Goal: Task Accomplishment & Management: Manage account settings

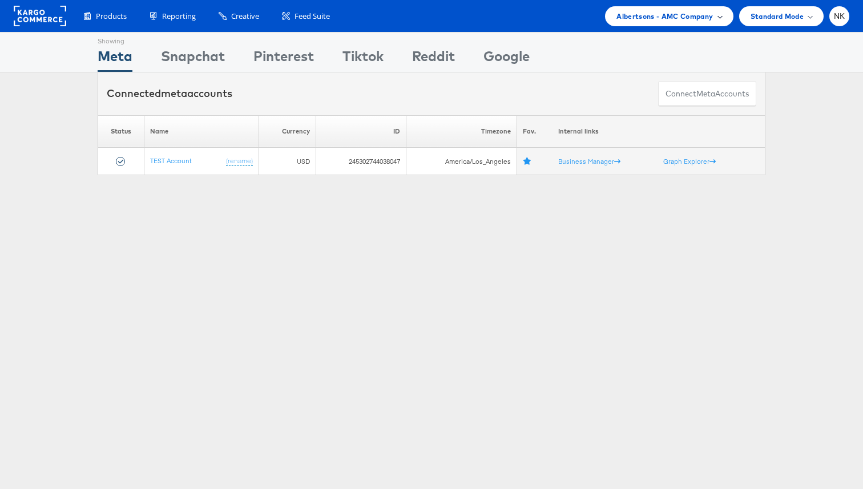
click at [659, 22] on div "Albertsons - AMC Company" at bounding box center [669, 16] width 128 height 20
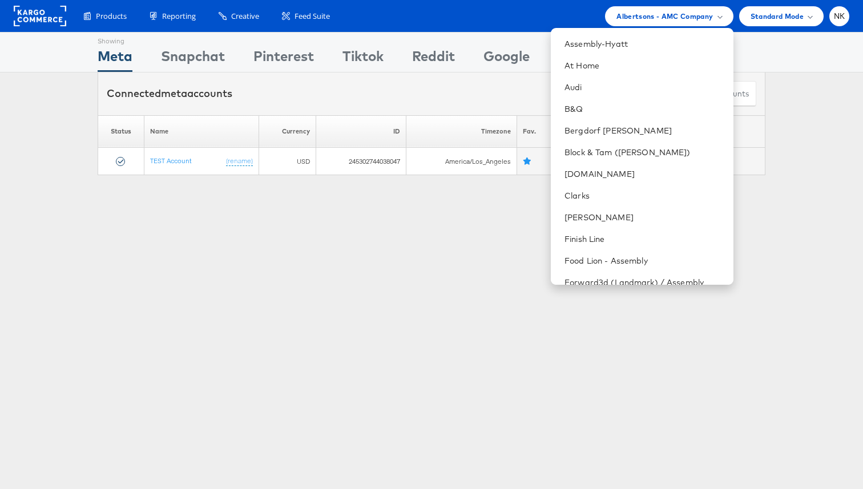
scroll to position [116, 0]
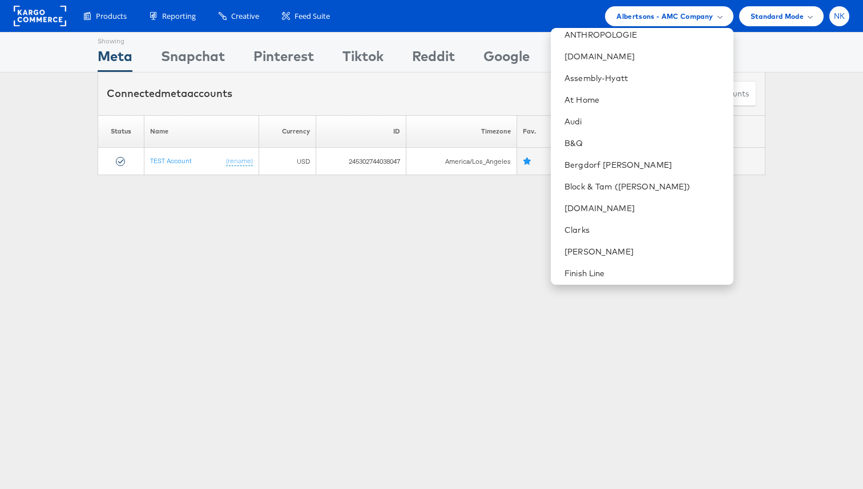
click at [838, 23] on div "NK" at bounding box center [839, 16] width 20 height 20
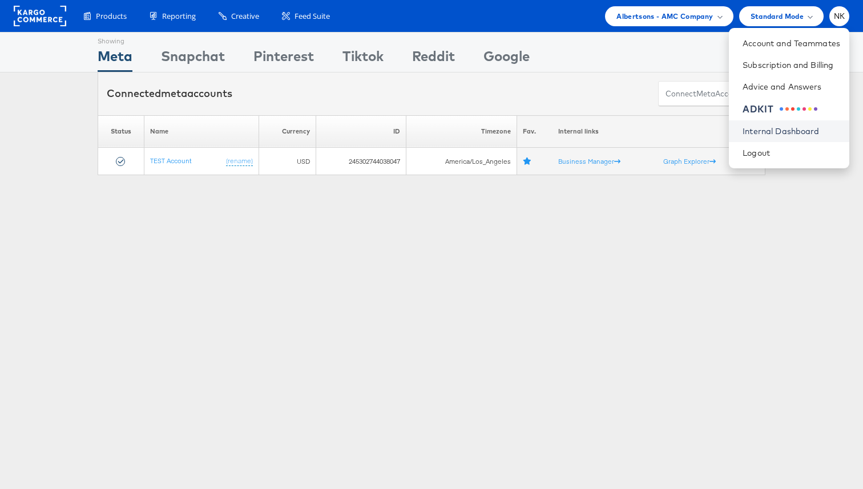
click at [768, 131] on link "Internal Dashboard" at bounding box center [792, 131] width 98 height 11
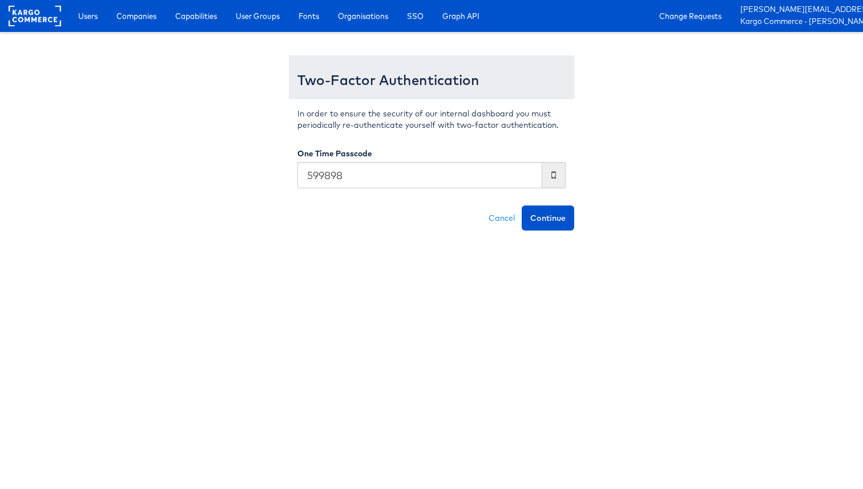
type input "599898"
click at [522, 205] on button "Continue" at bounding box center [548, 217] width 53 height 25
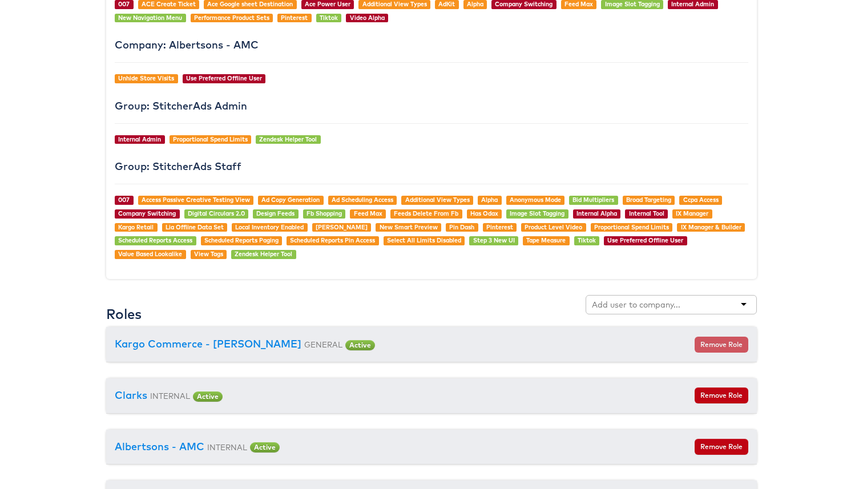
scroll to position [1091, 0]
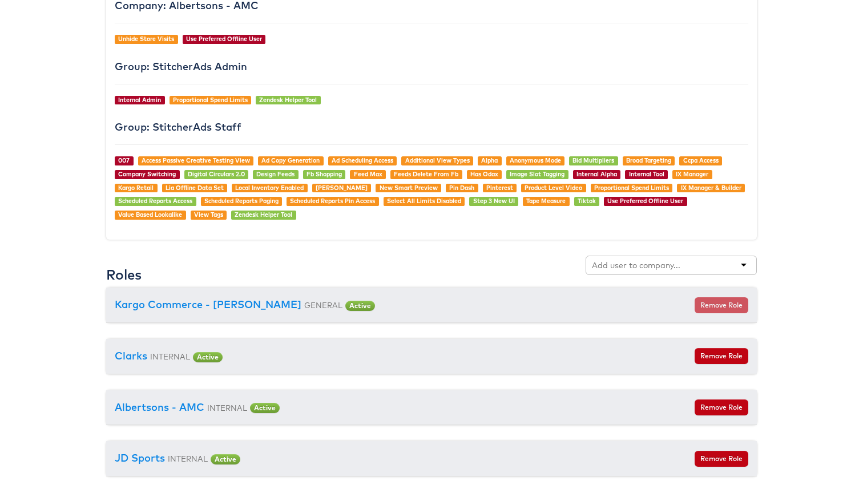
click at [630, 262] on input "text" at bounding box center [637, 265] width 90 height 11
type input "cars"
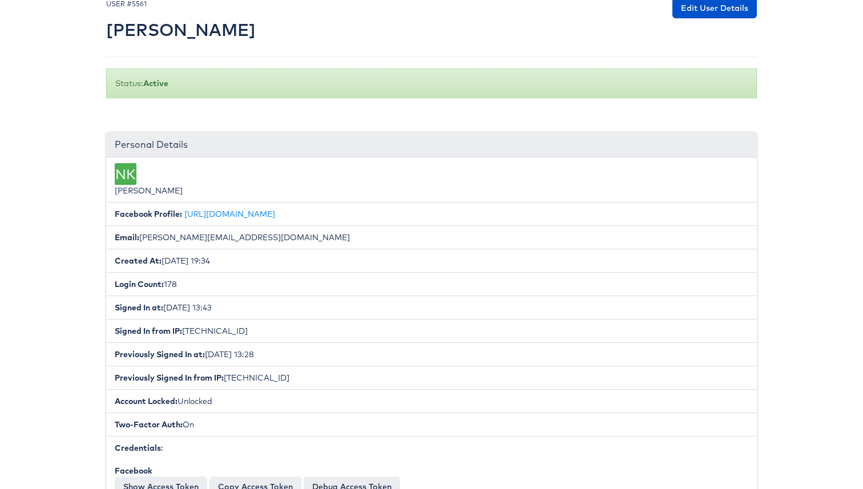
scroll to position [0, 0]
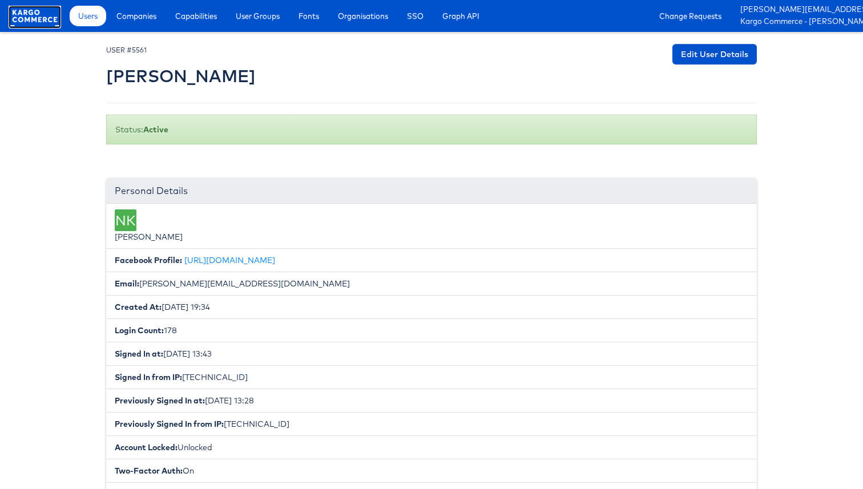
click at [41, 18] on rect at bounding box center [35, 16] width 53 height 21
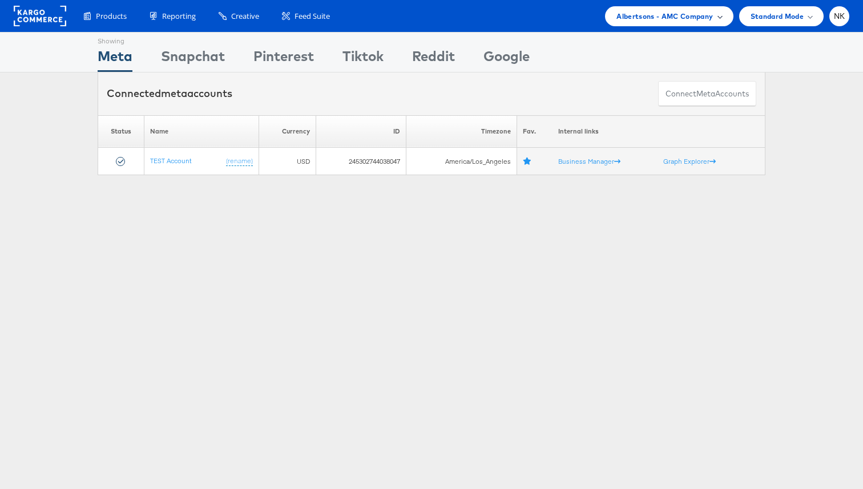
click at [693, 11] on span "Albertsons - AMC Company" at bounding box center [664, 16] width 96 height 12
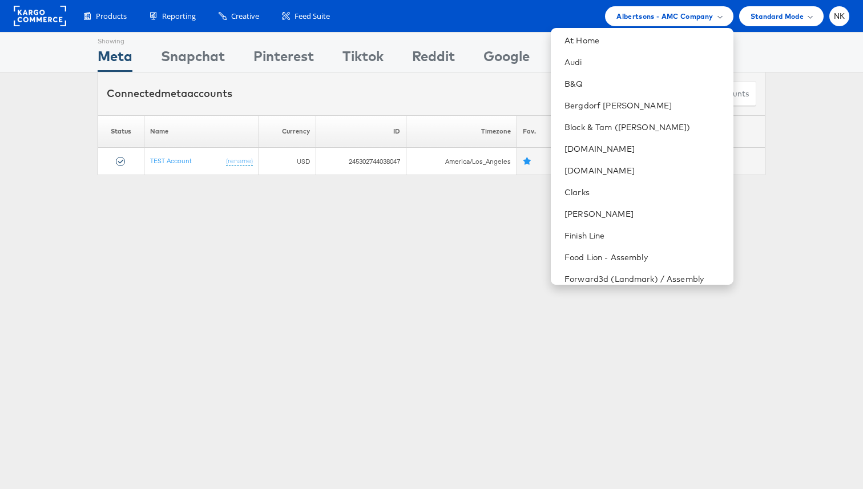
scroll to position [188, 0]
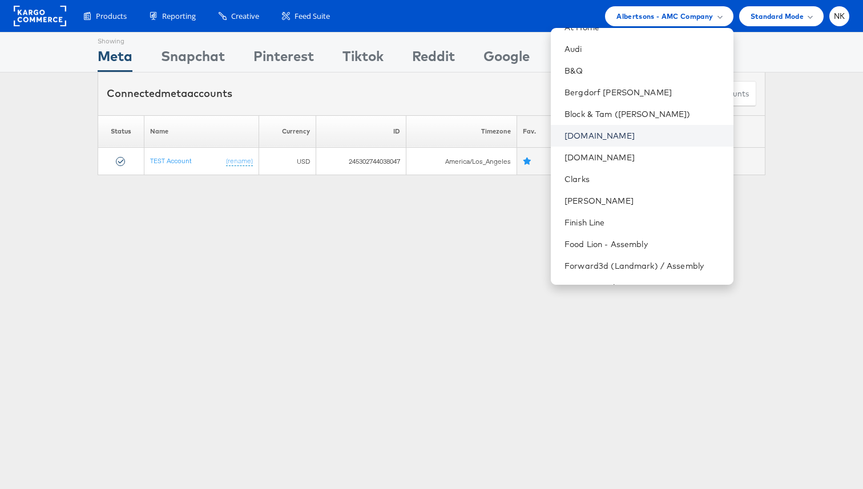
click at [632, 134] on link "[DOMAIN_NAME]" at bounding box center [643, 135] width 159 height 11
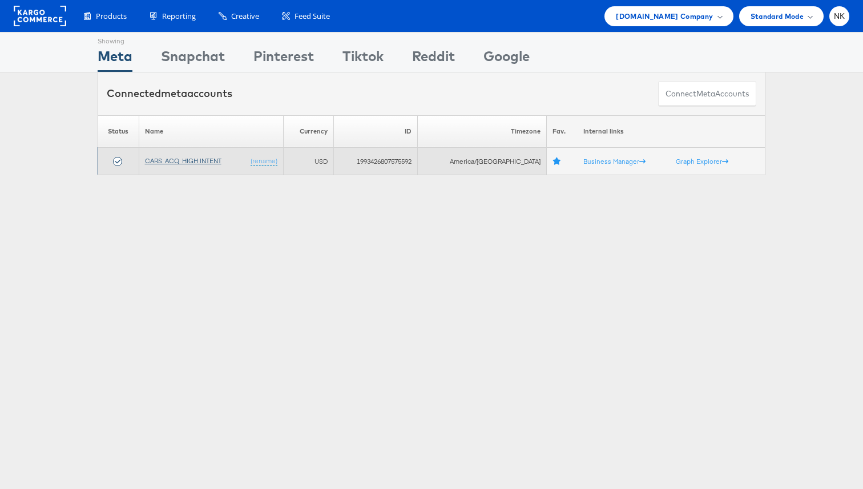
click at [188, 159] on link "CARS_ACQ_HIGH INTENT" at bounding box center [183, 160] width 76 height 9
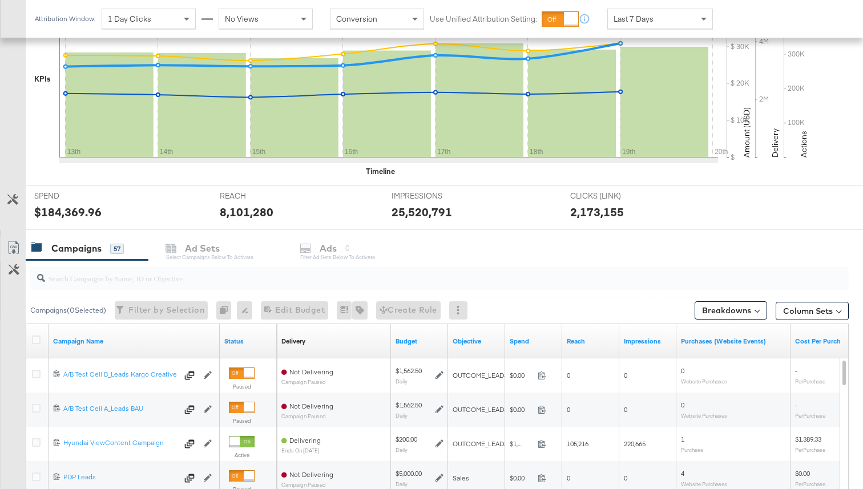
scroll to position [302, 0]
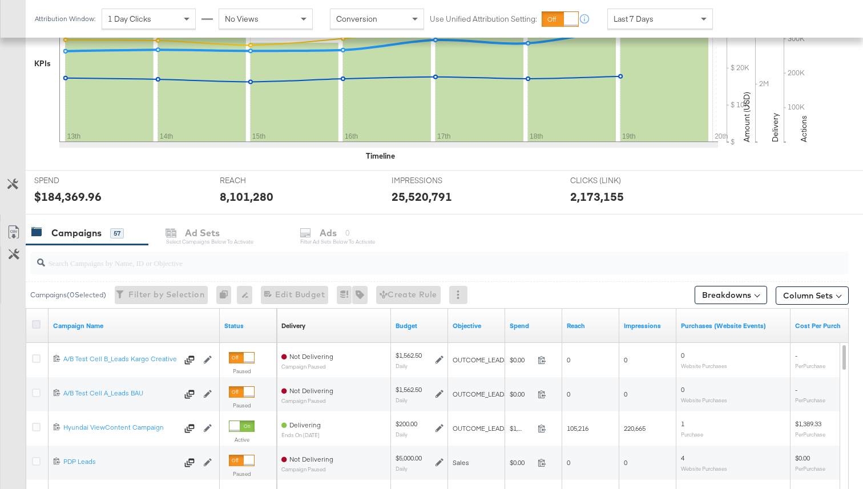
click at [37, 325] on icon at bounding box center [36, 324] width 9 height 9
click at [0, 0] on input "checkbox" at bounding box center [0, 0] width 0 height 0
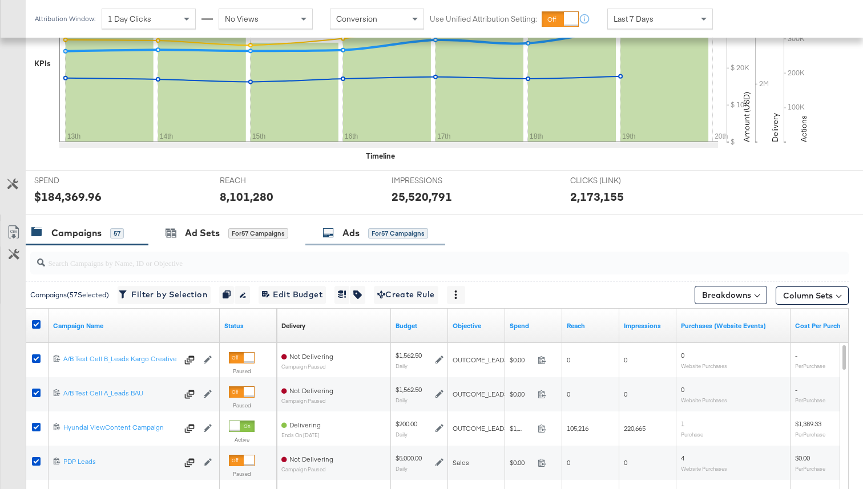
click at [362, 236] on div "Ads for 57 Campaigns" at bounding box center [375, 233] width 106 height 13
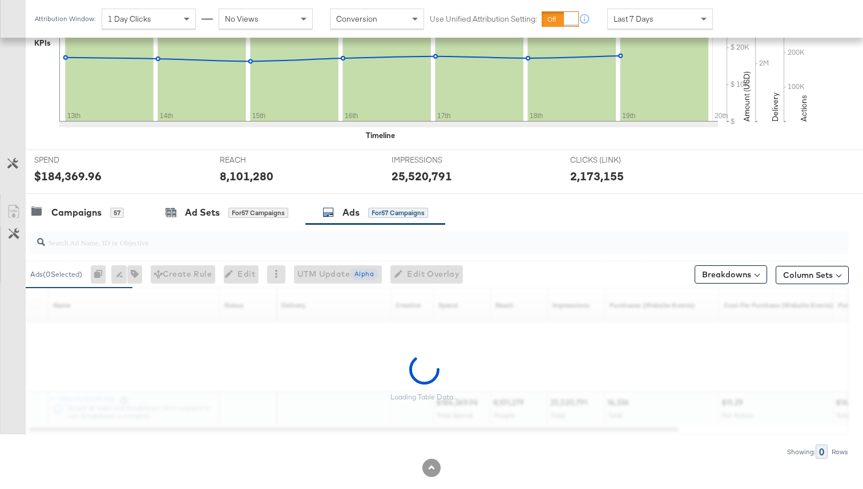
scroll to position [323, 0]
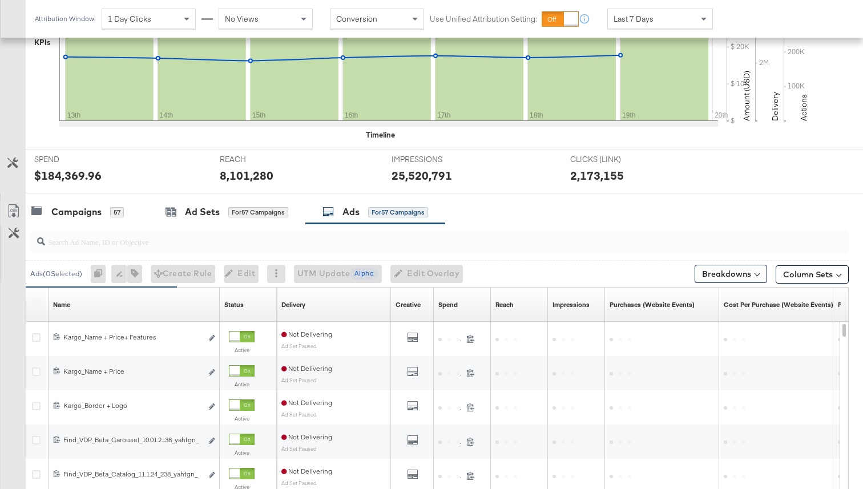
click at [215, 246] on input "search" at bounding box center [410, 237] width 731 height 22
paste input "120232357459050073"
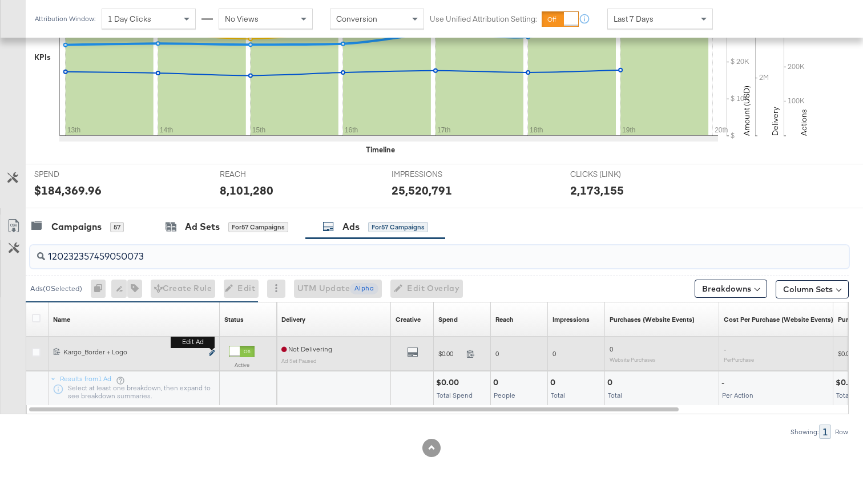
type input "120232357459050073"
click at [212, 352] on icon "link" at bounding box center [212, 353] width 6 height 6
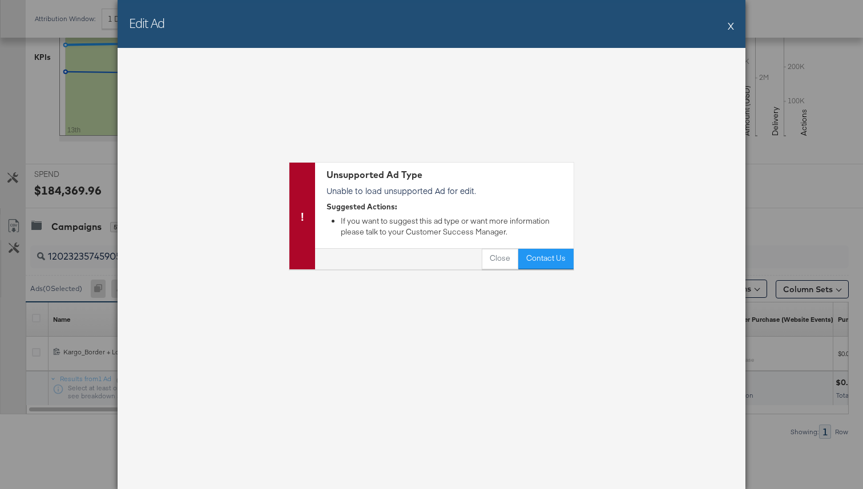
click at [731, 24] on button "X" at bounding box center [731, 25] width 6 height 23
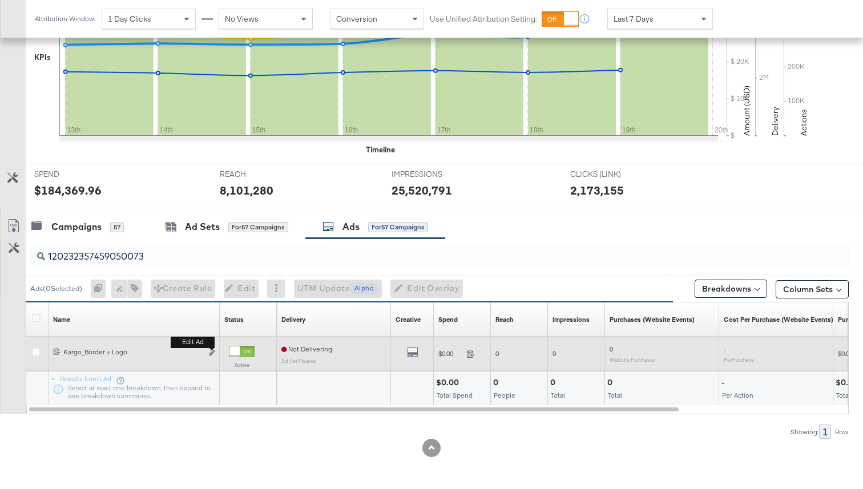
click at [212, 357] on button "Edit ad" at bounding box center [211, 354] width 7 height 12
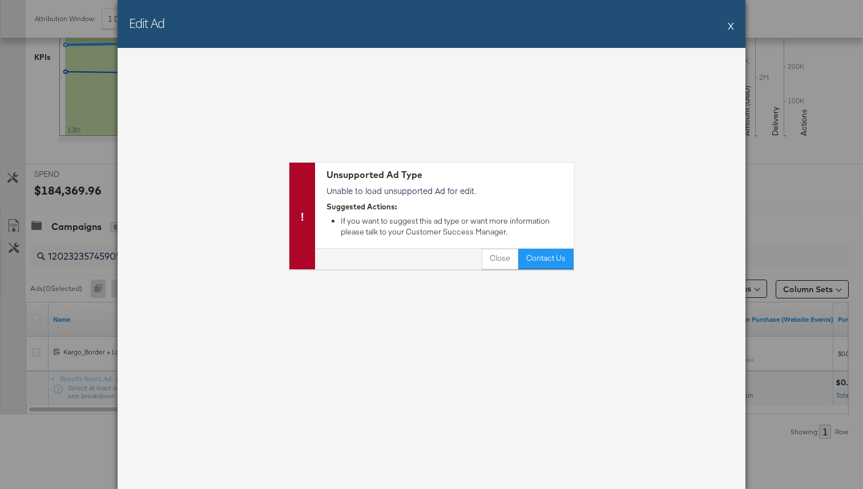
click at [729, 29] on button "X" at bounding box center [731, 25] width 6 height 23
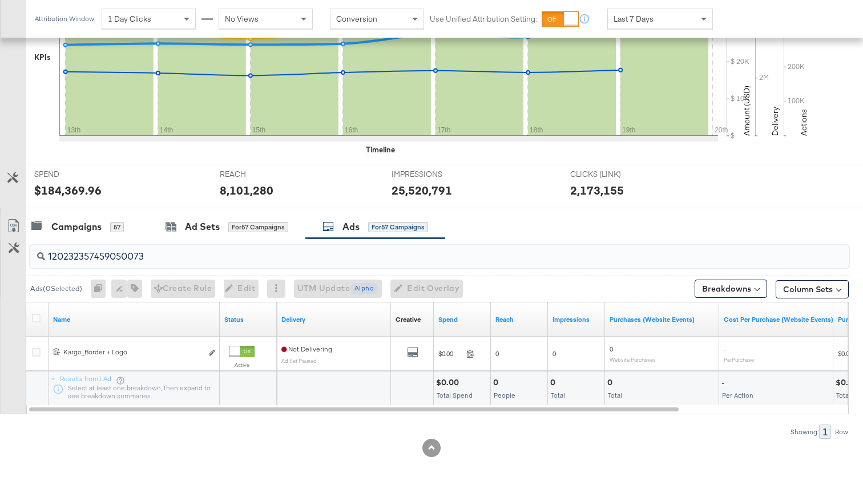
click at [228, 256] on input "120232357459050073" at bounding box center [410, 252] width 731 height 22
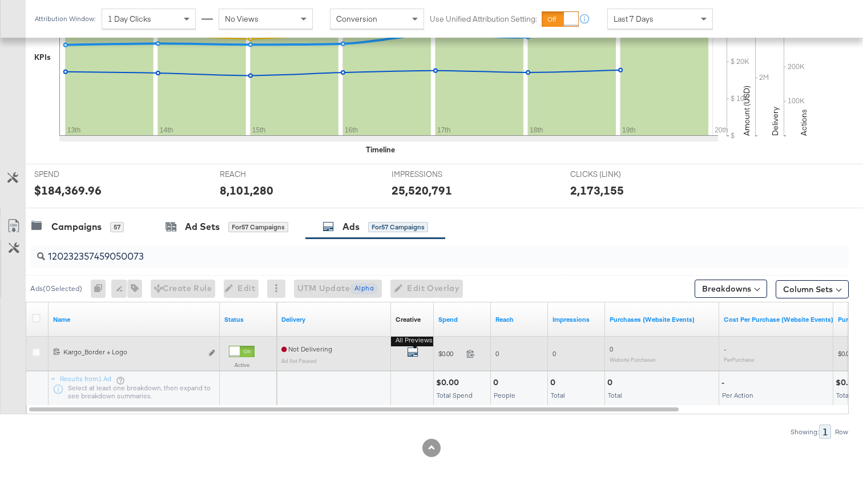
click at [408, 352] on icon "default" at bounding box center [412, 351] width 11 height 11
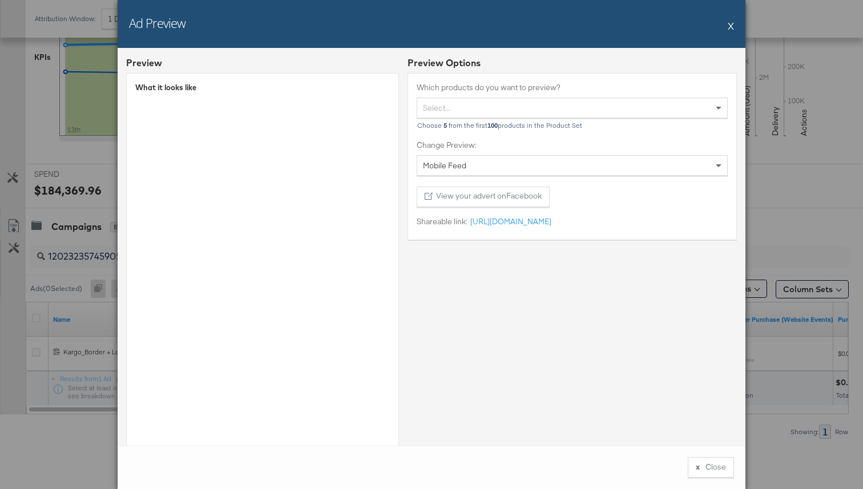
click at [732, 25] on button "X" at bounding box center [731, 25] width 6 height 23
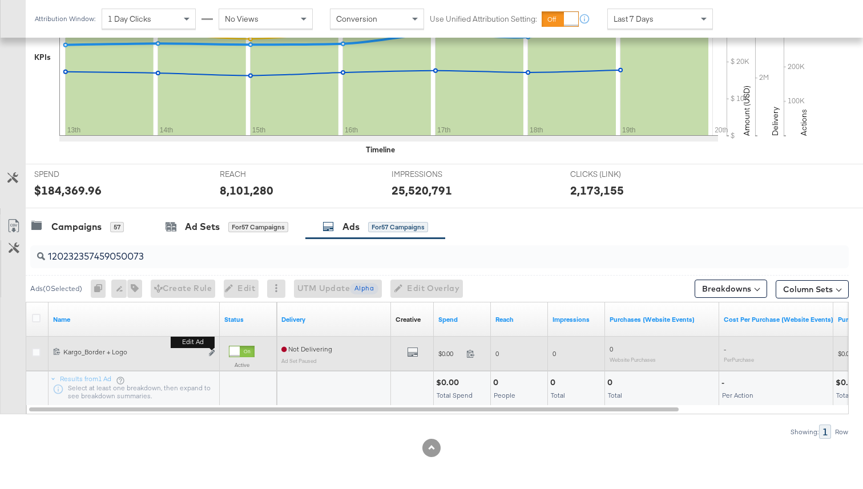
click at [211, 358] on button "Edit ad" at bounding box center [211, 354] width 7 height 12
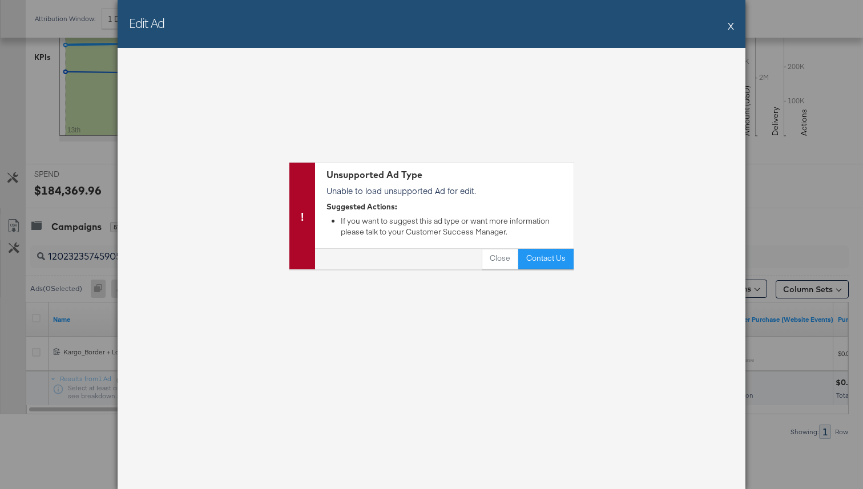
click at [733, 23] on button "X" at bounding box center [731, 25] width 6 height 23
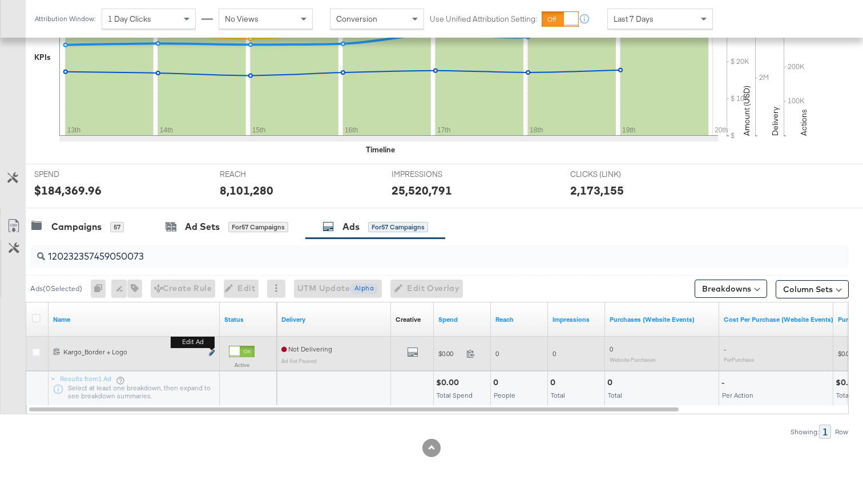
click at [211, 354] on icon "link" at bounding box center [212, 353] width 6 height 6
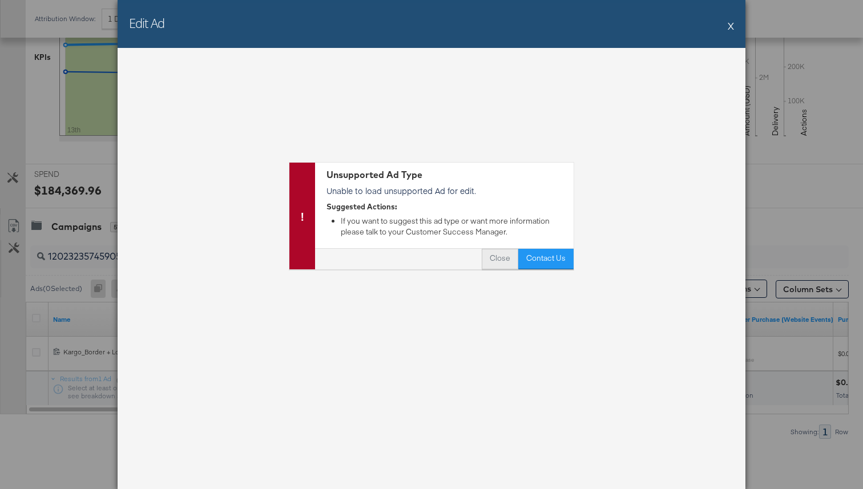
click at [501, 261] on button "Close" at bounding box center [500, 259] width 37 height 21
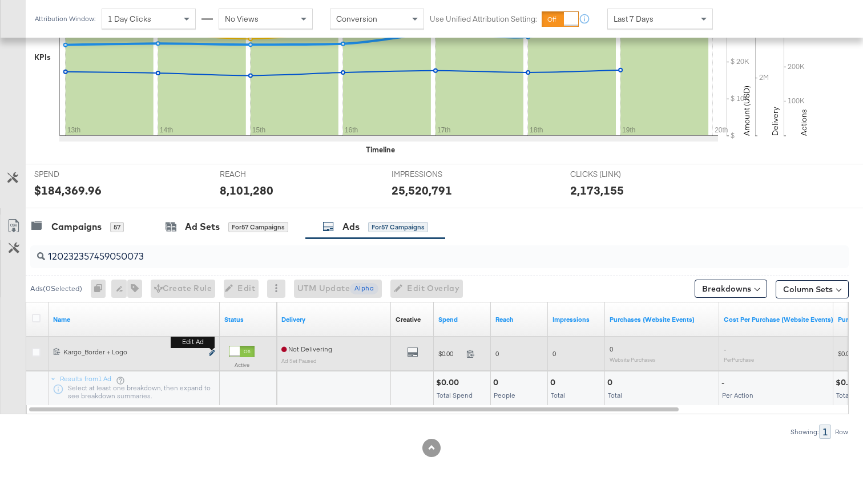
click at [212, 356] on icon "link" at bounding box center [212, 353] width 6 height 6
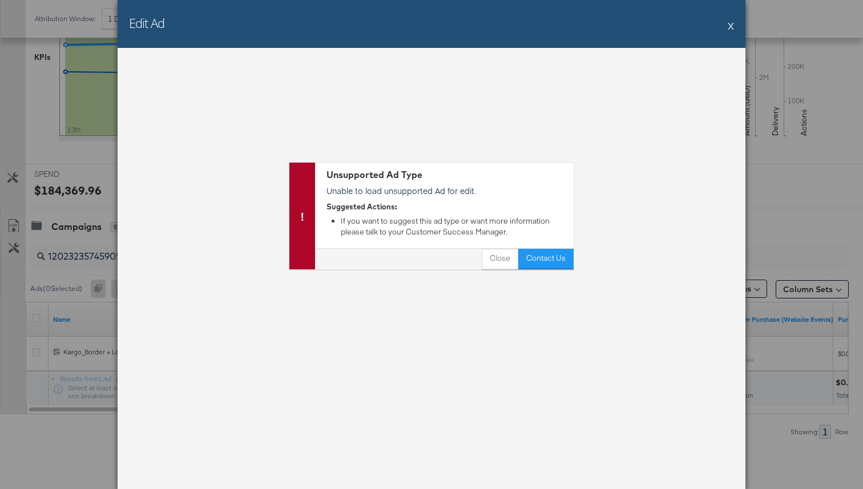
click at [728, 25] on button "X" at bounding box center [731, 25] width 6 height 23
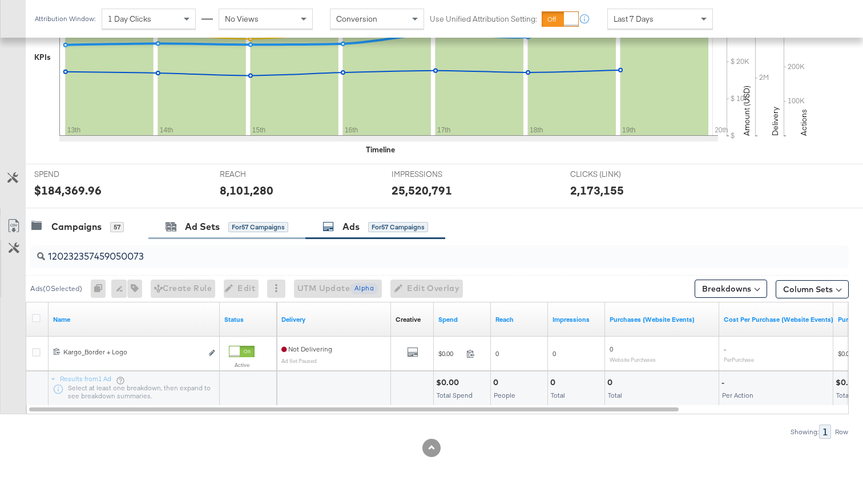
click at [208, 233] on div "Ad Sets for 57 Campaigns" at bounding box center [226, 227] width 157 height 25
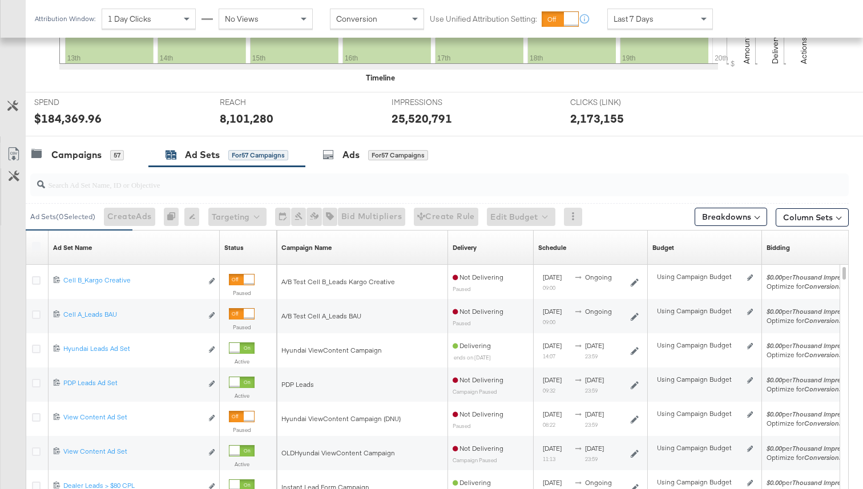
scroll to position [388, 0]
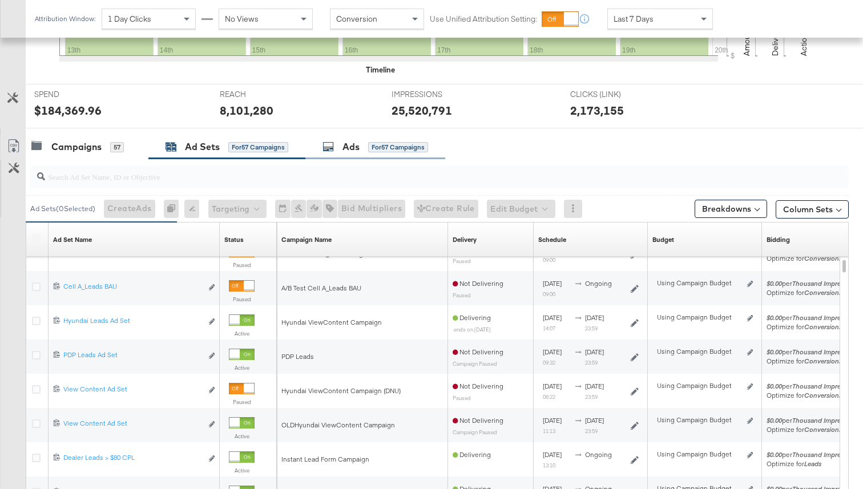
click at [356, 155] on div "Ads for 57 Campaigns" at bounding box center [375, 147] width 140 height 25
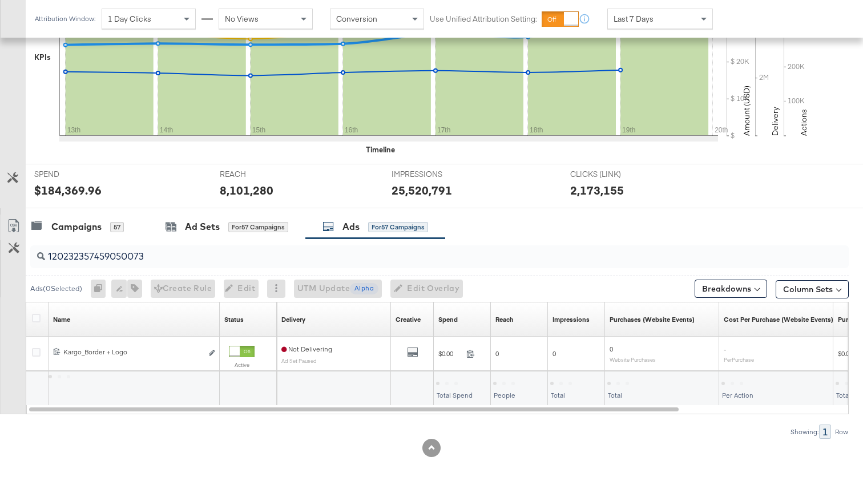
scroll to position [308, 0]
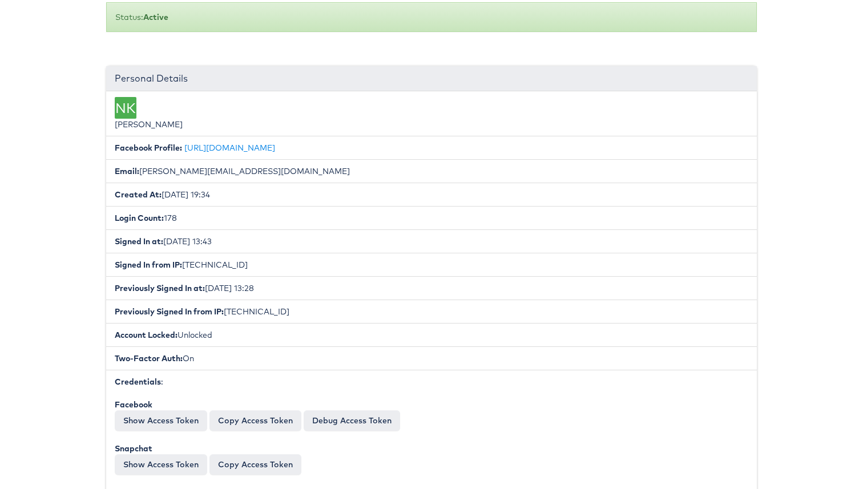
scroll to position [259, 0]
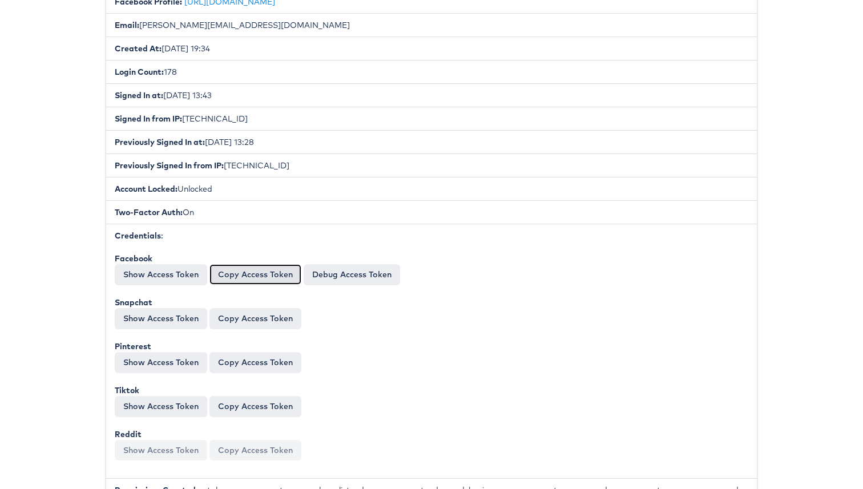
click at [281, 277] on button "Copy Access Token" at bounding box center [255, 274] width 92 height 21
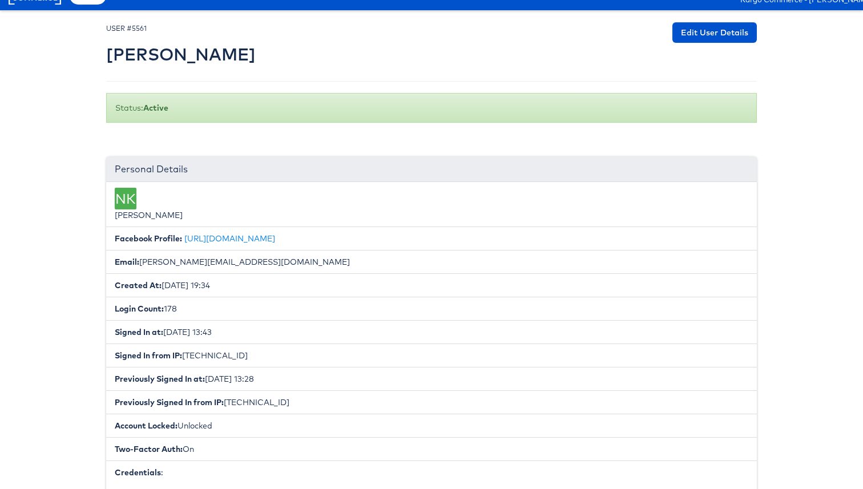
scroll to position [0, 0]
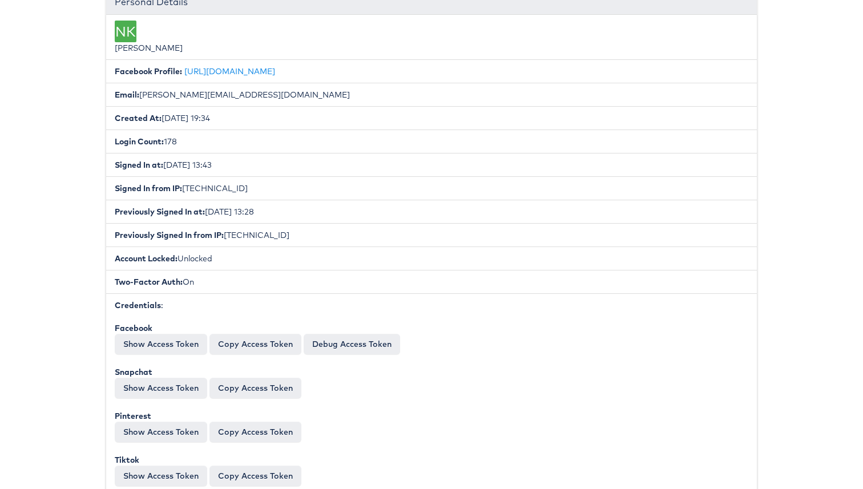
scroll to position [187, 0]
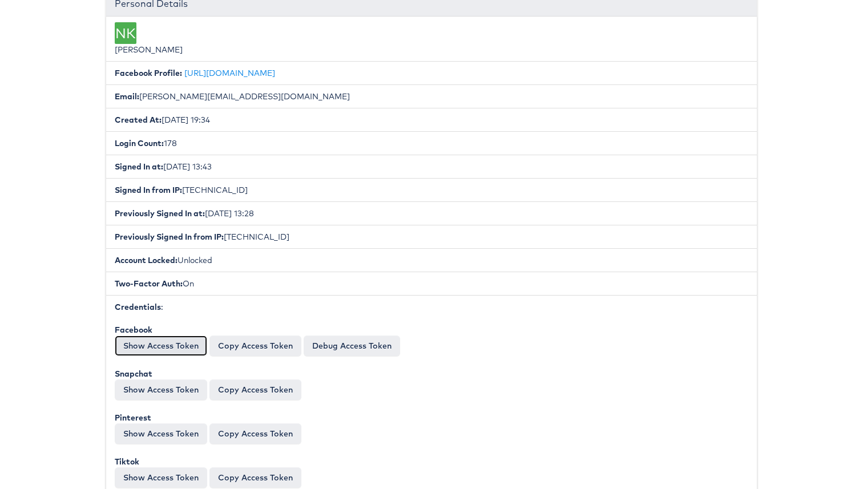
click at [181, 341] on button "Show Access Token" at bounding box center [161, 346] width 92 height 21
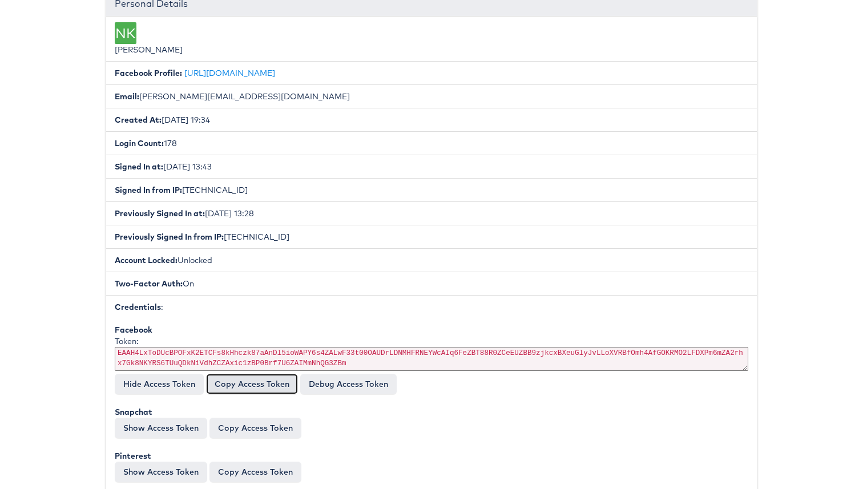
click at [274, 387] on button "Copy Access Token" at bounding box center [252, 384] width 92 height 21
click at [249, 387] on button "Copy Access Token" at bounding box center [252, 384] width 92 height 21
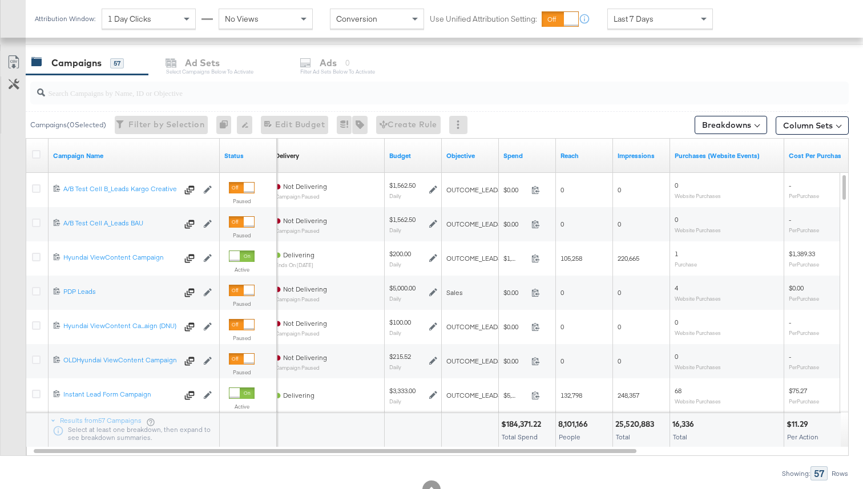
scroll to position [357, 0]
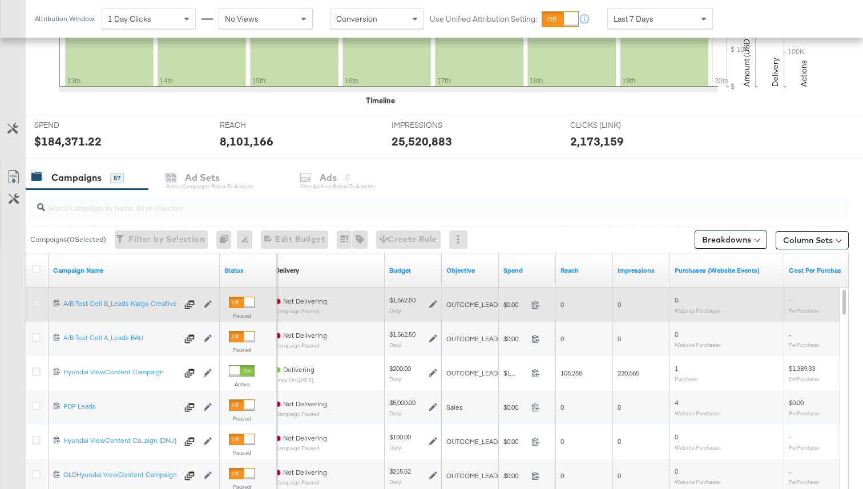
click at [37, 304] on icon at bounding box center [36, 303] width 9 height 9
click at [0, 0] on input "checkbox" at bounding box center [0, 0] width 0 height 0
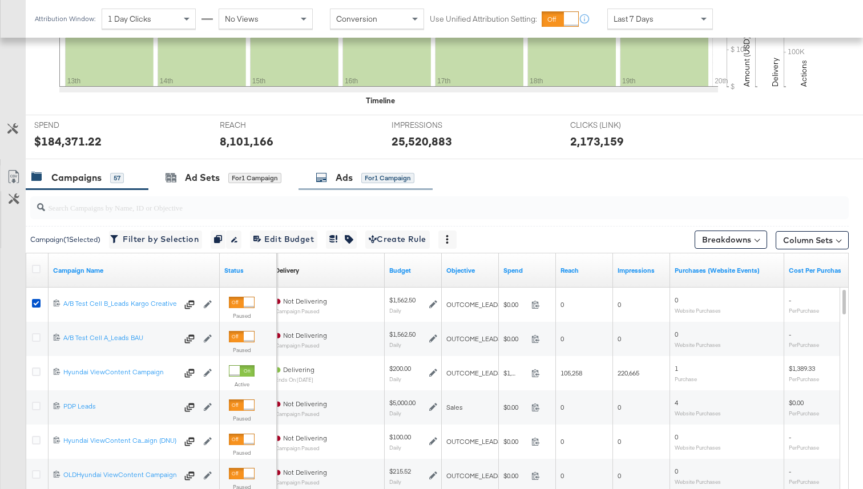
click at [326, 182] on icon at bounding box center [321, 177] width 11 height 11
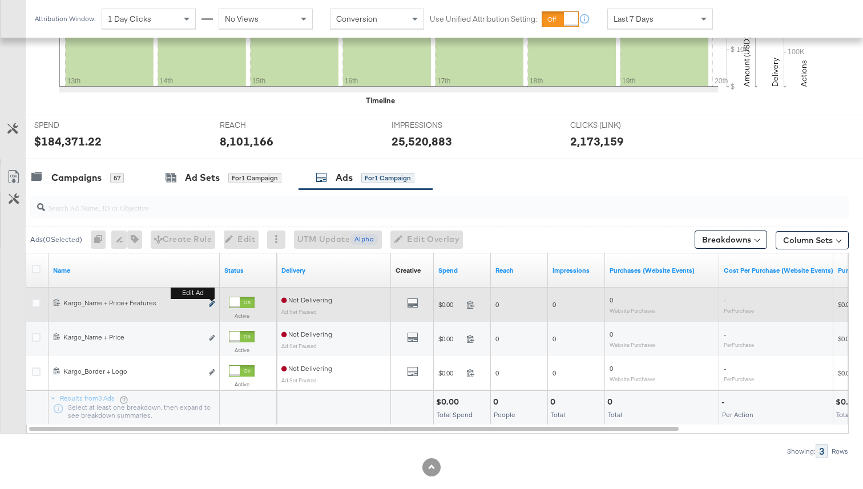
click at [213, 307] on icon "link" at bounding box center [212, 304] width 6 height 6
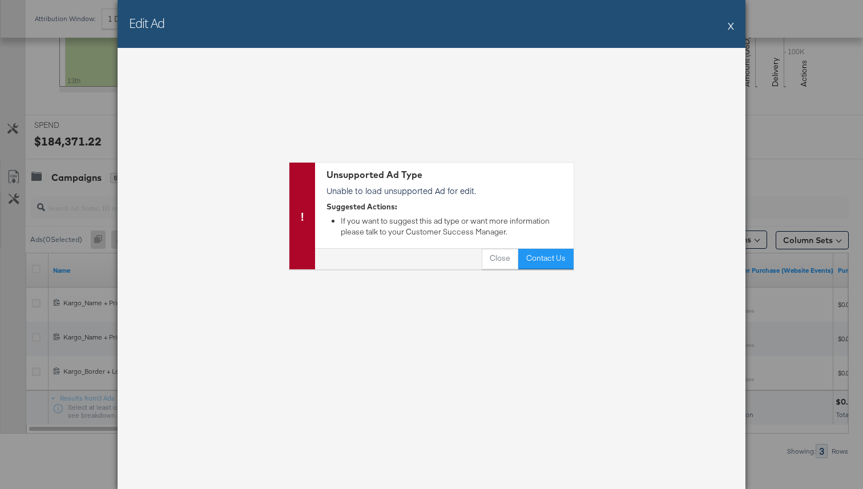
click at [732, 25] on button "X" at bounding box center [731, 25] width 6 height 23
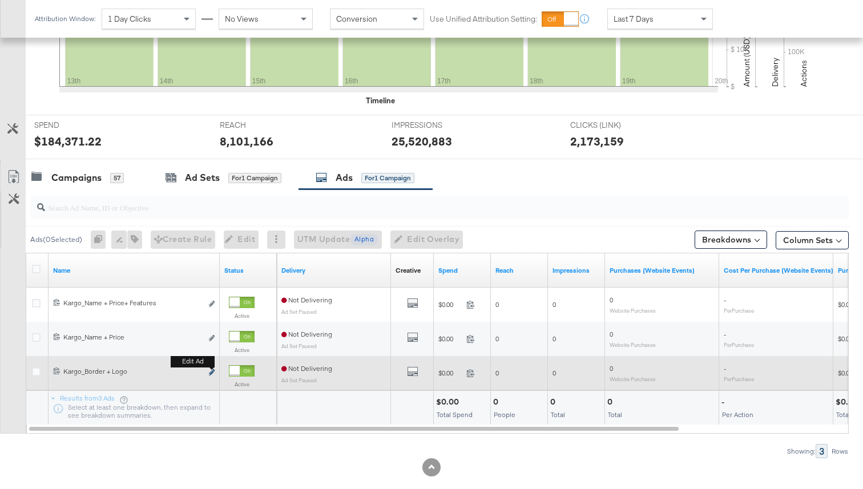
click at [213, 372] on icon "link" at bounding box center [212, 372] width 6 height 6
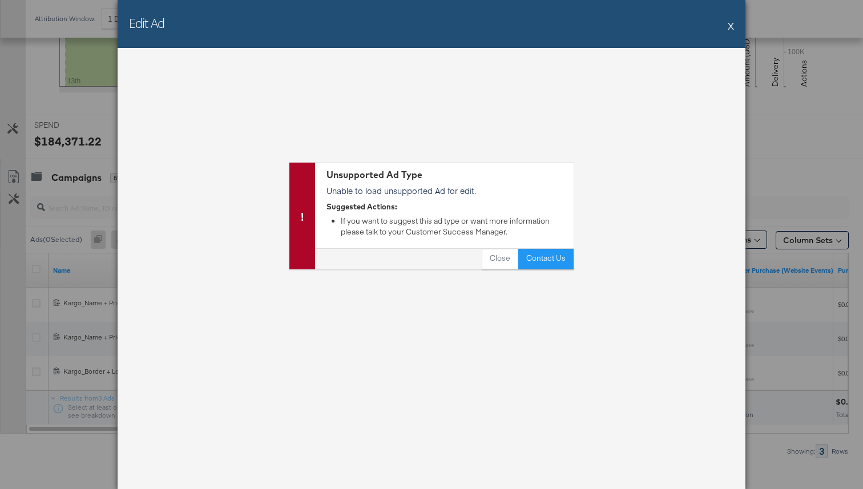
click at [728, 23] on button "X" at bounding box center [731, 25] width 6 height 23
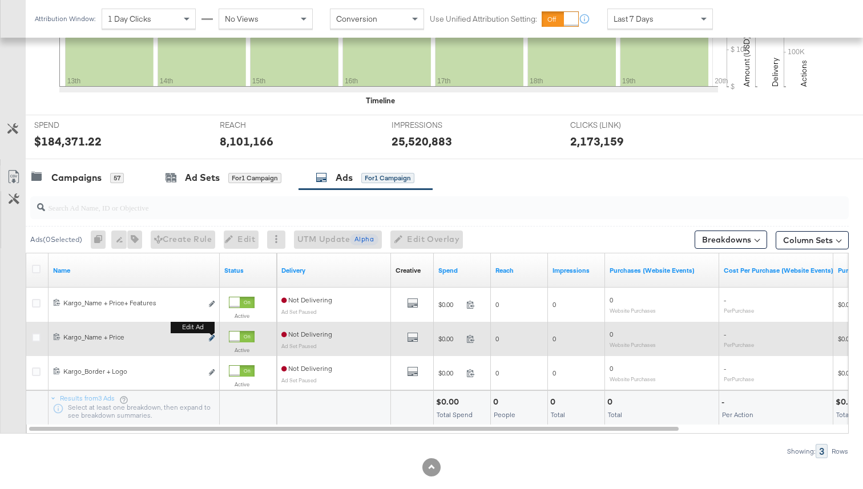
click at [212, 342] on button "Edit ad" at bounding box center [211, 339] width 7 height 12
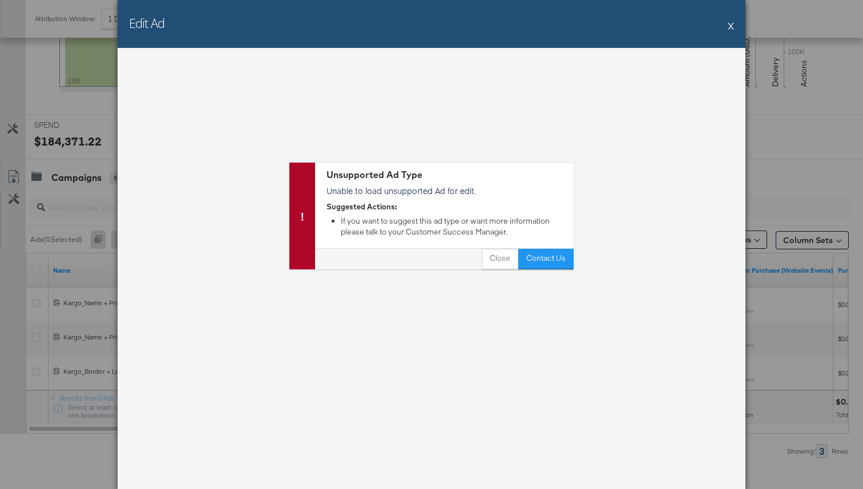
click at [729, 33] on button "X" at bounding box center [731, 25] width 6 height 23
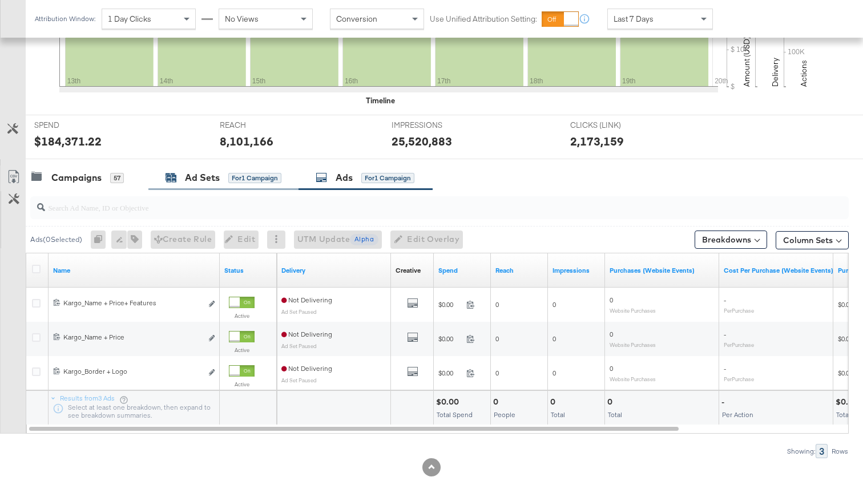
click at [199, 176] on div "Ad Sets" at bounding box center [202, 177] width 35 height 13
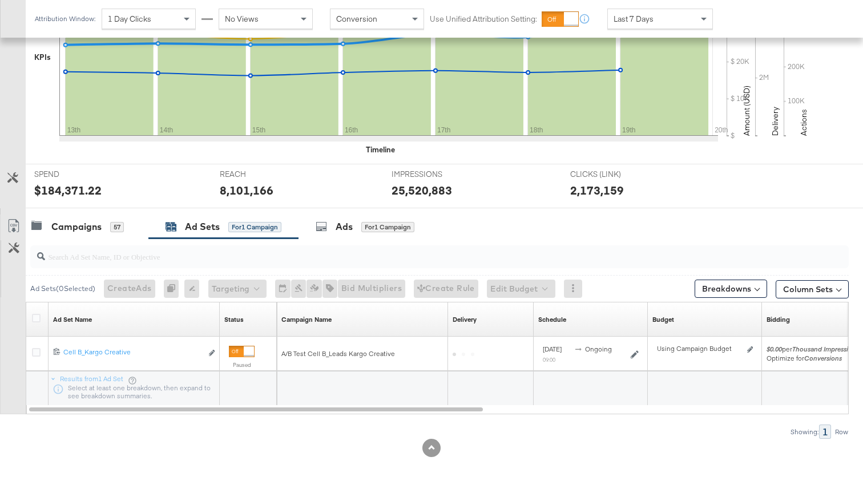
scroll to position [308, 0]
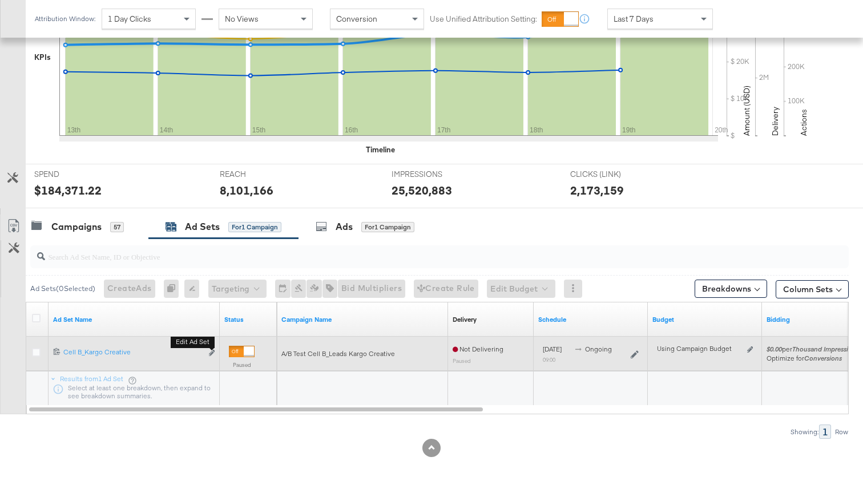
click at [211, 357] on button "Edit ad set" at bounding box center [211, 354] width 7 height 12
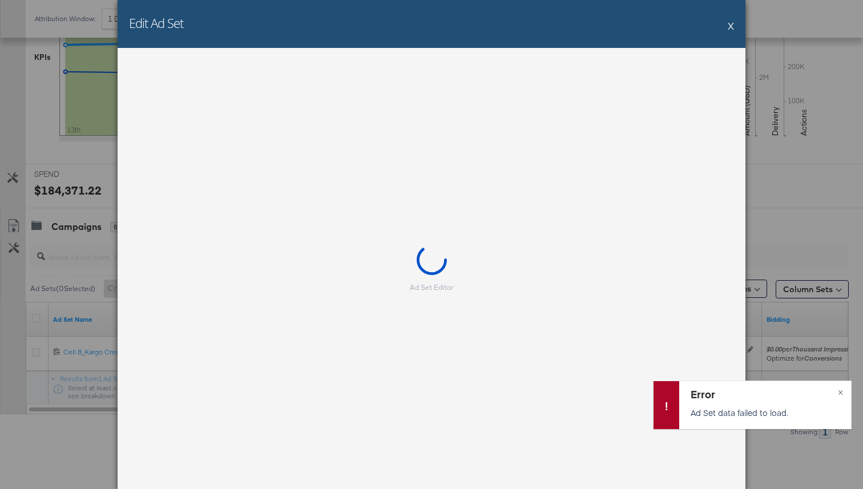
click at [730, 27] on button "X" at bounding box center [731, 25] width 6 height 23
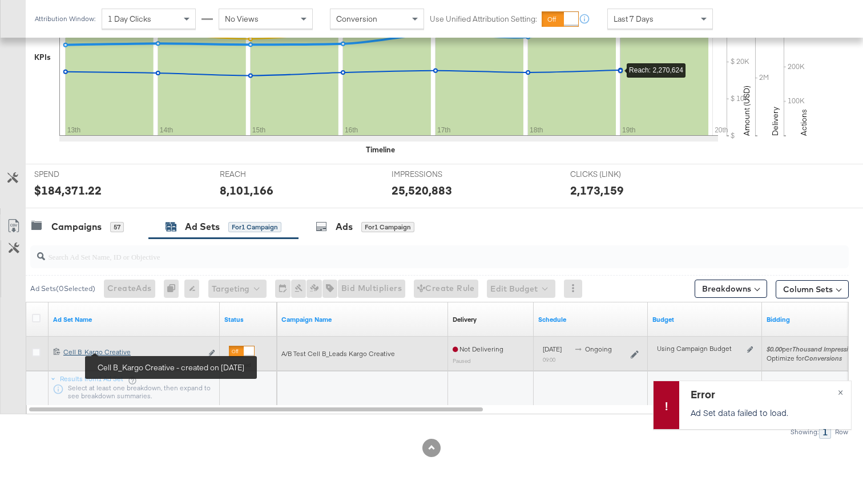
click at [121, 351] on div "Cell B_Kargo Creative Cell B_Kargo Creative" at bounding box center [132, 352] width 139 height 9
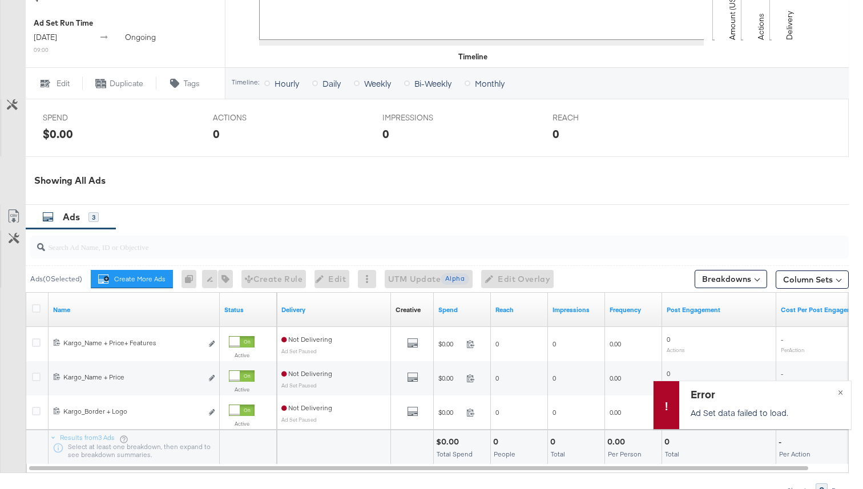
scroll to position [494, 0]
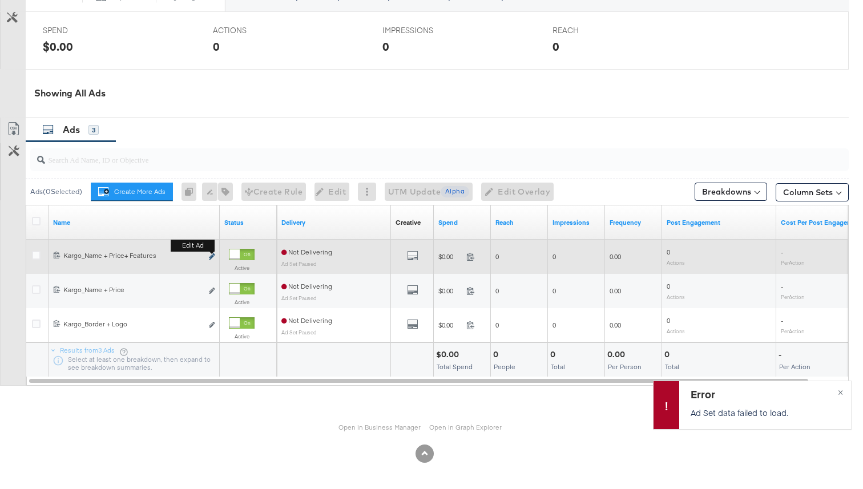
click at [211, 256] on icon "link" at bounding box center [212, 256] width 6 height 6
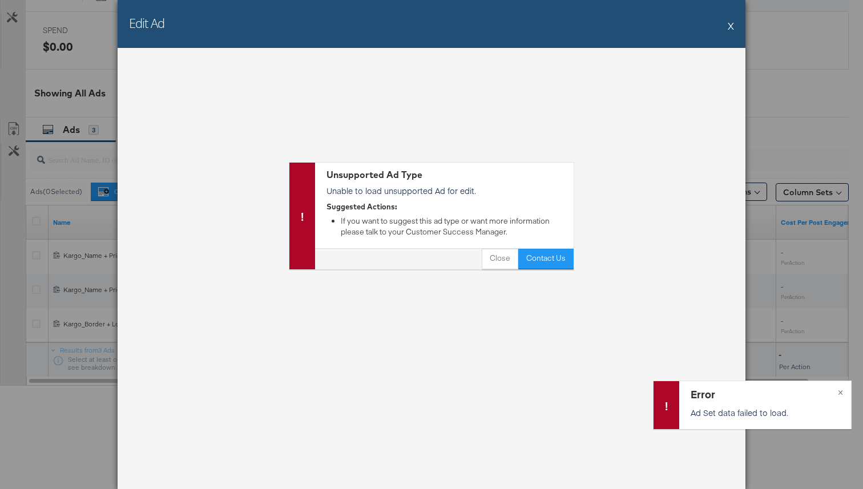
click at [729, 26] on button "X" at bounding box center [731, 25] width 6 height 23
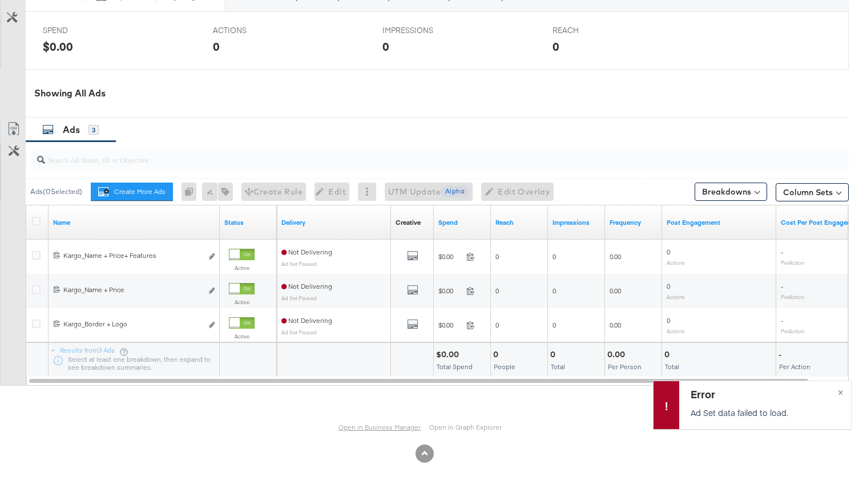
click at [398, 425] on link "Open in Business Manager" at bounding box center [379, 427] width 82 height 9
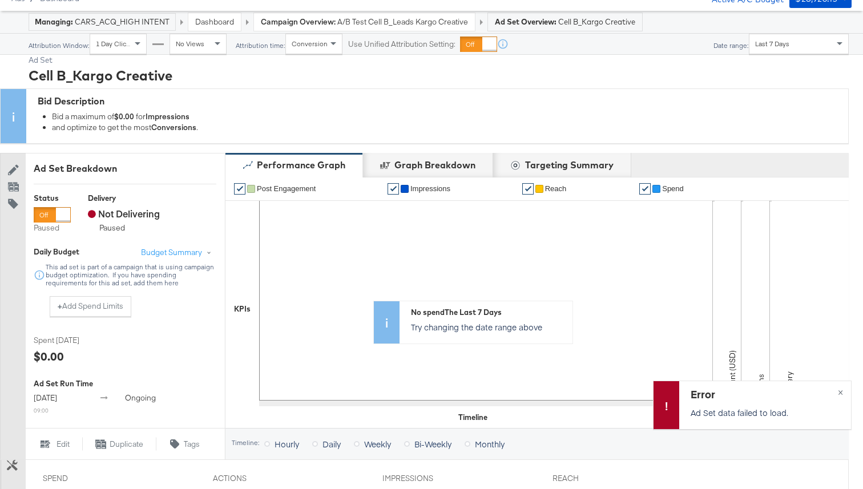
scroll to position [0, 0]
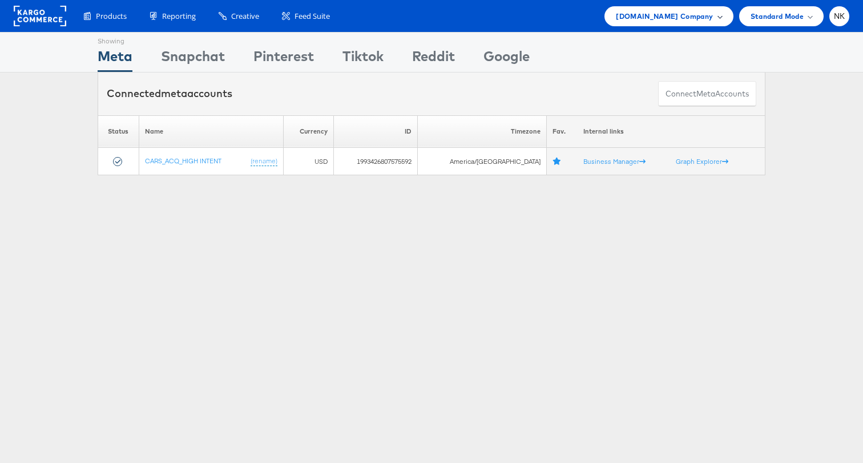
click at [680, 21] on span "[DOMAIN_NAME] Company" at bounding box center [664, 16] width 97 height 12
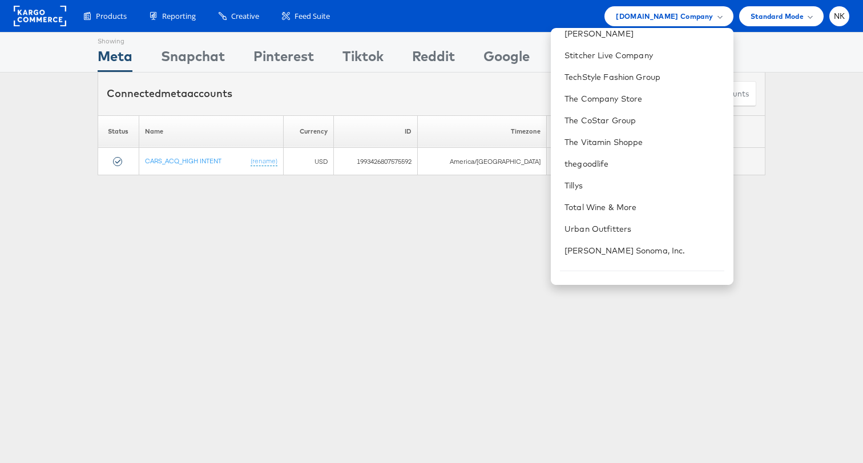
scroll to position [1093, 0]
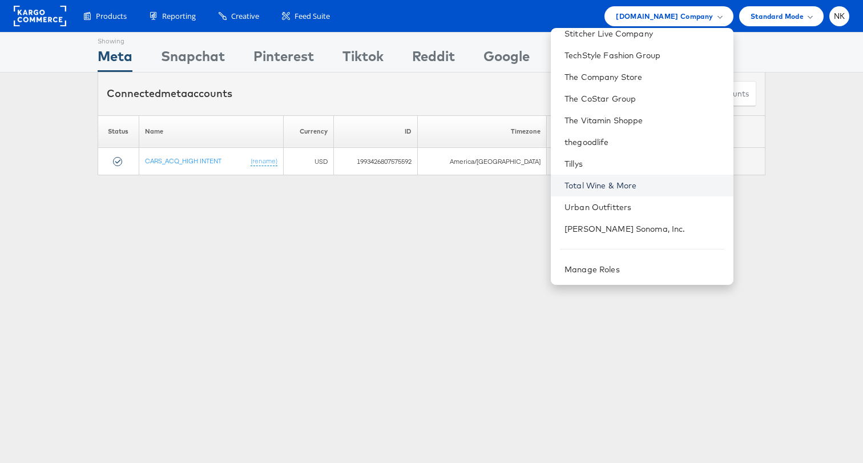
click at [635, 182] on link "Total Wine & More" at bounding box center [643, 185] width 159 height 11
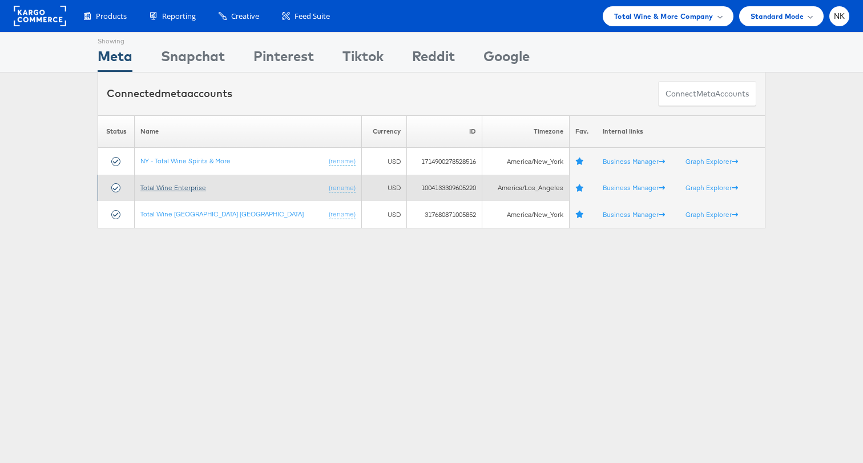
click at [195, 187] on link "Total Wine Enterprise" at bounding box center [173, 187] width 66 height 9
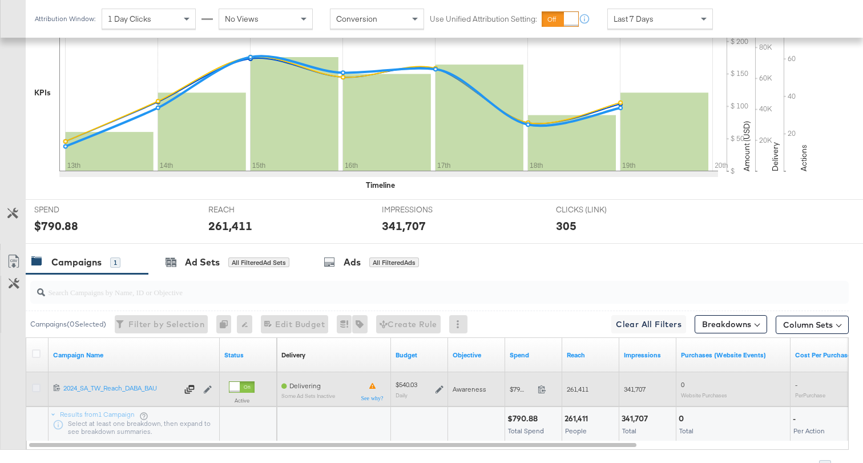
scroll to position [302, 0]
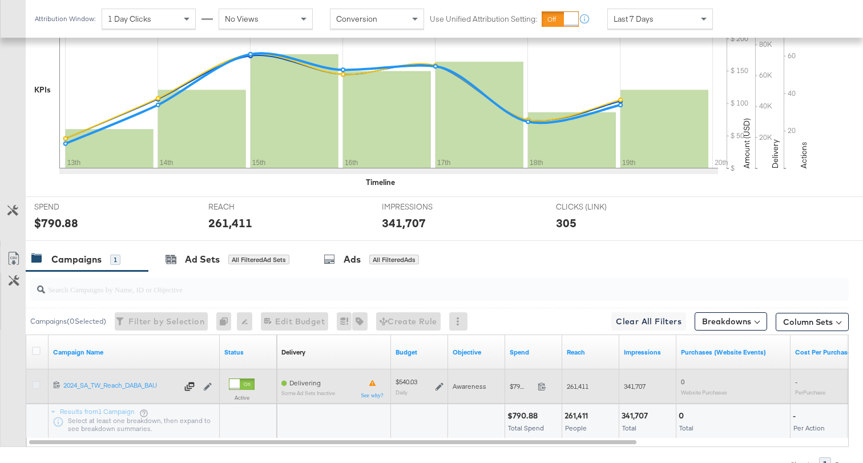
click at [37, 388] on icon at bounding box center [36, 385] width 9 height 9
click at [0, 0] on input "checkbox" at bounding box center [0, 0] width 0 height 0
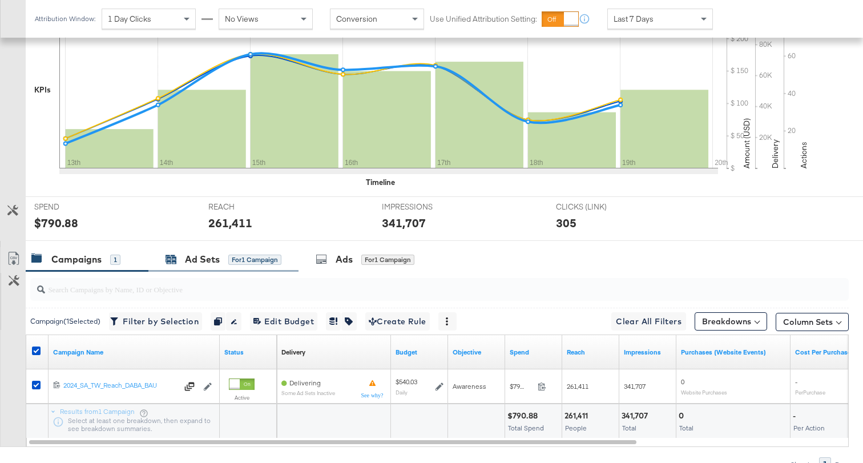
click at [220, 264] on div "Ad Sets for 1 Campaign" at bounding box center [224, 259] width 116 height 13
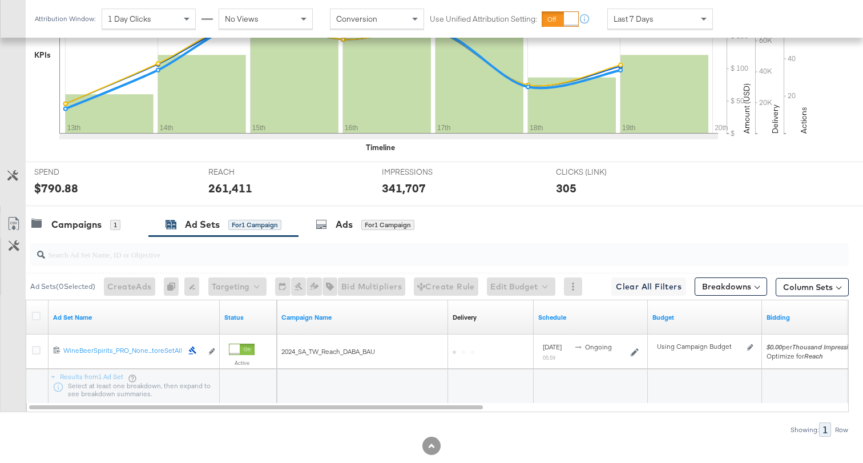
scroll to position [338, 0]
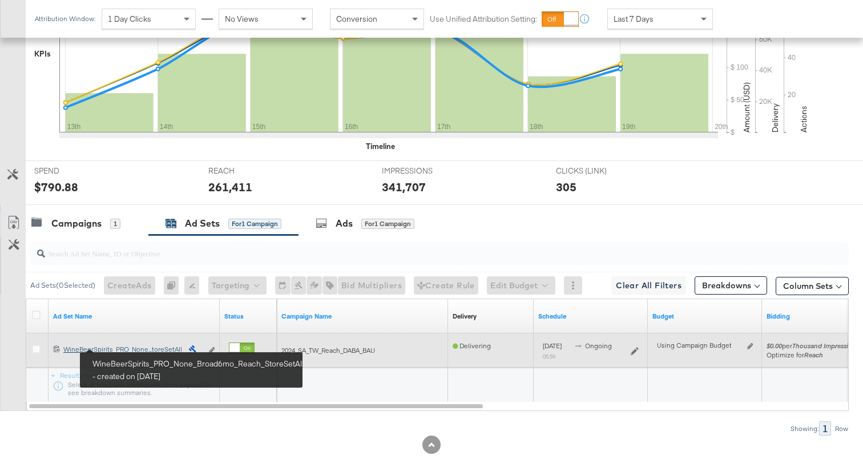
click at [140, 350] on div "WineBeerSpirits_PRO_None_Broad6mo_Reach_StoreSetAll WineBeerSpirits_PRO_None...…" at bounding box center [122, 349] width 119 height 9
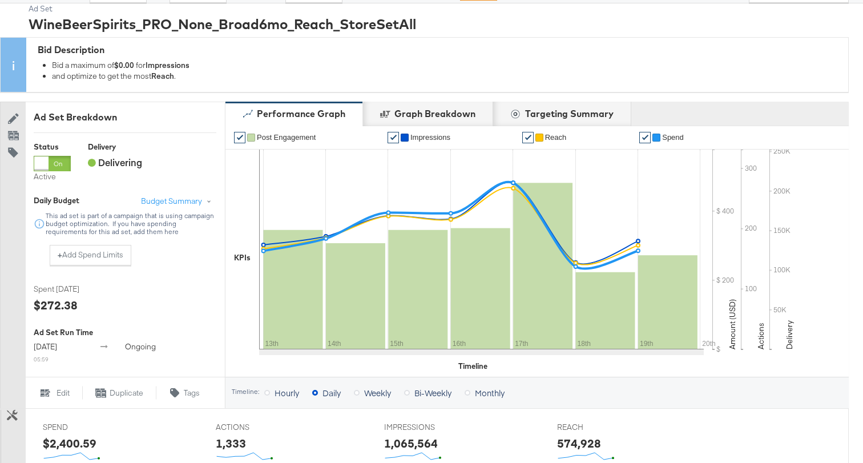
scroll to position [624, 0]
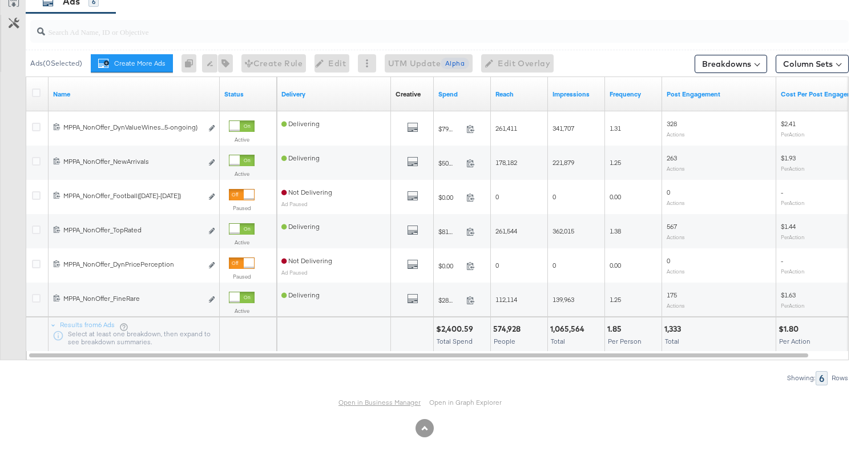
click at [373, 400] on link "Open in Business Manager" at bounding box center [379, 402] width 82 height 9
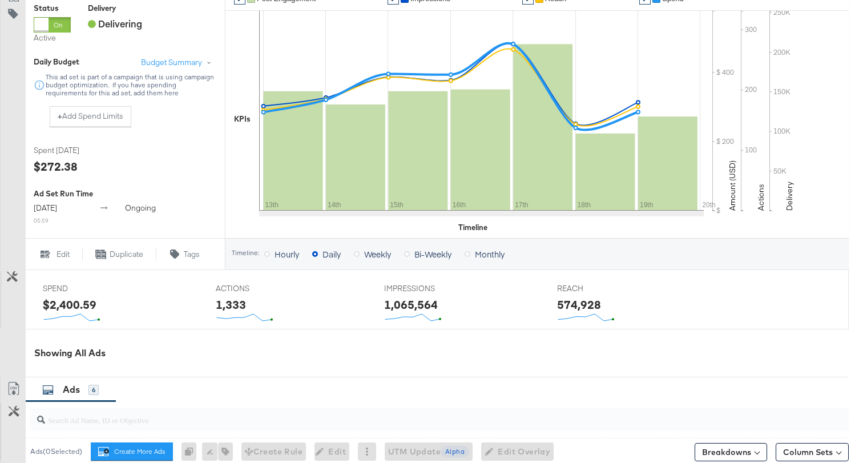
scroll to position [0, 0]
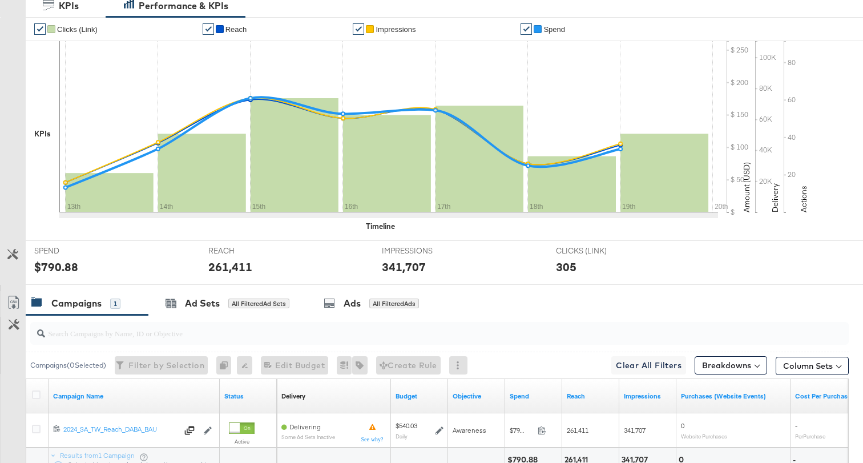
scroll to position [361, 0]
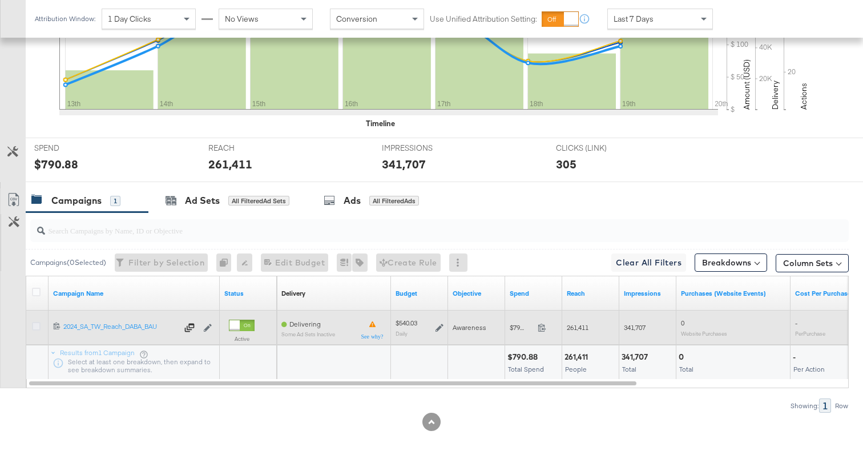
click at [38, 325] on icon at bounding box center [36, 326] width 9 height 9
click at [0, 0] on input "checkbox" at bounding box center [0, 0] width 0 height 0
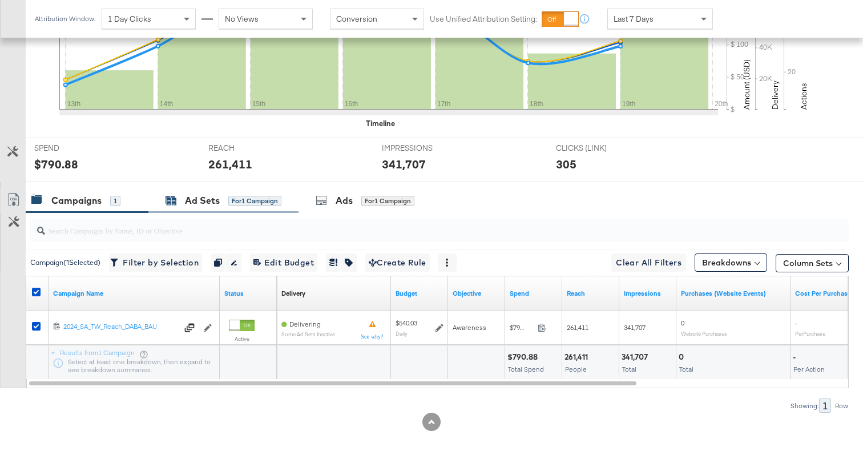
click at [191, 202] on div "Ad Sets" at bounding box center [202, 200] width 35 height 13
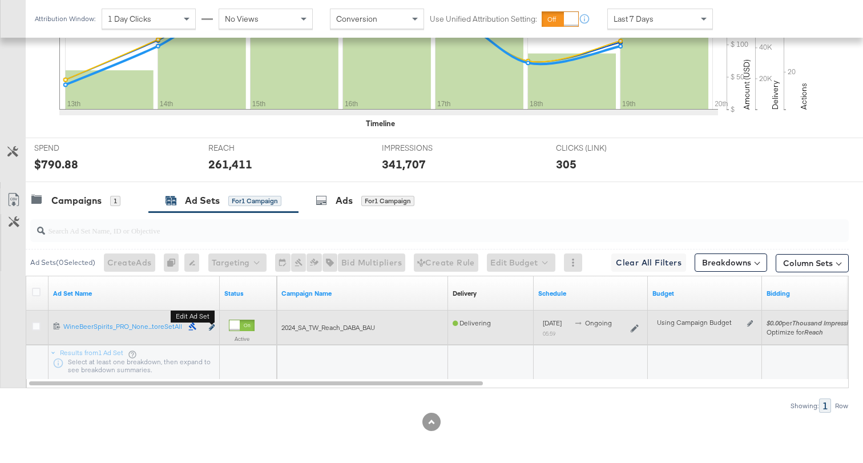
click at [213, 325] on icon "link" at bounding box center [212, 327] width 6 height 6
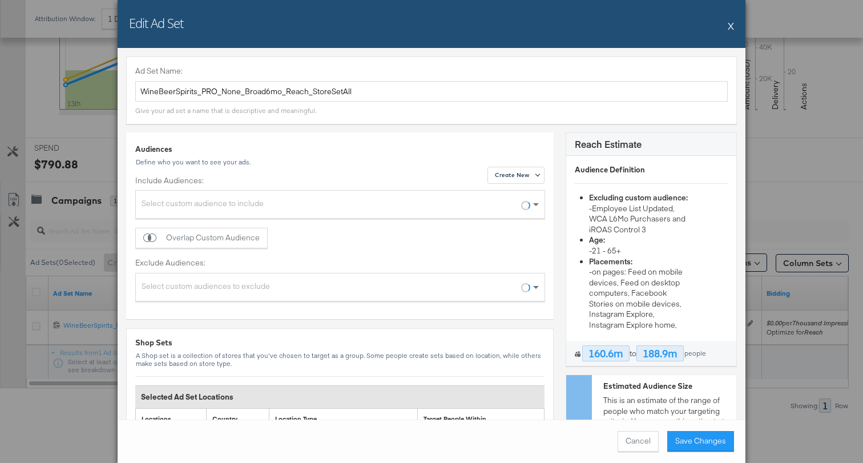
click at [725, 31] on div "Edit Ad Set X" at bounding box center [432, 24] width 628 height 48
click at [731, 31] on button "X" at bounding box center [731, 25] width 6 height 23
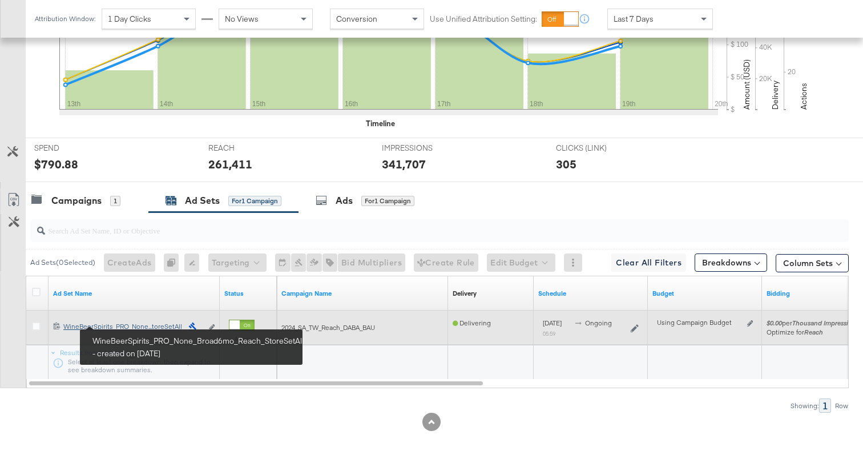
click at [153, 327] on div "WineBeerSpirits_PRO_None_Broad6mo_Reach_StoreSetAll WineBeerSpirits_PRO_None...…" at bounding box center [122, 326] width 119 height 9
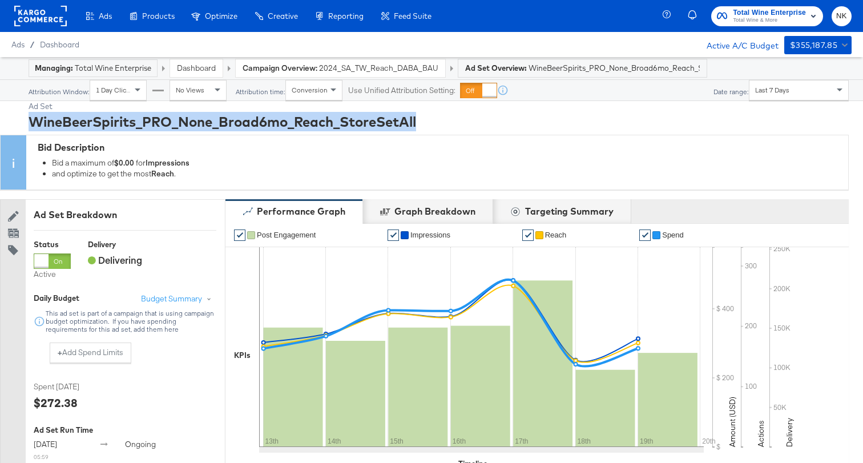
drag, startPoint x: 425, startPoint y: 121, endPoint x: 33, endPoint y: 123, distance: 392.1
click at [33, 123] on div "WineBeerSpirits_PRO_None_Broad6mo_Reach_StoreSetAll" at bounding box center [439, 121] width 820 height 19
copy div "WineBeerSpirits_PRO_None_Broad6mo_Reach_StoreSetAll"
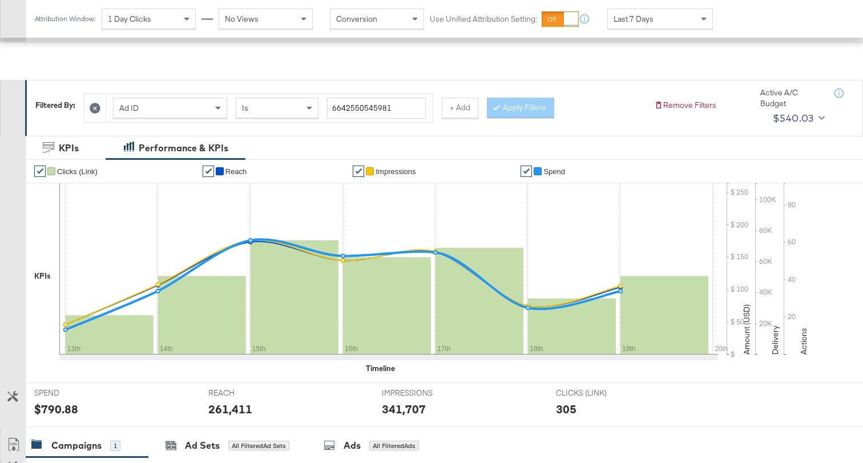
scroll to position [361, 0]
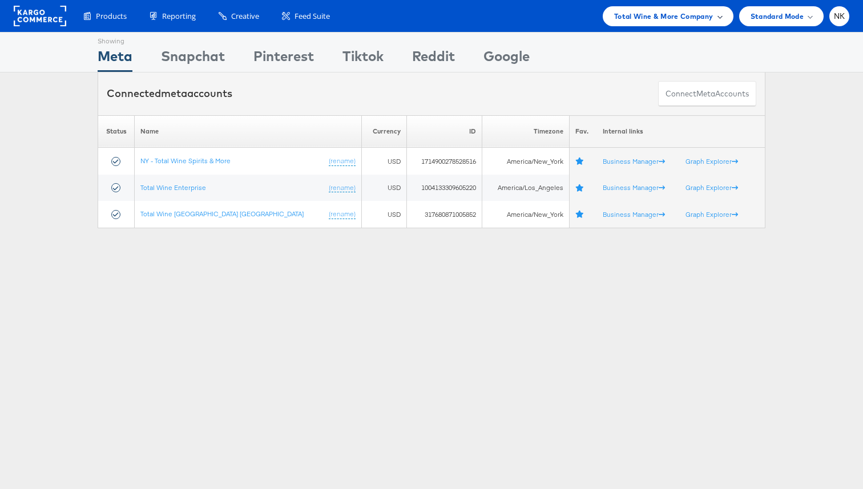
click at [642, 18] on span "Total Wine & More Company" at bounding box center [663, 16] width 99 height 12
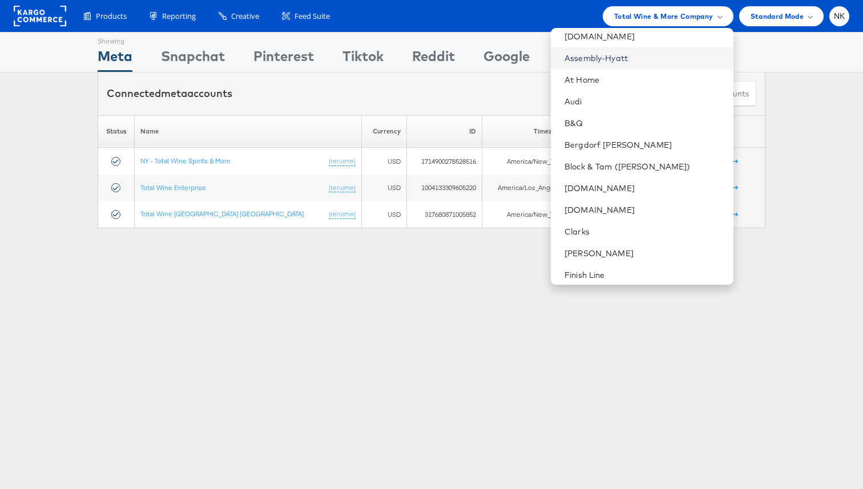
scroll to position [225, 0]
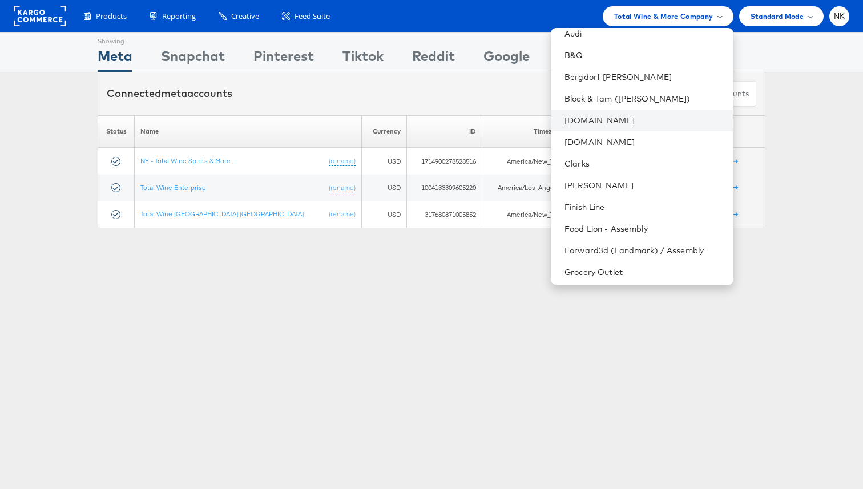
click at [610, 127] on li "Cars.com" at bounding box center [642, 121] width 182 height 22
click at [616, 118] on link "[DOMAIN_NAME]" at bounding box center [643, 120] width 159 height 11
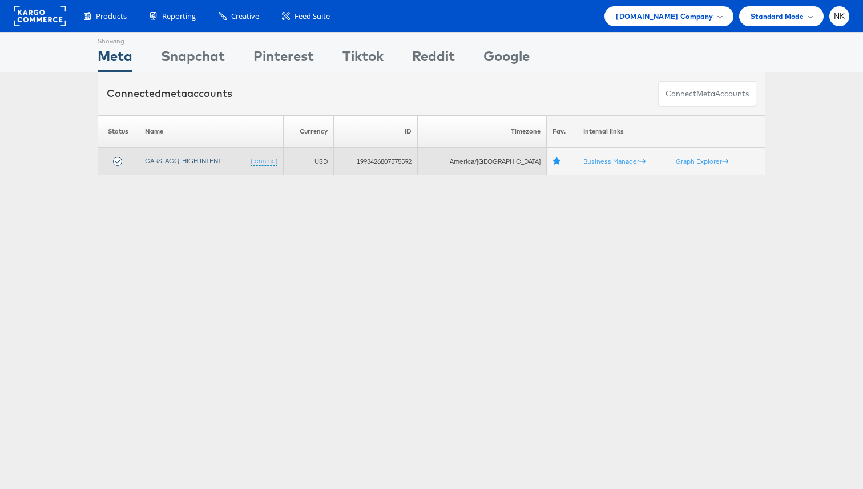
click at [180, 162] on link "CARS_ACQ_HIGH INTENT" at bounding box center [183, 160] width 76 height 9
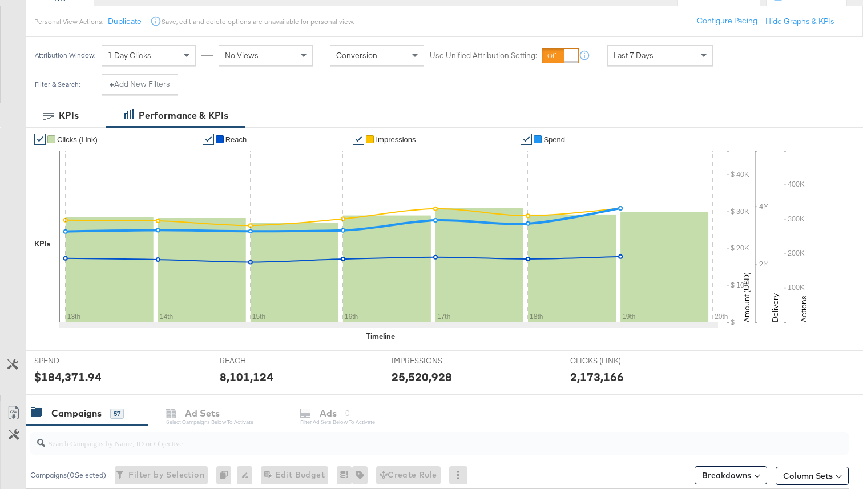
scroll to position [514, 0]
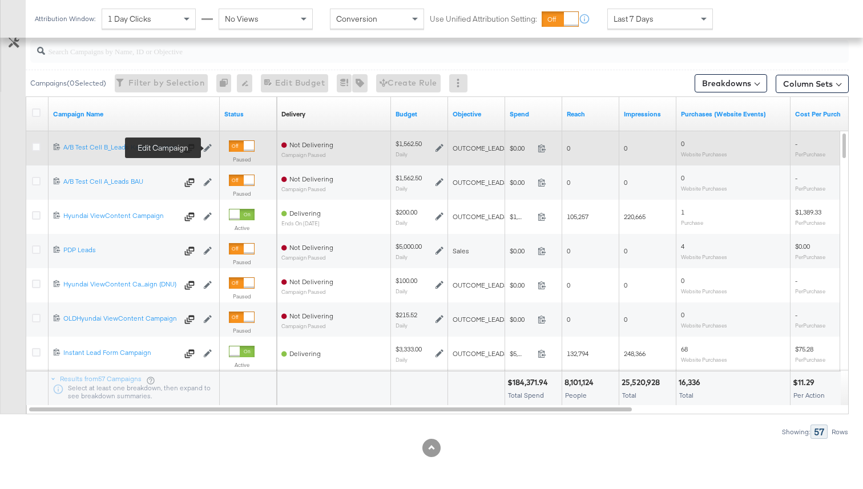
click at [206, 148] on icon at bounding box center [208, 148] width 8 height 8
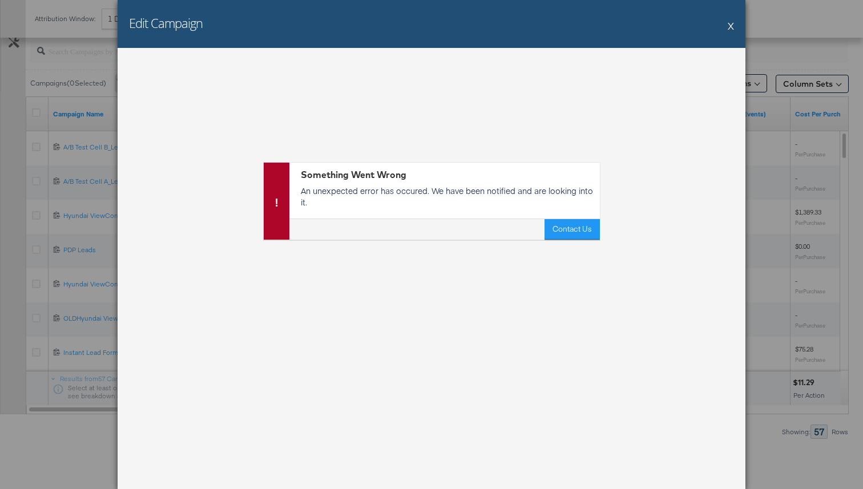
click at [729, 24] on button "X" at bounding box center [731, 25] width 6 height 23
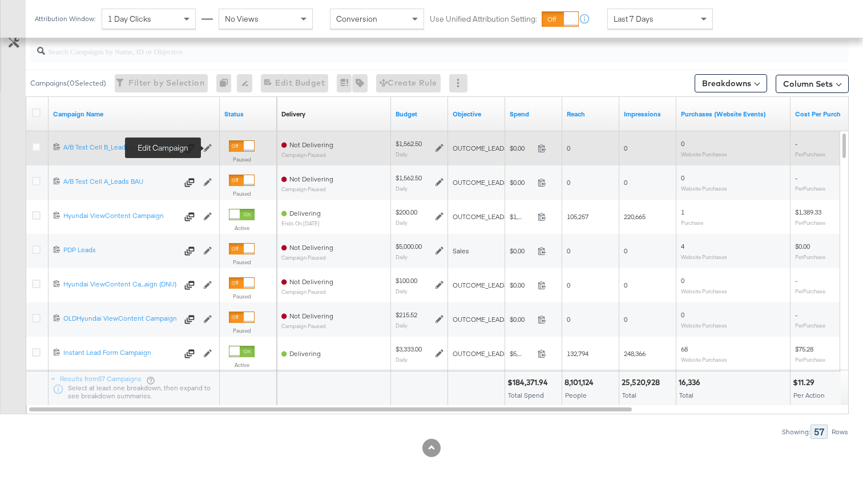
click at [206, 147] on icon at bounding box center [208, 148] width 8 height 8
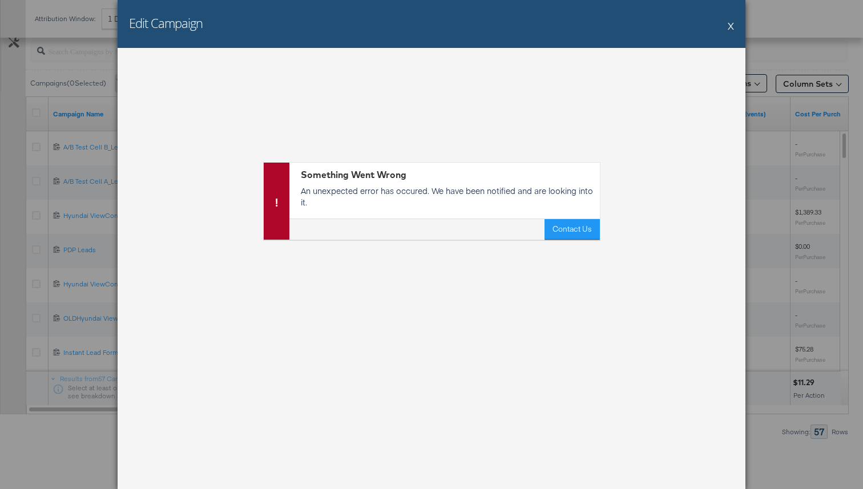
click at [729, 26] on button "X" at bounding box center [731, 25] width 6 height 23
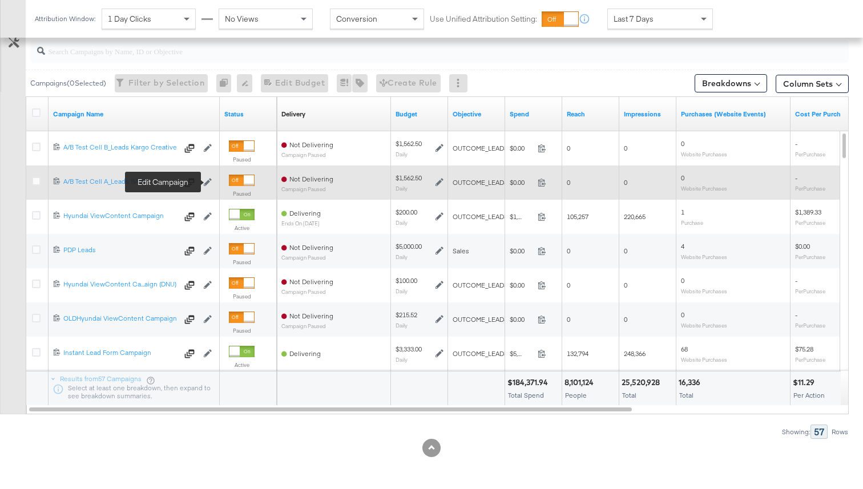
click at [209, 186] on icon at bounding box center [208, 182] width 8 height 8
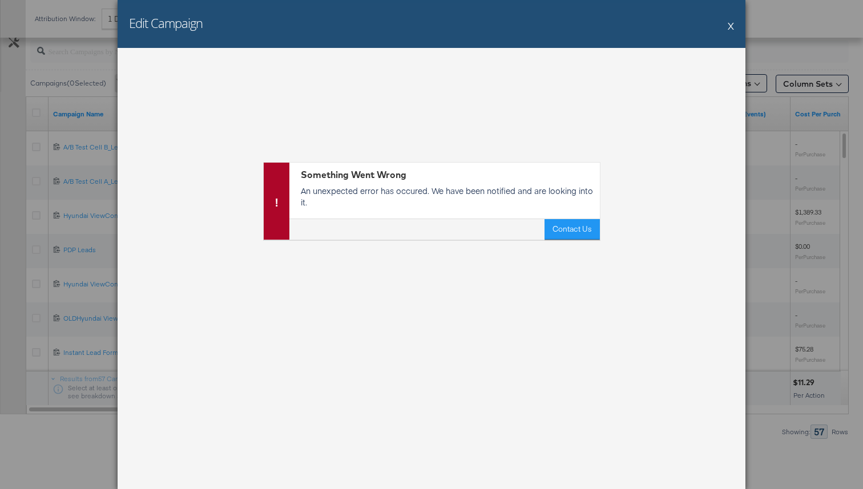
click at [726, 25] on div "Edit Campaign X" at bounding box center [432, 24] width 628 height 48
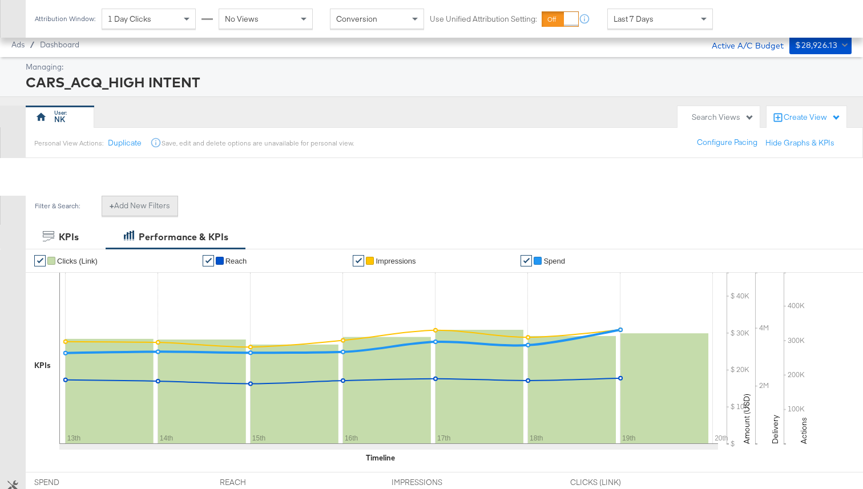
scroll to position [213, 0]
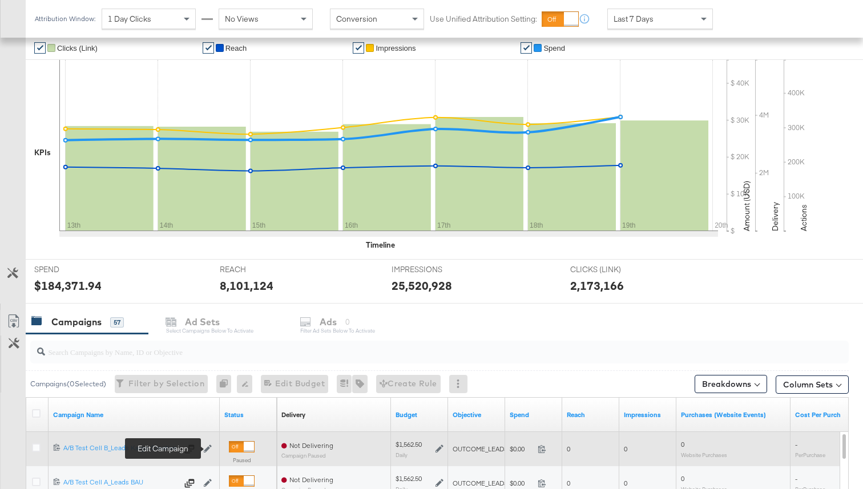
click at [208, 449] on icon at bounding box center [208, 449] width 8 height 8
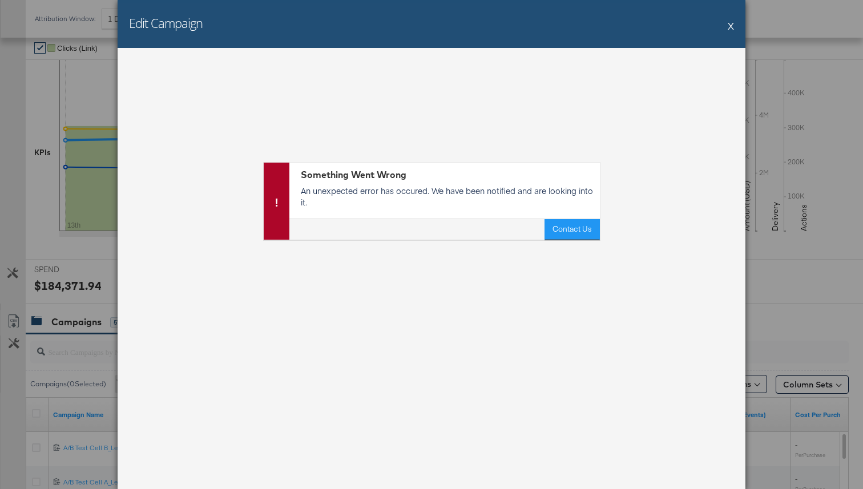
click at [734, 23] on div "Edit Campaign X" at bounding box center [432, 24] width 628 height 48
click at [728, 25] on button "X" at bounding box center [731, 25] width 6 height 23
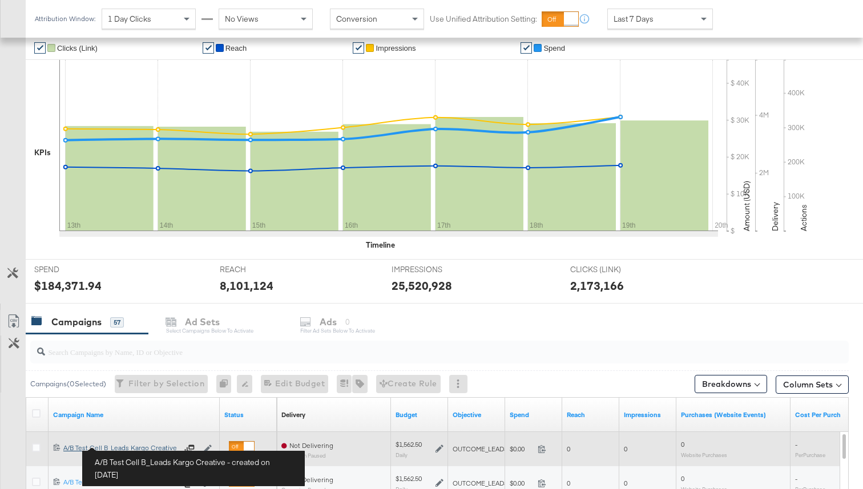
click at [125, 446] on div "A/B Test Cell B_Leads Kargo Creative A/B Test Cell B_Leads Kargo Creative" at bounding box center [120, 447] width 114 height 9
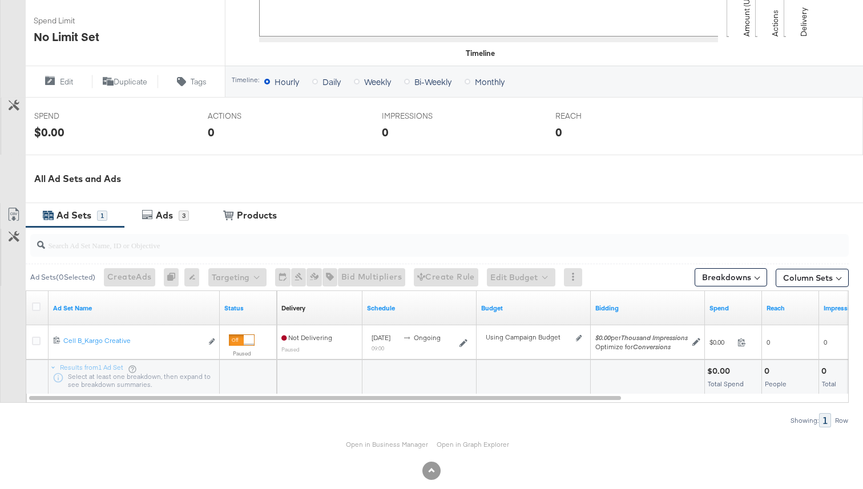
scroll to position [374, 0]
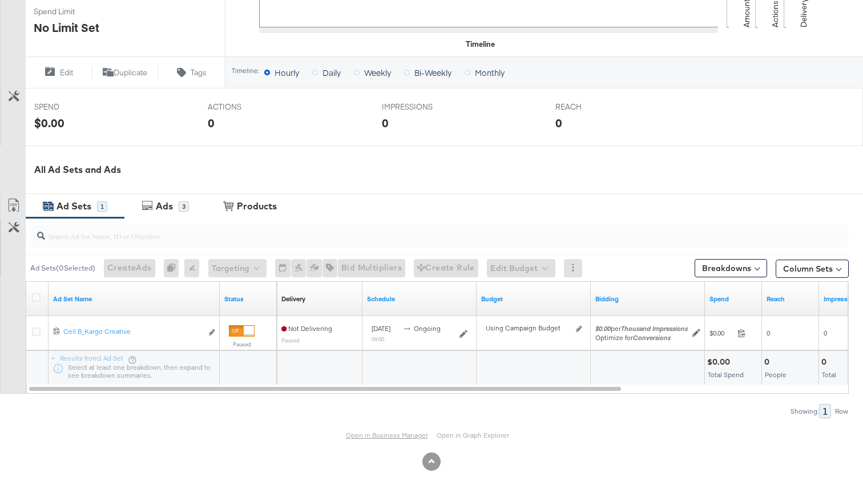
click at [394, 437] on link "Open in Business Manager" at bounding box center [387, 435] width 82 height 9
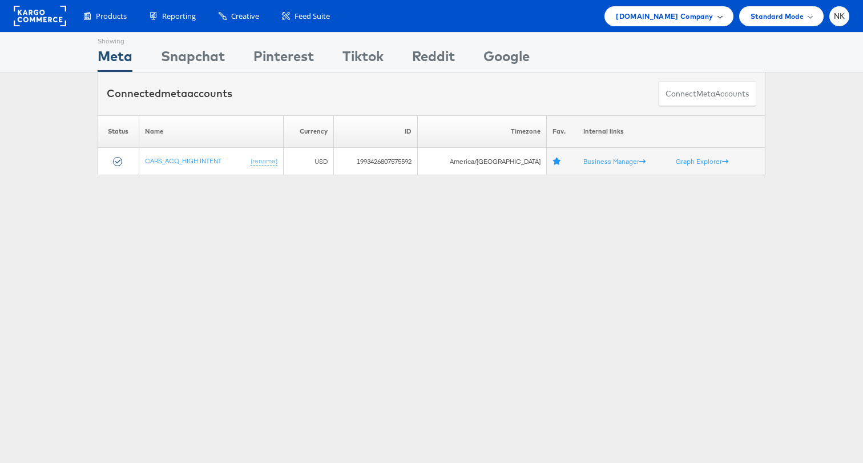
click at [674, 6] on div "[DOMAIN_NAME] Company" at bounding box center [668, 16] width 128 height 20
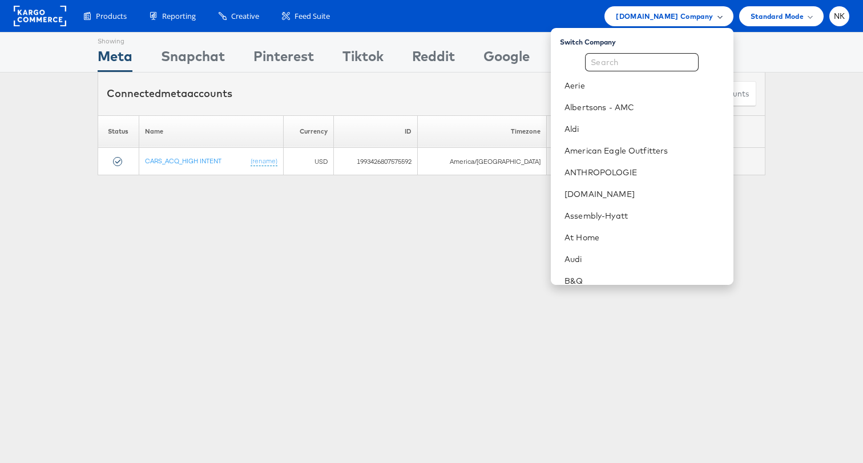
click at [674, 22] on span "[DOMAIN_NAME] Company" at bounding box center [664, 16] width 97 height 12
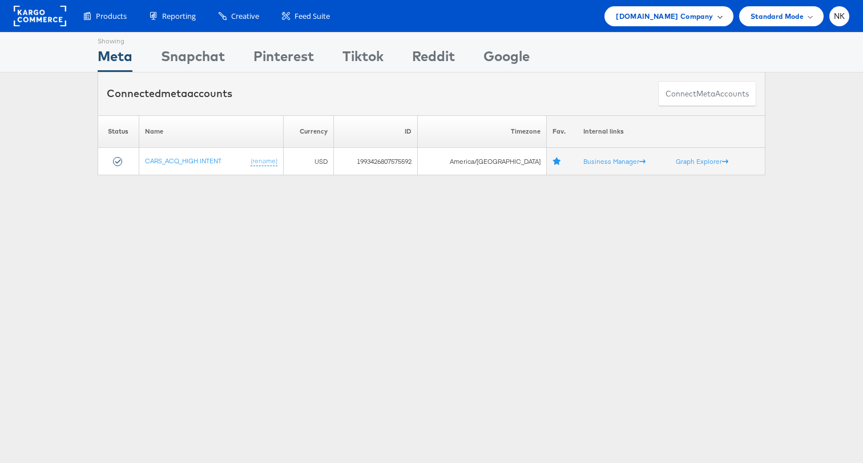
click at [674, 22] on span "[DOMAIN_NAME] Company" at bounding box center [664, 16] width 97 height 12
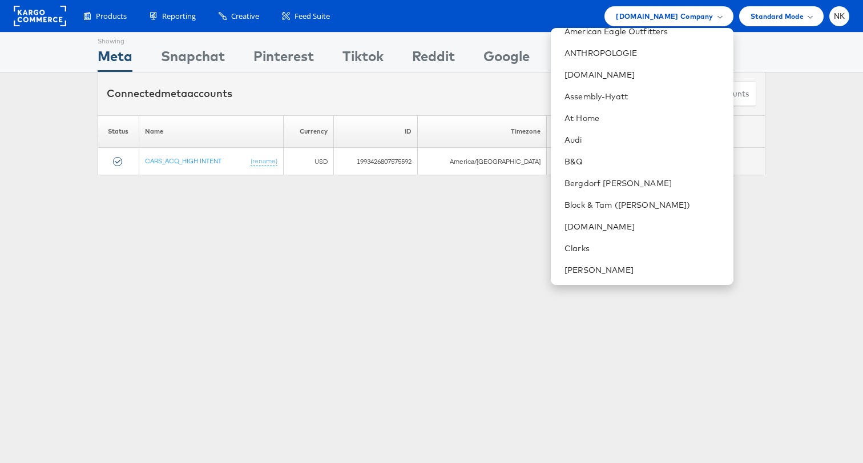
scroll to position [120, 0]
click at [608, 124] on li "At Home" at bounding box center [642, 118] width 182 height 22
click at [606, 125] on li "At Home" at bounding box center [642, 118] width 182 height 22
click at [618, 117] on link "At Home" at bounding box center [643, 117] width 159 height 11
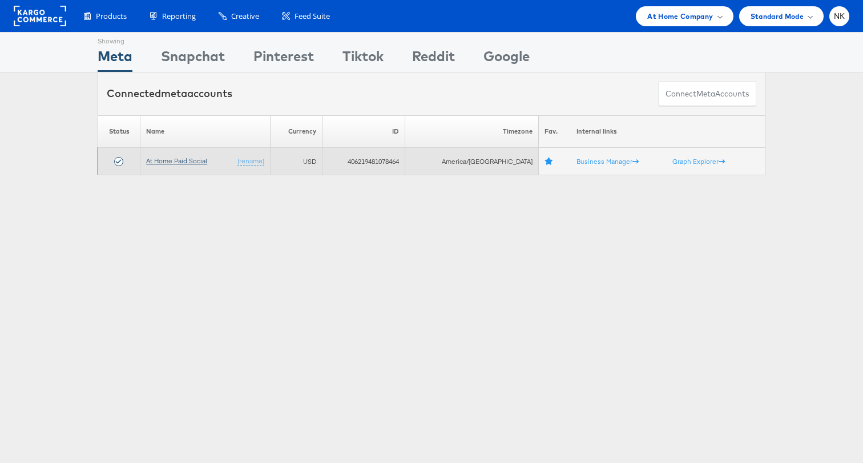
click at [199, 160] on link "At Home Paid Social" at bounding box center [176, 160] width 61 height 9
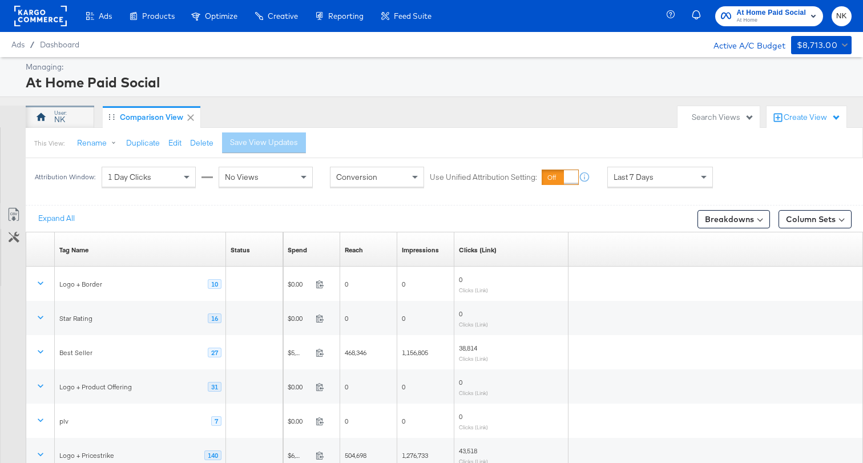
click at [71, 120] on div "NK" at bounding box center [60, 117] width 68 height 23
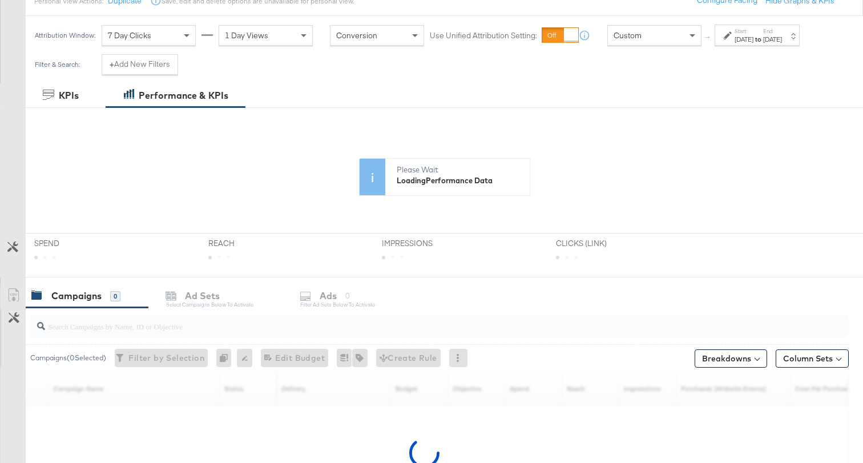
scroll to position [232, 0]
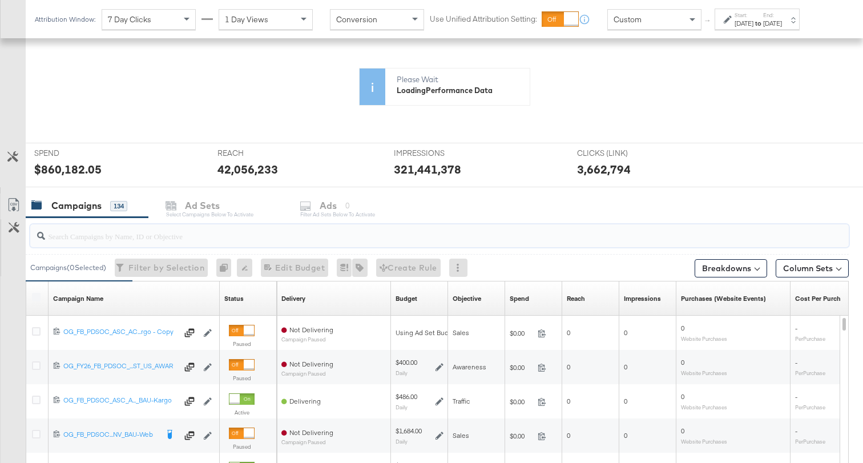
click at [126, 233] on input "search" at bounding box center [410, 231] width 731 height 22
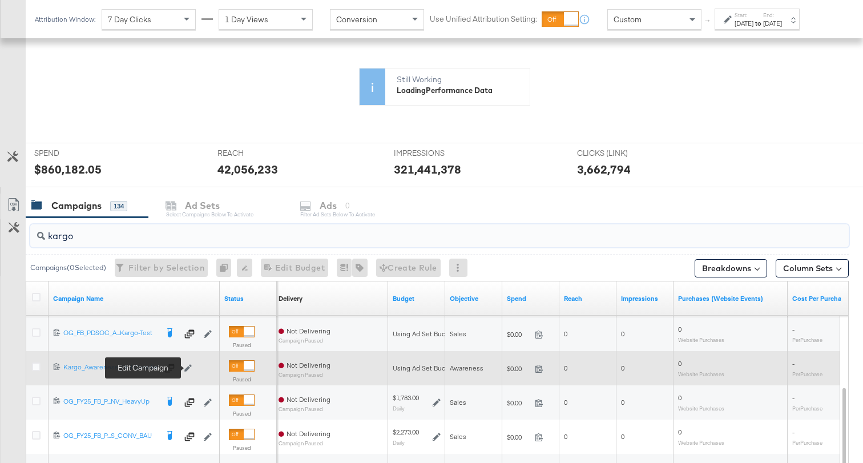
type input "kargo"
click at [189, 367] on icon at bounding box center [188, 368] width 8 height 8
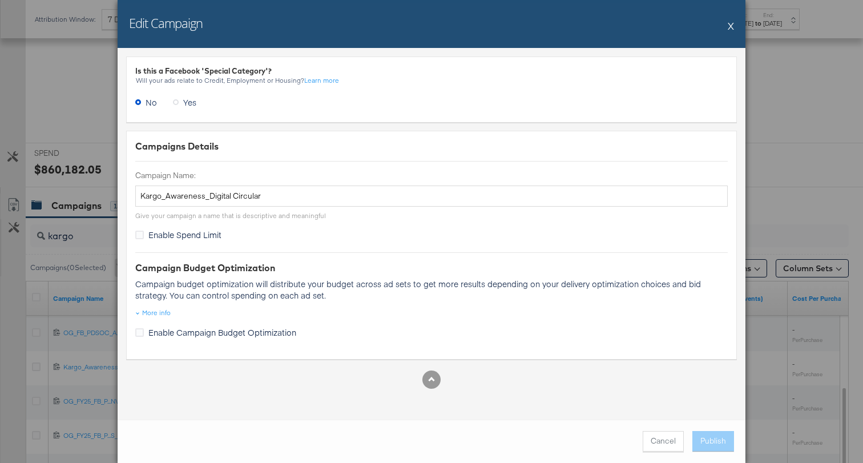
click at [731, 24] on button "X" at bounding box center [731, 25] width 6 height 23
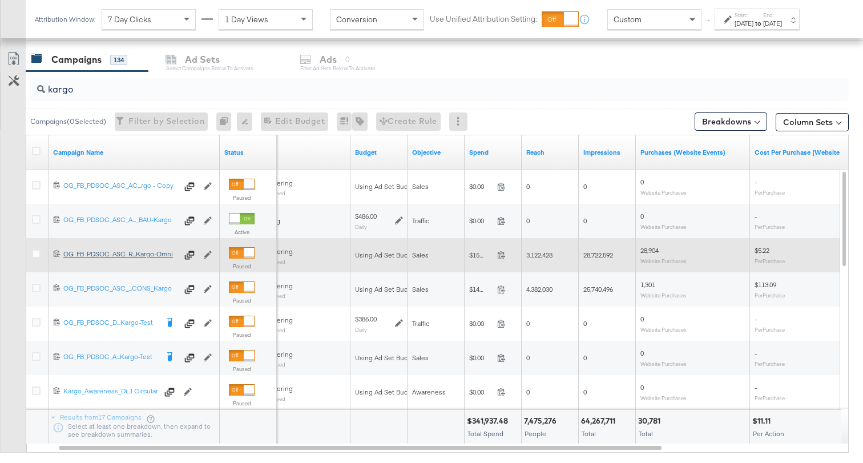
scroll to position [473, 0]
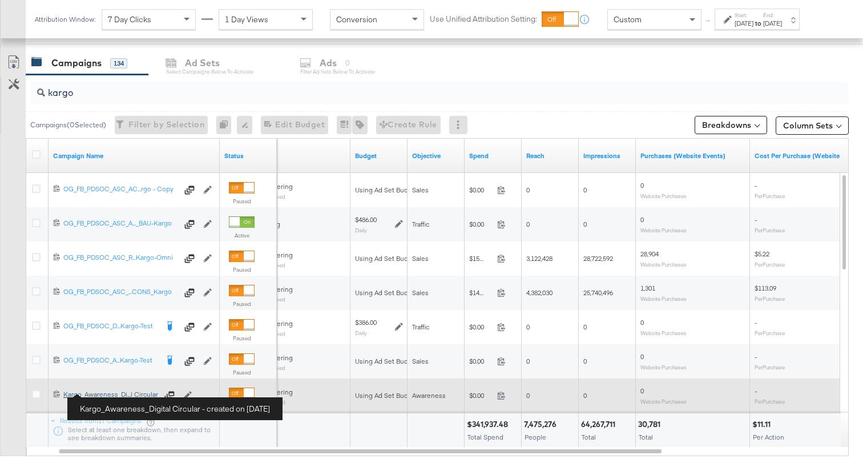
click at [123, 392] on div "Kargo_Awareness_Digital Circular Kargo_Awareness_Di...l Circular" at bounding box center [110, 394] width 94 height 9
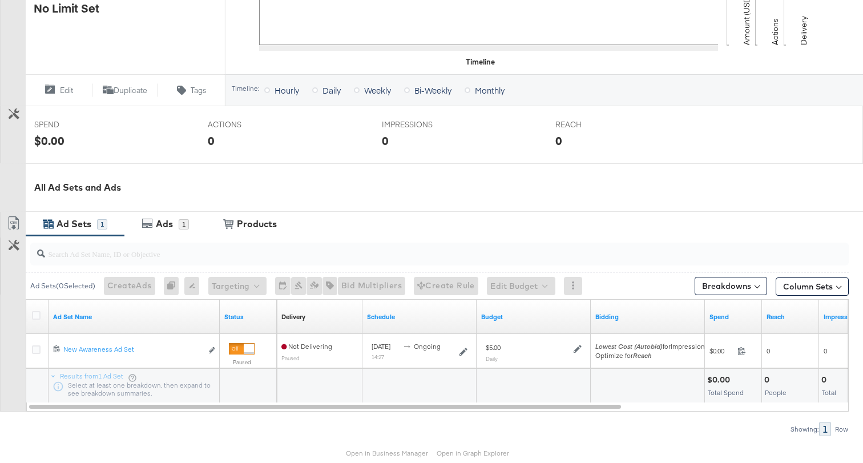
scroll to position [409, 0]
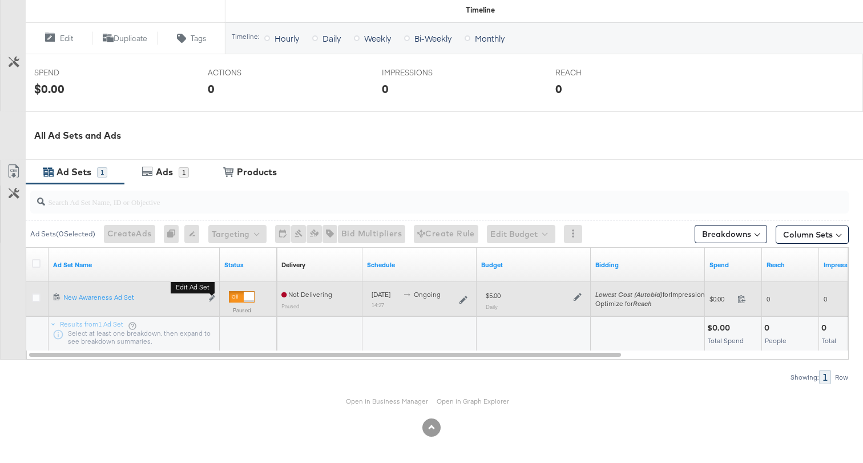
click at [210, 293] on b "Edit ad set" at bounding box center [193, 287] width 44 height 12
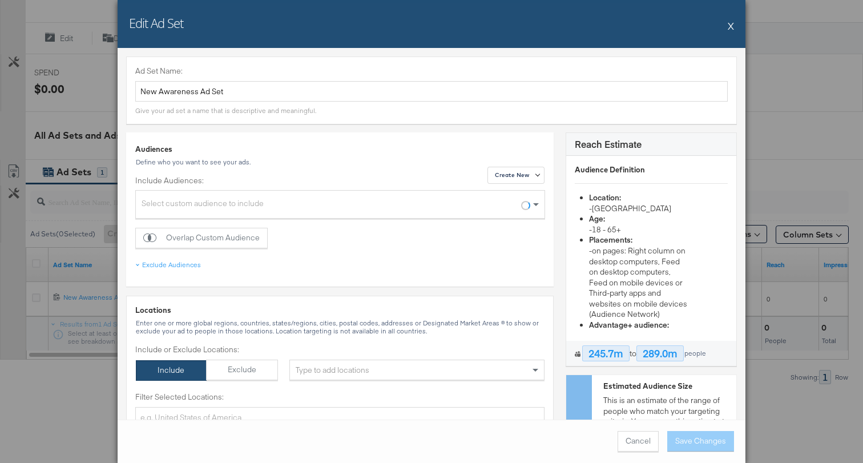
click at [731, 26] on button "X" at bounding box center [731, 25] width 6 height 23
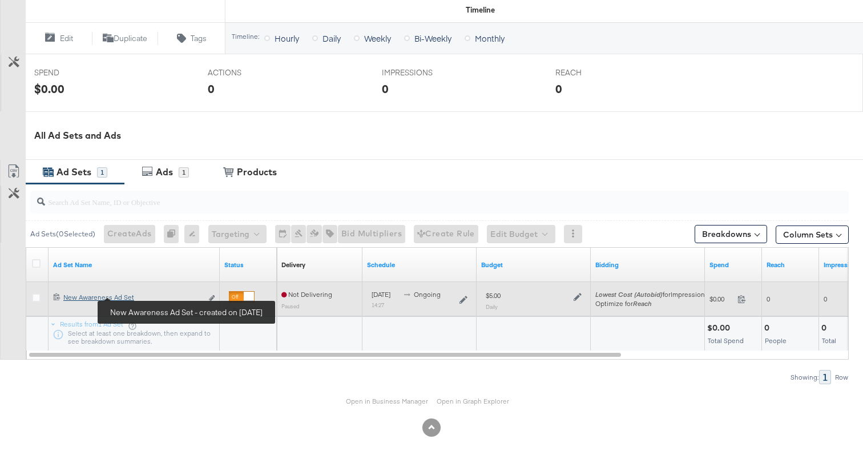
click at [124, 303] on link "New Awareness Ad Set New Awareness Ad Set" at bounding box center [132, 299] width 139 height 12
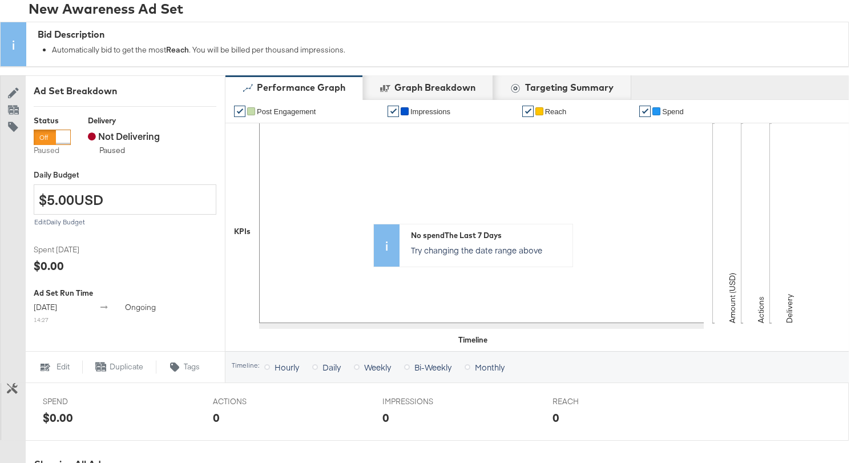
scroll to position [441, 0]
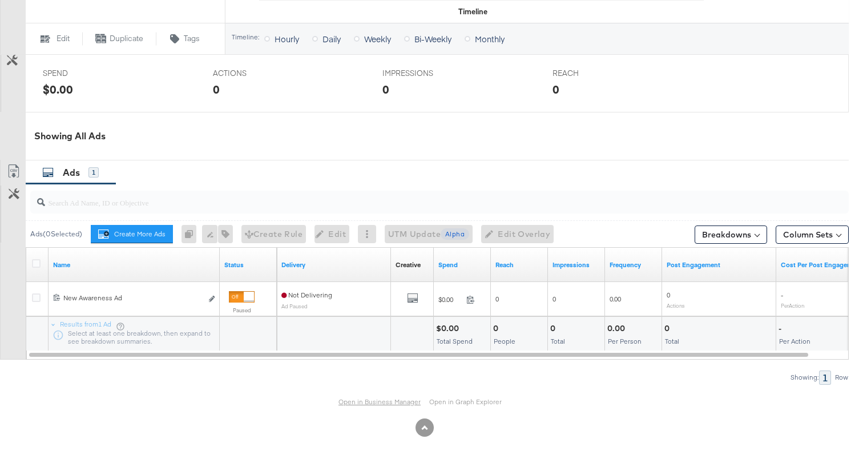
click at [370, 400] on link "Open in Business Manager" at bounding box center [379, 401] width 82 height 9
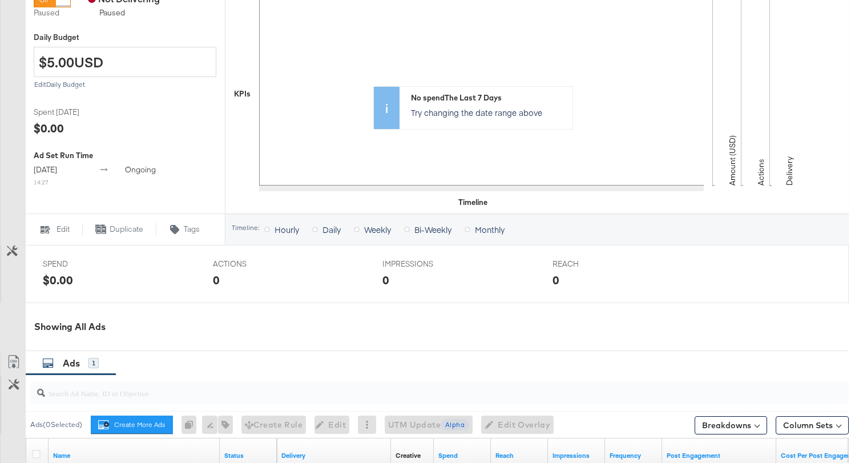
scroll to position [0, 0]
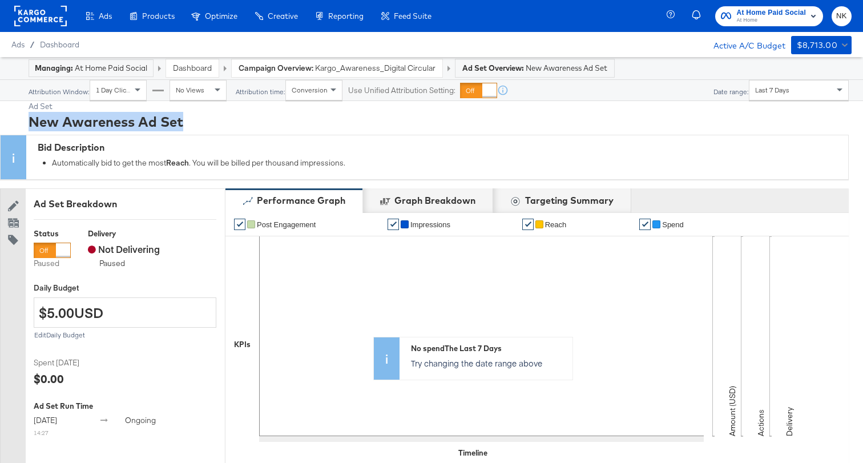
drag, startPoint x: 198, startPoint y: 123, endPoint x: 30, endPoint y: 123, distance: 168.4
click at [30, 123] on div "New Awareness Ad Set" at bounding box center [439, 121] width 820 height 19
copy div "New Awareness Ad Set"
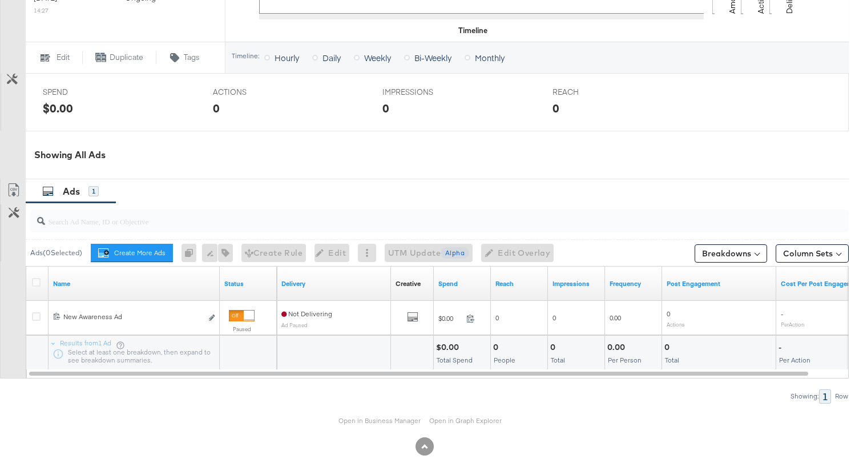
scroll to position [424, 0]
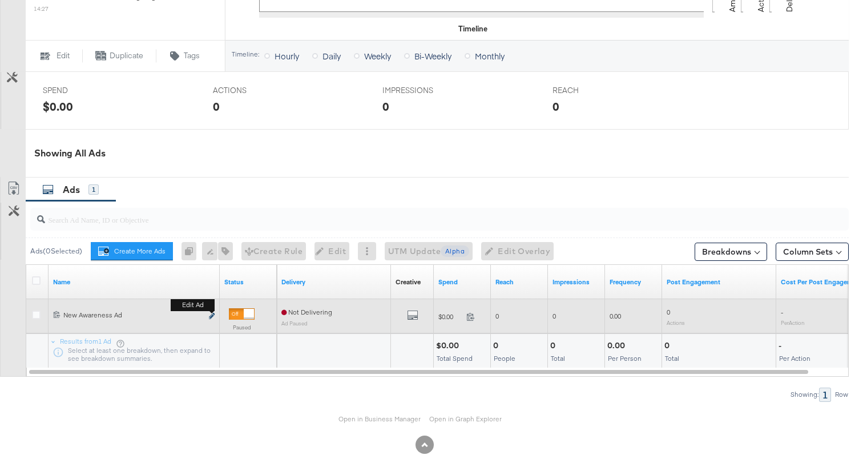
click at [212, 314] on icon "link" at bounding box center [212, 316] width 6 height 6
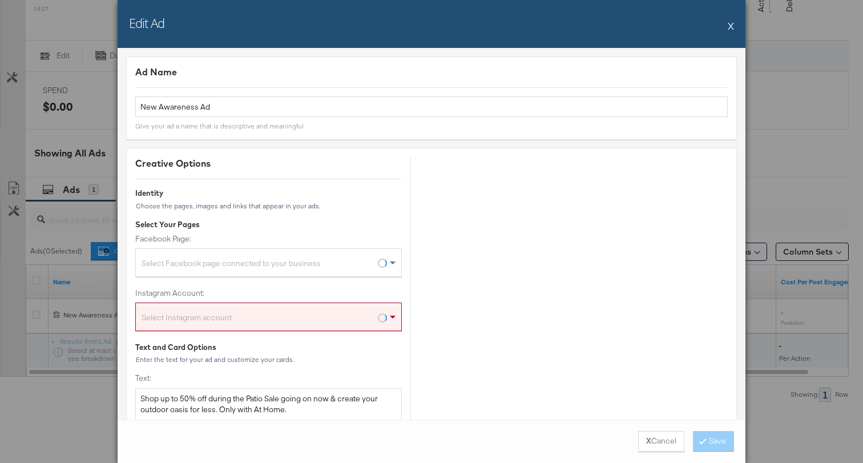
click at [729, 25] on button "X" at bounding box center [731, 25] width 6 height 23
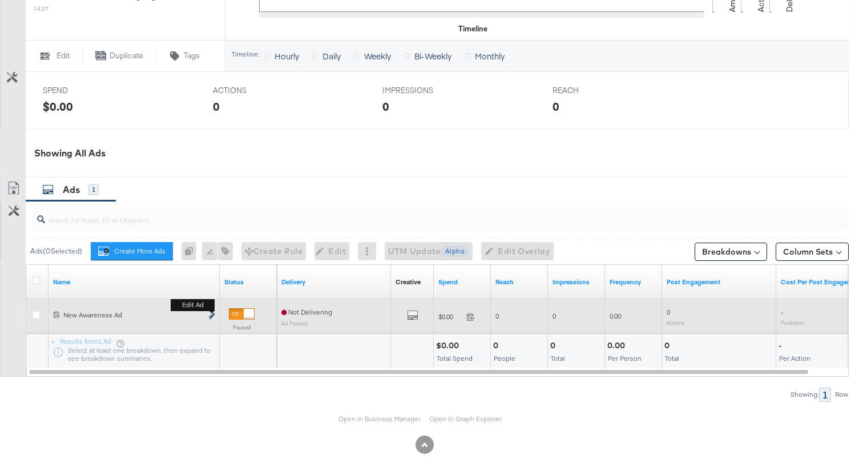
click at [213, 315] on icon "link" at bounding box center [212, 316] width 6 height 6
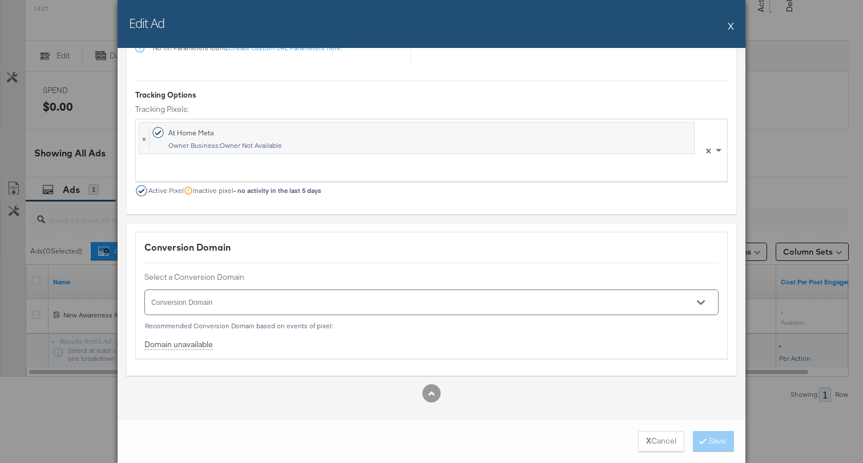
scroll to position [881, 0]
click at [732, 23] on button "X" at bounding box center [731, 25] width 6 height 23
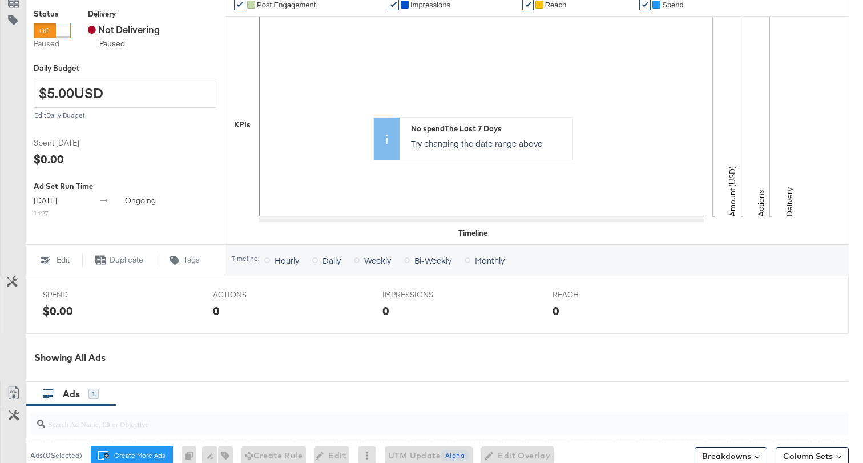
scroll to position [441, 0]
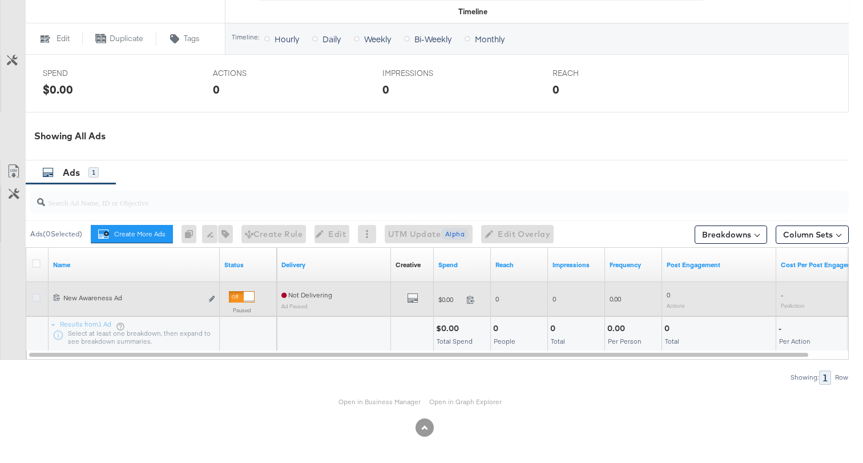
click at [37, 299] on icon at bounding box center [36, 297] width 9 height 9
click at [0, 0] on input "checkbox" at bounding box center [0, 0] width 0 height 0
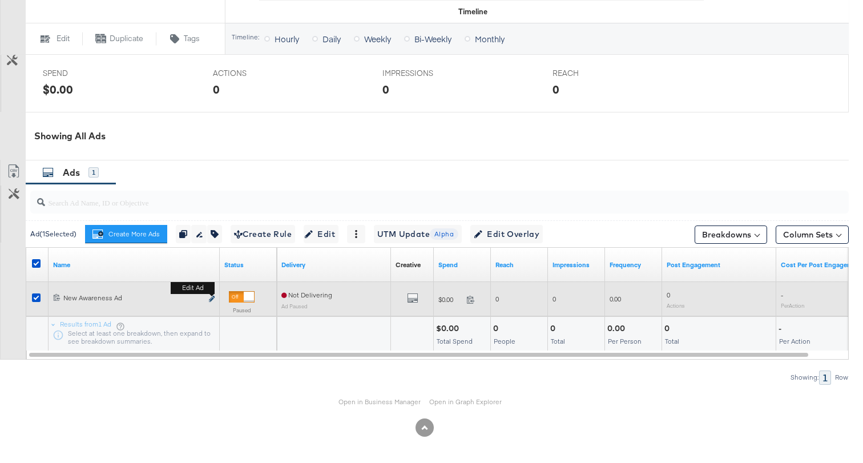
click at [213, 296] on button "Edit ad" at bounding box center [211, 299] width 7 height 12
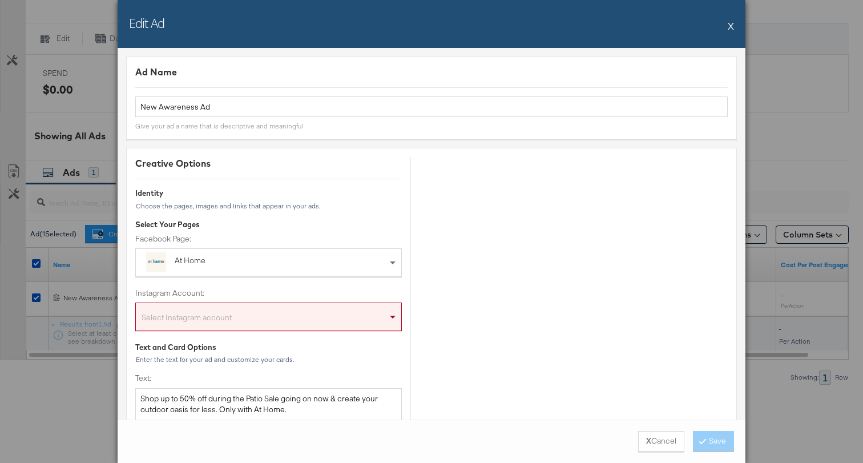
click at [727, 27] on div "Edit Ad X" at bounding box center [432, 24] width 628 height 48
click at [727, 25] on div "Edit Ad X" at bounding box center [432, 24] width 628 height 48
click at [729, 23] on button "X" at bounding box center [731, 25] width 6 height 23
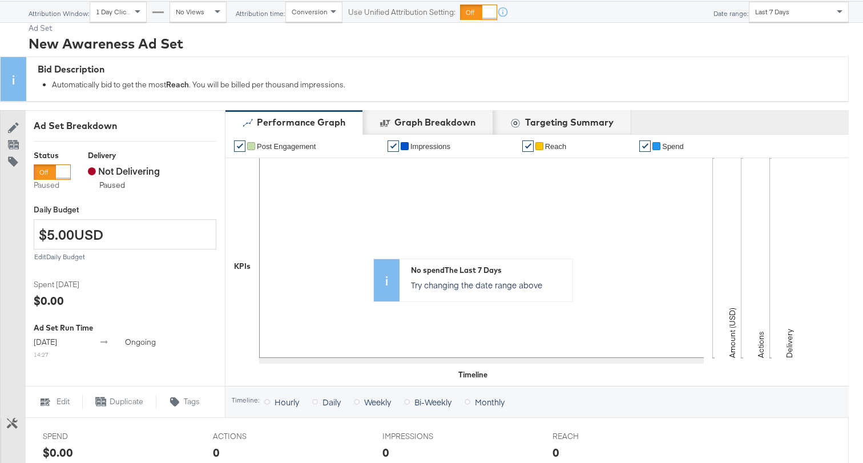
scroll to position [0, 0]
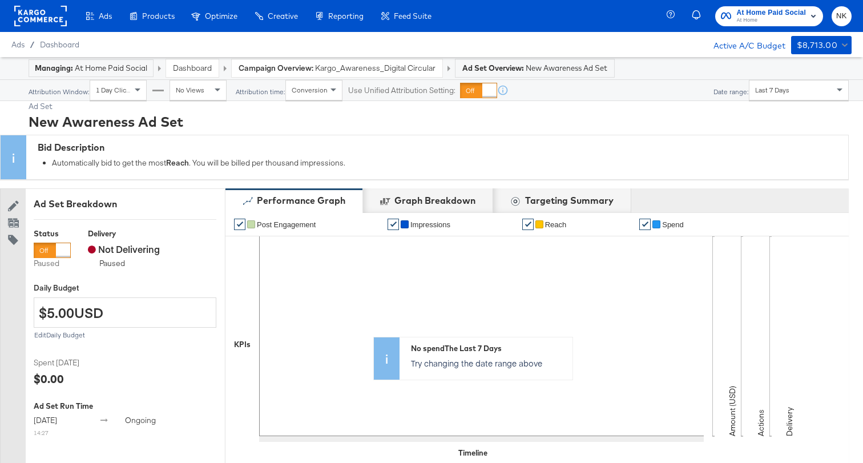
click at [38, 17] on rect at bounding box center [40, 16] width 53 height 21
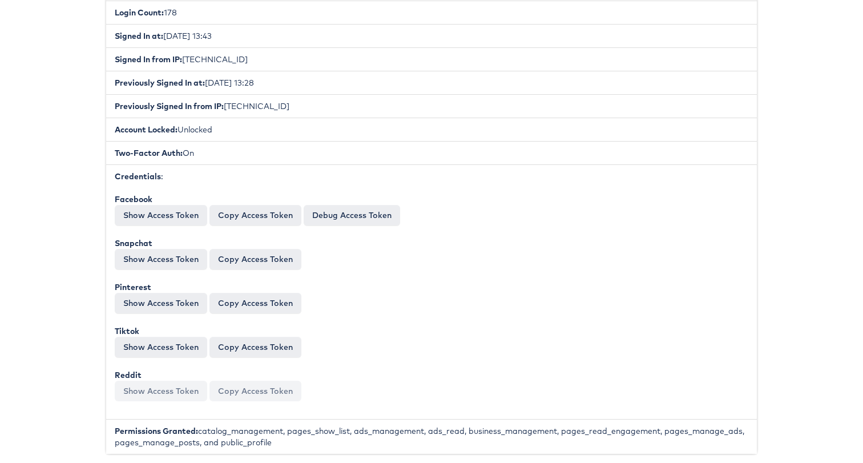
scroll to position [349, 0]
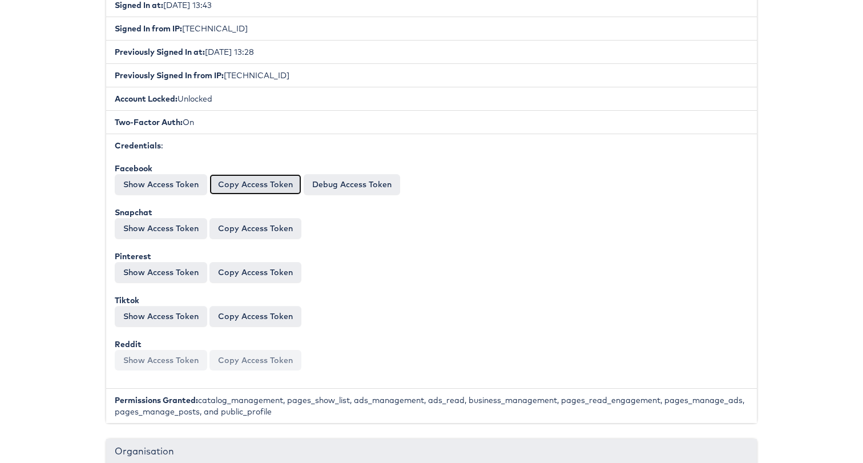
click at [276, 187] on button "Copy Access Token" at bounding box center [255, 184] width 92 height 21
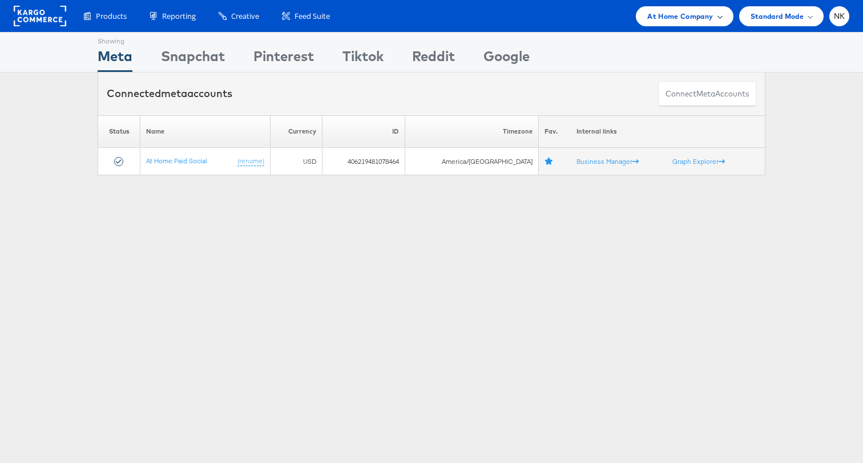
click at [658, 14] on span "At Home Company" at bounding box center [680, 16] width 66 height 12
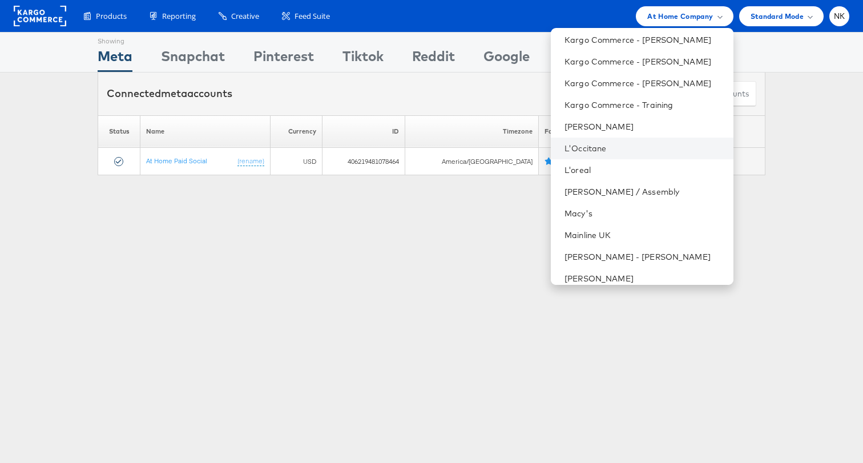
scroll to position [607, 0]
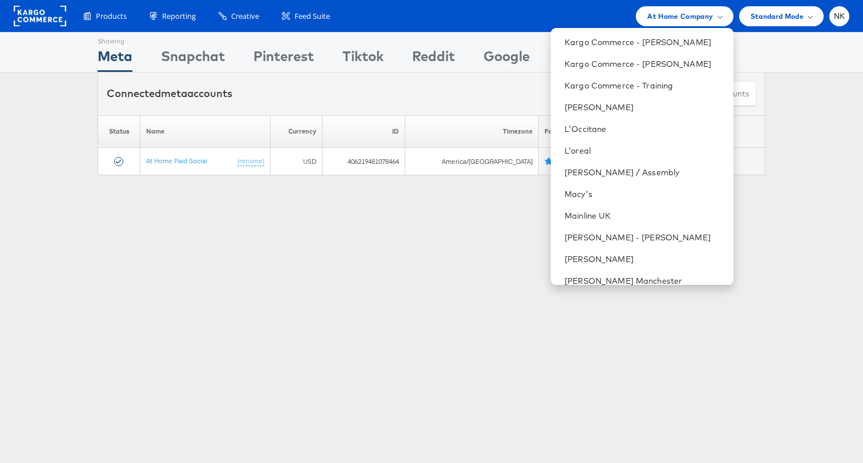
click at [524, 219] on div "Showing Meta Showing [GEOGRAPHIC_DATA] Showing Pinterest Showing Tiktok Showing…" at bounding box center [431, 317] width 863 height 571
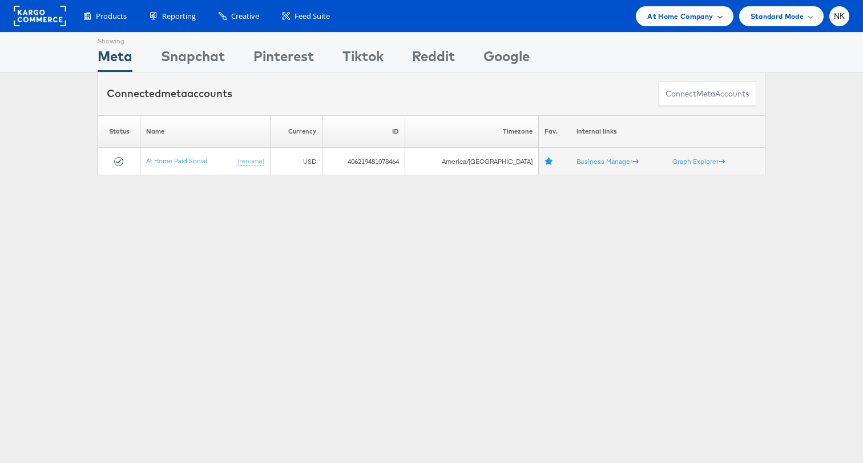
click at [644, 13] on div "At Home Company" at bounding box center [684, 16] width 97 height 20
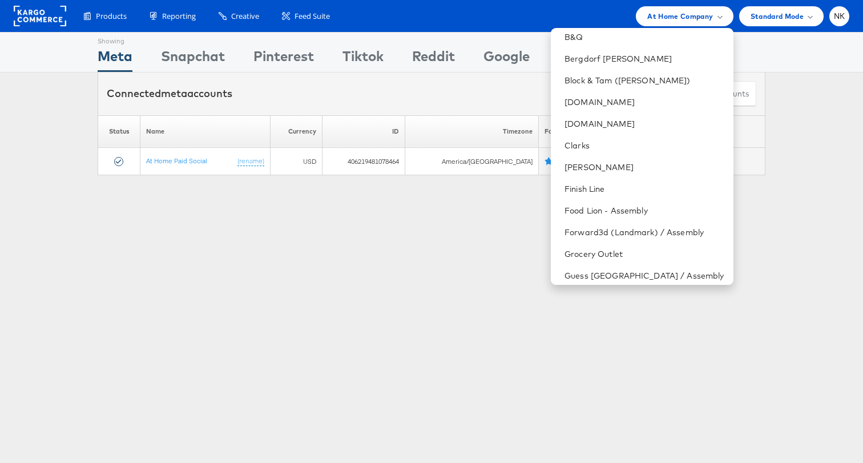
scroll to position [208, 0]
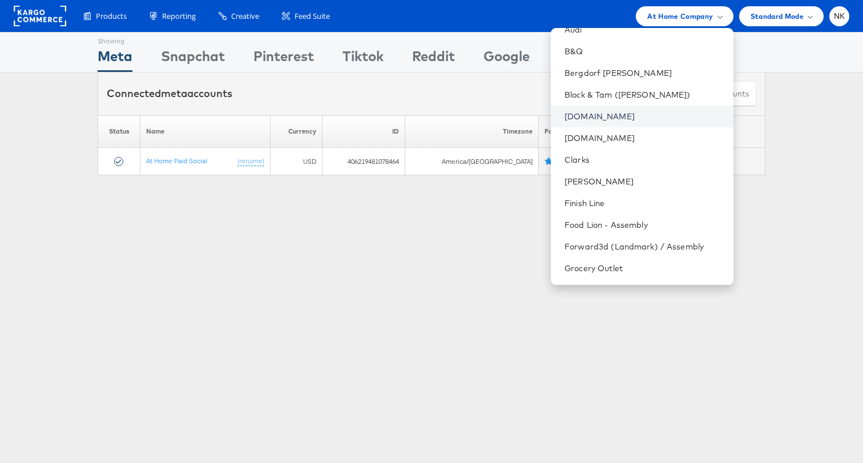
click at [629, 119] on link "[DOMAIN_NAME]" at bounding box center [643, 116] width 159 height 11
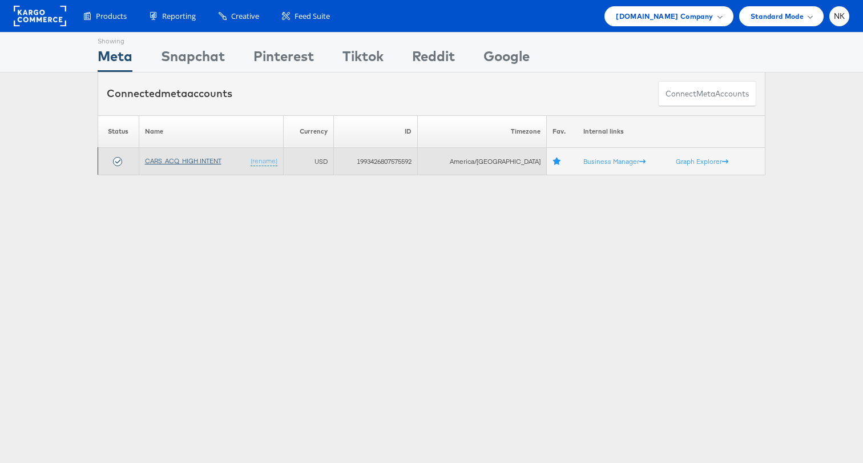
click at [215, 162] on link "CARS_ACQ_HIGH INTENT" at bounding box center [183, 160] width 76 height 9
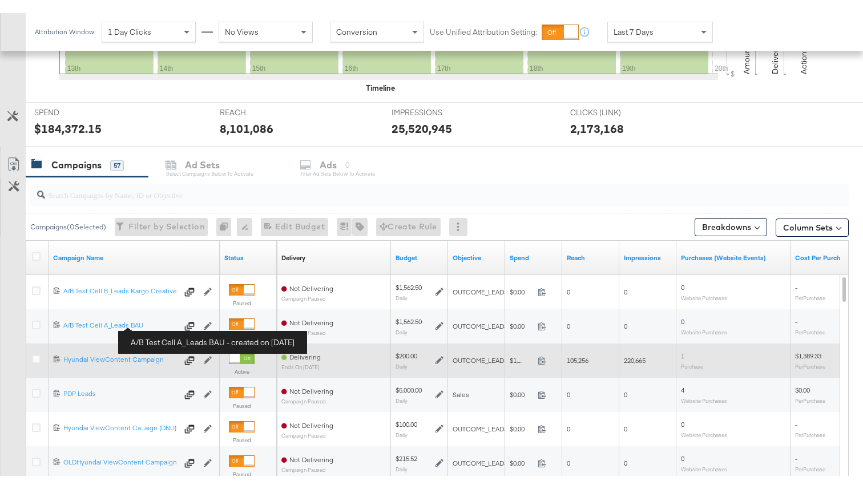
scroll to position [373, 0]
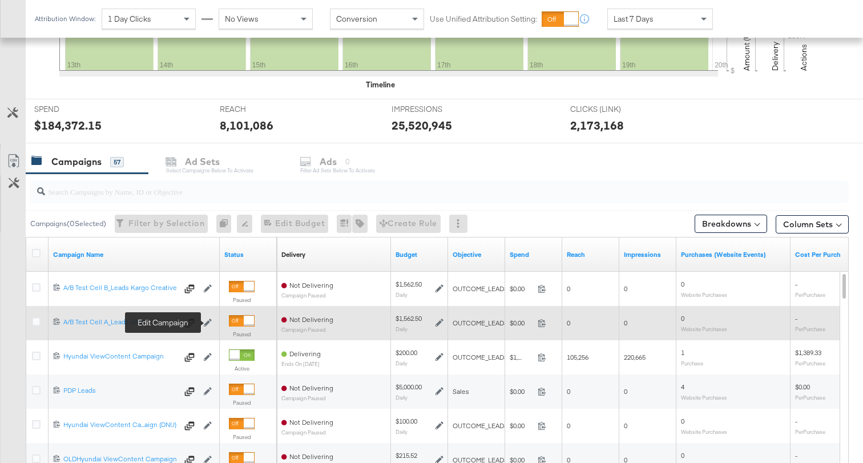
click at [205, 321] on icon at bounding box center [208, 322] width 8 height 8
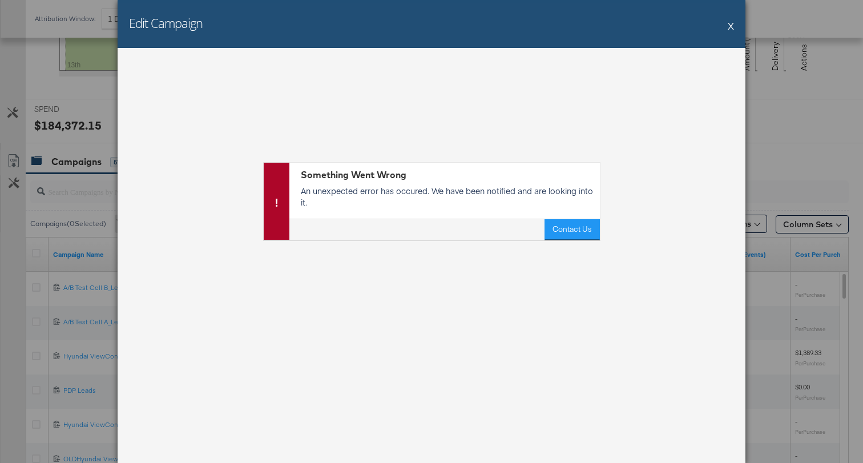
click at [730, 20] on button "X" at bounding box center [731, 25] width 6 height 23
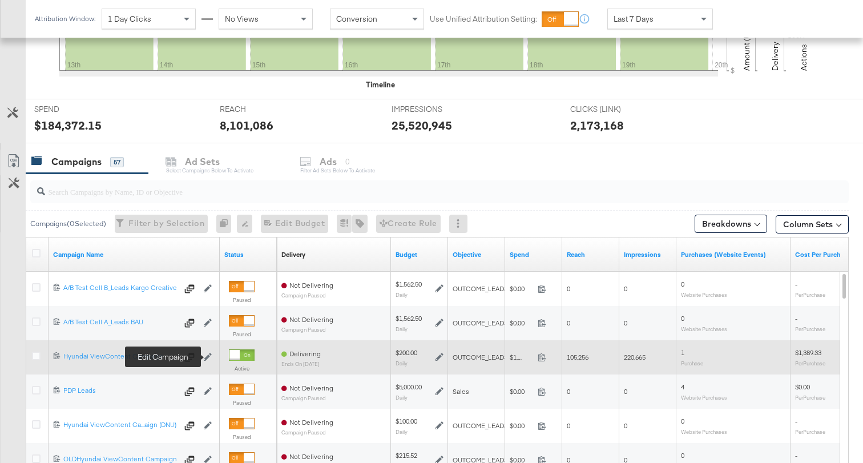
click at [206, 358] on icon at bounding box center [208, 357] width 8 height 8
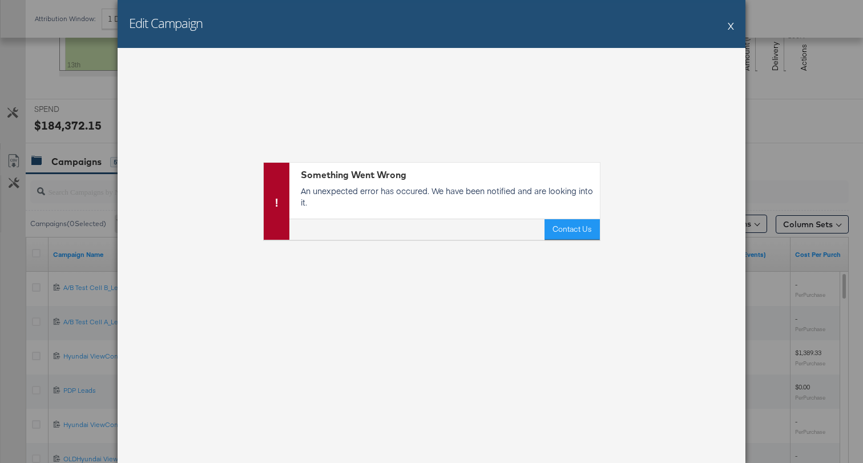
click at [726, 27] on div "Edit Campaign X" at bounding box center [432, 24] width 628 height 48
click at [730, 27] on button "X" at bounding box center [731, 25] width 6 height 23
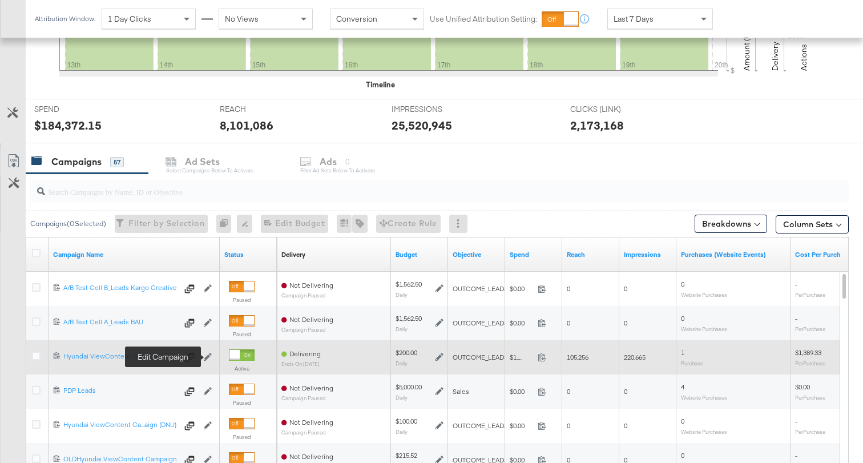
click at [208, 360] on icon at bounding box center [208, 357] width 8 height 8
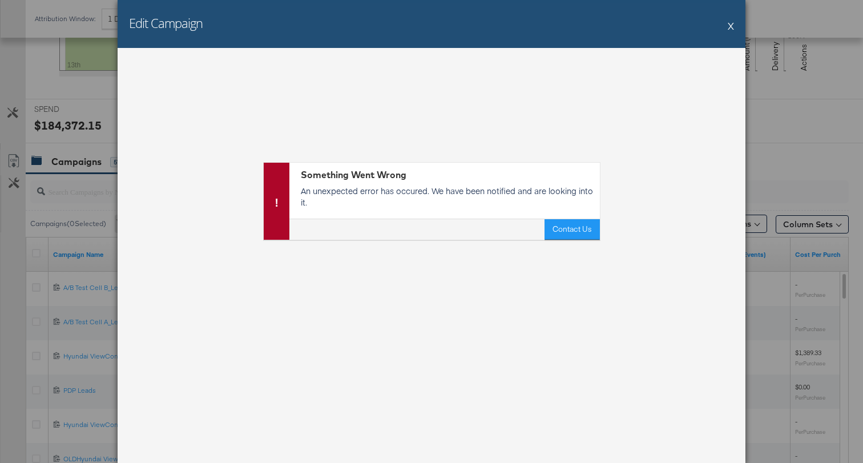
click at [733, 22] on button "X" at bounding box center [731, 25] width 6 height 23
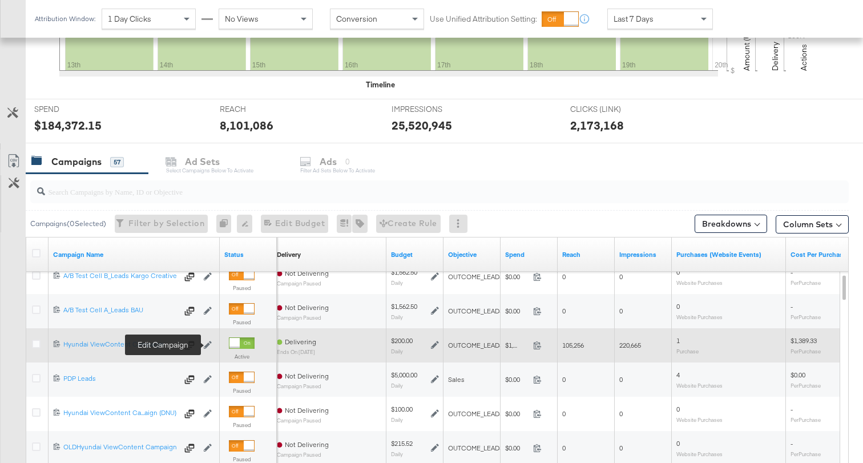
click at [208, 344] on icon at bounding box center [208, 345] width 8 height 8
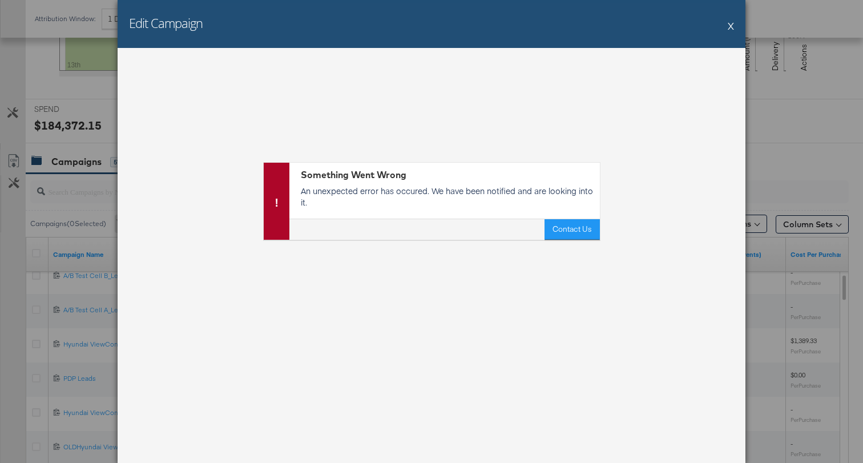
click at [735, 25] on div "Edit Campaign X" at bounding box center [432, 24] width 628 height 48
click at [732, 25] on button "X" at bounding box center [731, 25] width 6 height 23
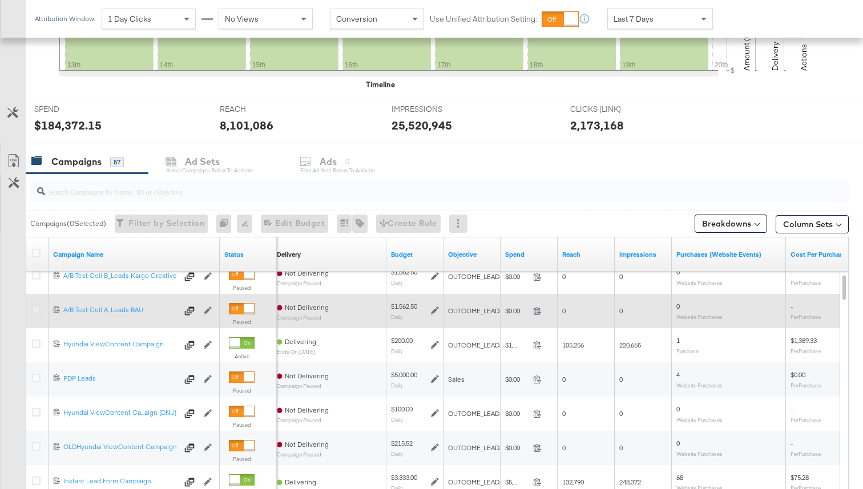
click at [38, 309] on icon at bounding box center [36, 309] width 9 height 9
click at [0, 0] on input "checkbox" at bounding box center [0, 0] width 0 height 0
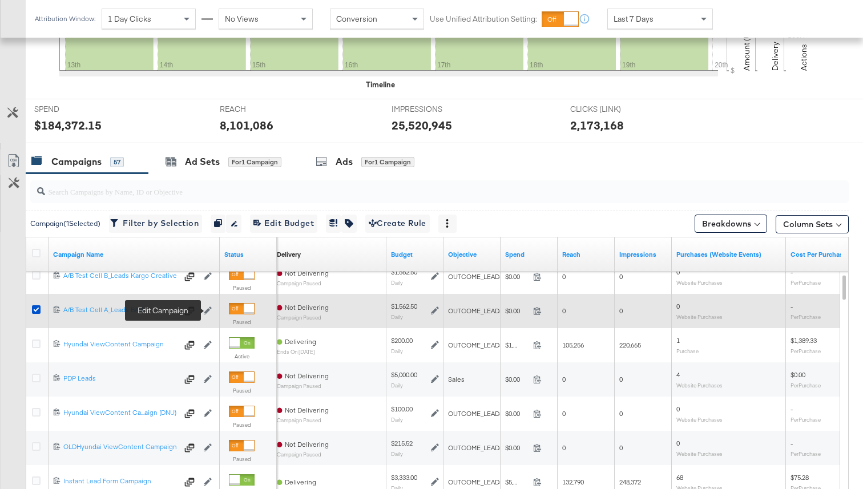
click at [210, 311] on icon at bounding box center [208, 311] width 8 height 8
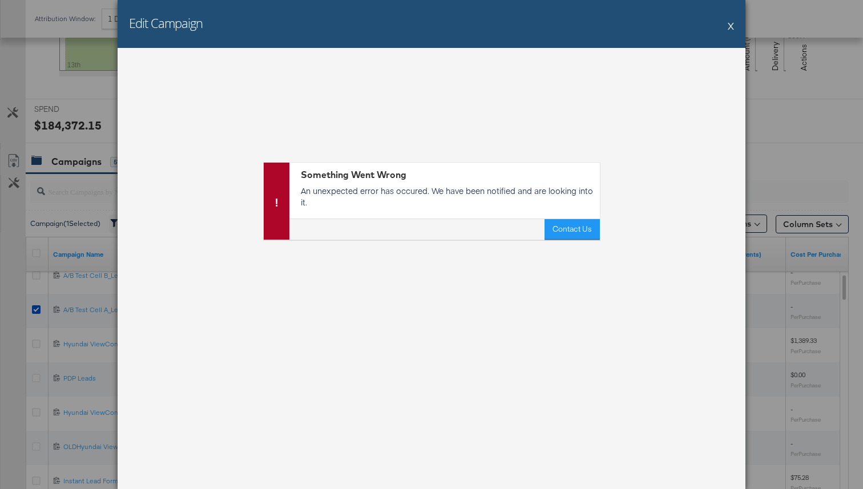
click at [731, 29] on button "X" at bounding box center [731, 25] width 6 height 23
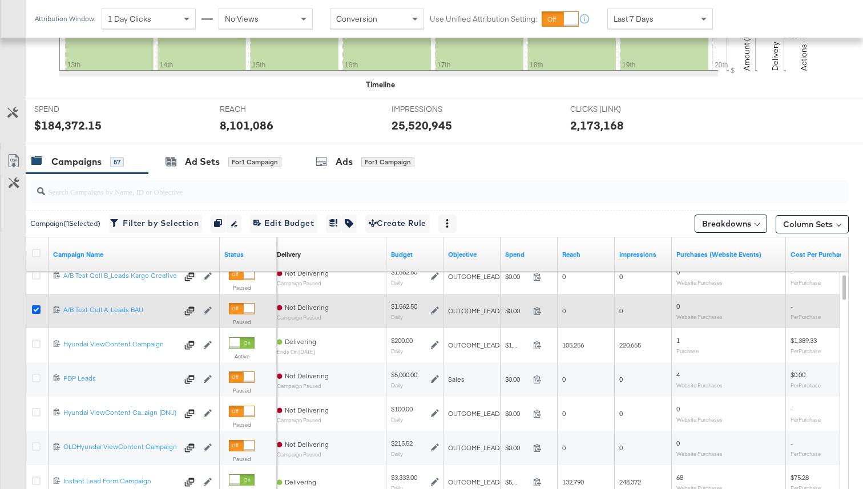
click at [33, 308] on icon at bounding box center [36, 309] width 9 height 9
click at [0, 0] on input "checkbox" at bounding box center [0, 0] width 0 height 0
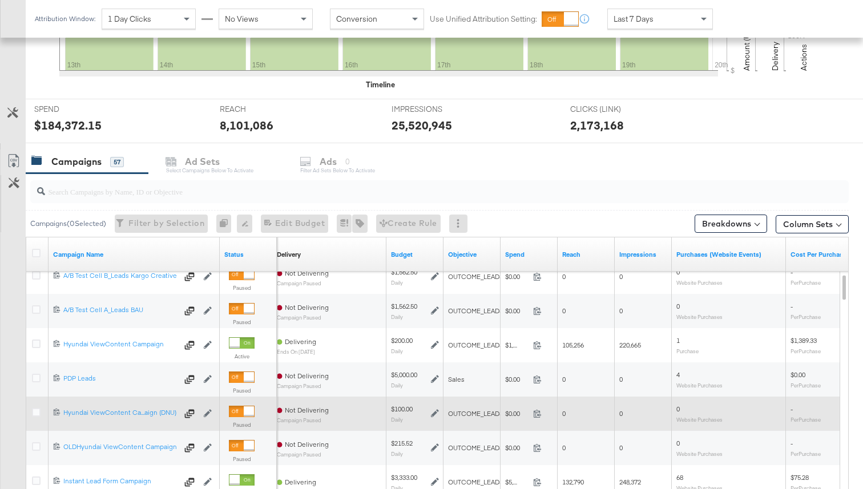
click at [39, 406] on div at bounding box center [37, 414] width 21 height 21
click at [38, 413] on icon at bounding box center [36, 412] width 9 height 9
click at [0, 0] on input "checkbox" at bounding box center [0, 0] width 0 height 0
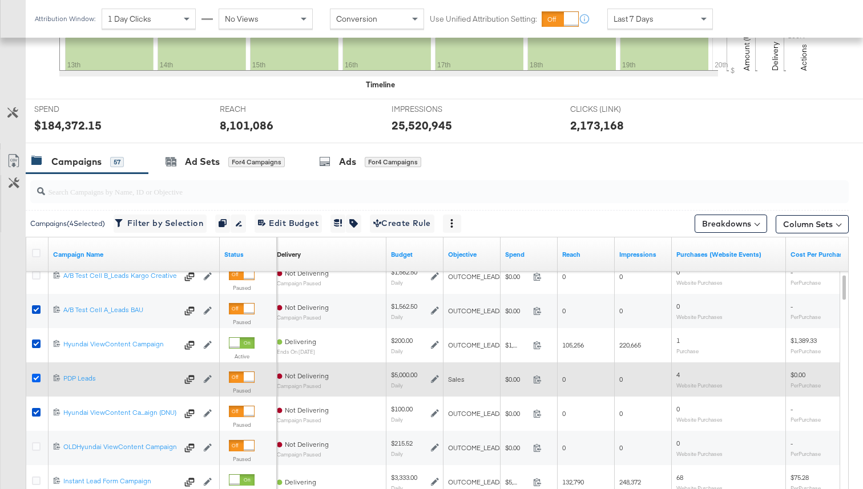
click at [38, 378] on icon at bounding box center [36, 378] width 9 height 9
click at [0, 0] on input "checkbox" at bounding box center [0, 0] width 0 height 0
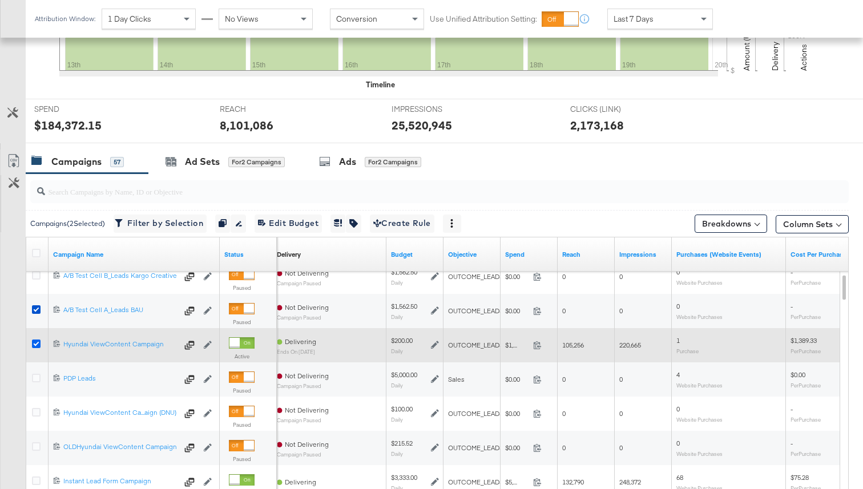
click at [36, 345] on icon at bounding box center [36, 344] width 9 height 9
click at [0, 0] on input "checkbox" at bounding box center [0, 0] width 0 height 0
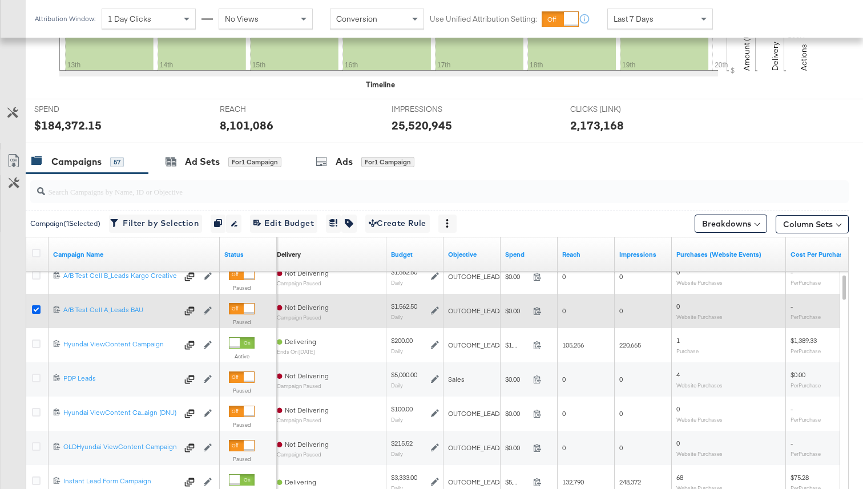
click at [36, 309] on icon at bounding box center [36, 309] width 9 height 9
click at [0, 0] on input "checkbox" at bounding box center [0, 0] width 0 height 0
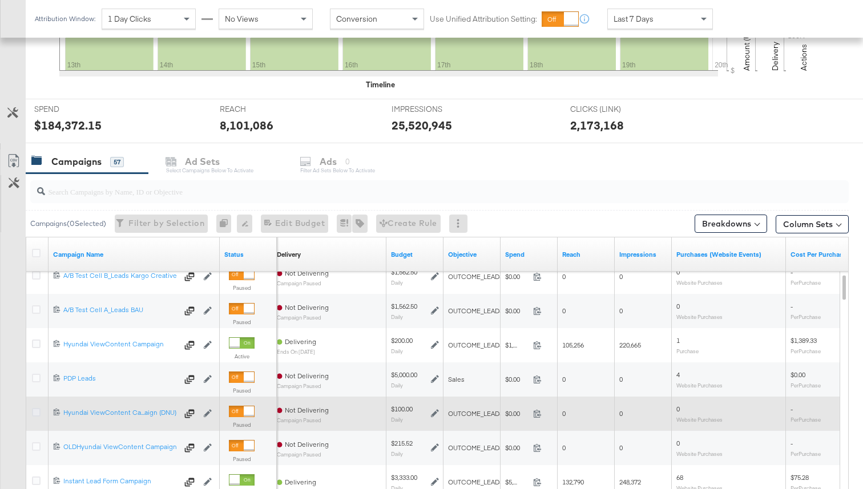
click at [37, 414] on icon at bounding box center [36, 412] width 9 height 9
click at [0, 0] on input "checkbox" at bounding box center [0, 0] width 0 height 0
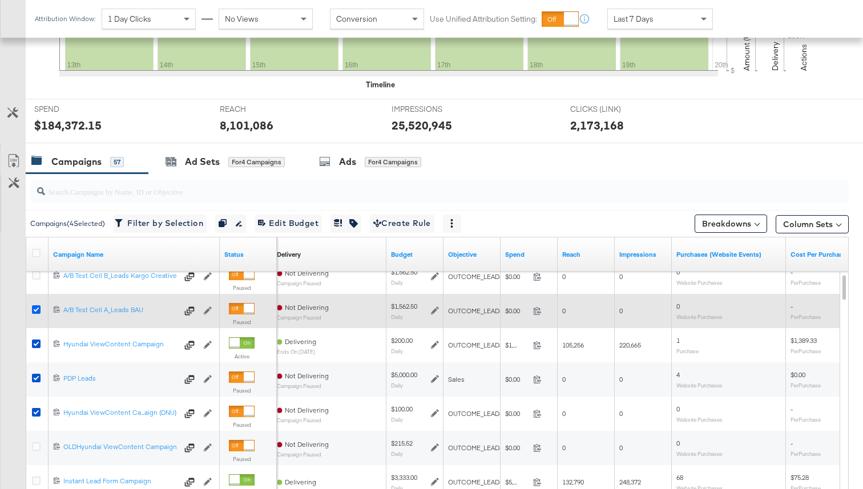
click at [38, 308] on icon at bounding box center [36, 309] width 9 height 9
click at [0, 0] on input "checkbox" at bounding box center [0, 0] width 0 height 0
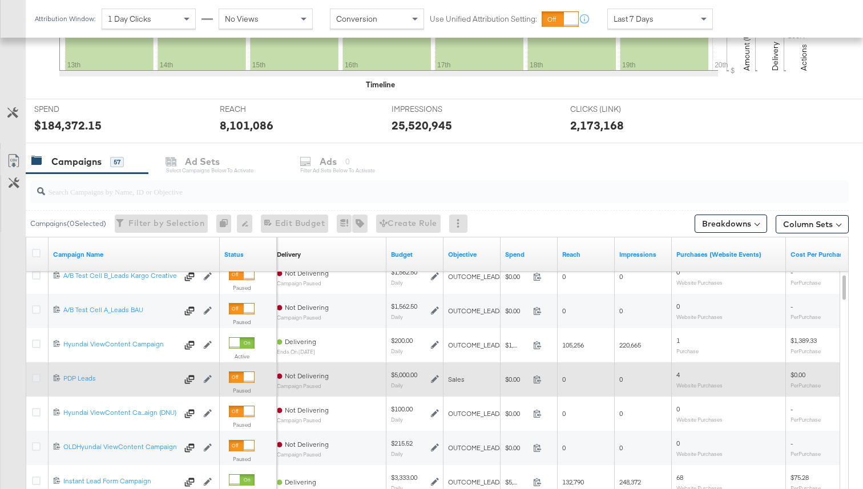
click at [36, 377] on icon at bounding box center [36, 378] width 9 height 9
click at [0, 0] on input "checkbox" at bounding box center [0, 0] width 0 height 0
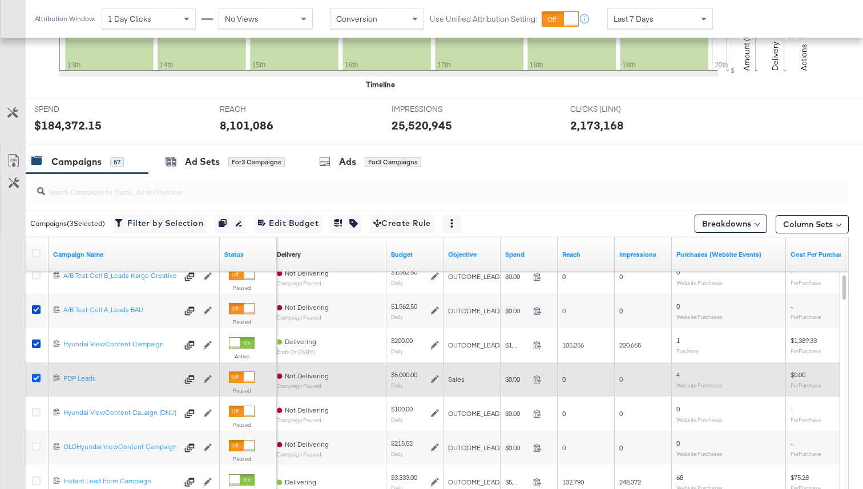
click at [36, 377] on icon at bounding box center [36, 378] width 9 height 9
click at [0, 0] on input "checkbox" at bounding box center [0, 0] width 0 height 0
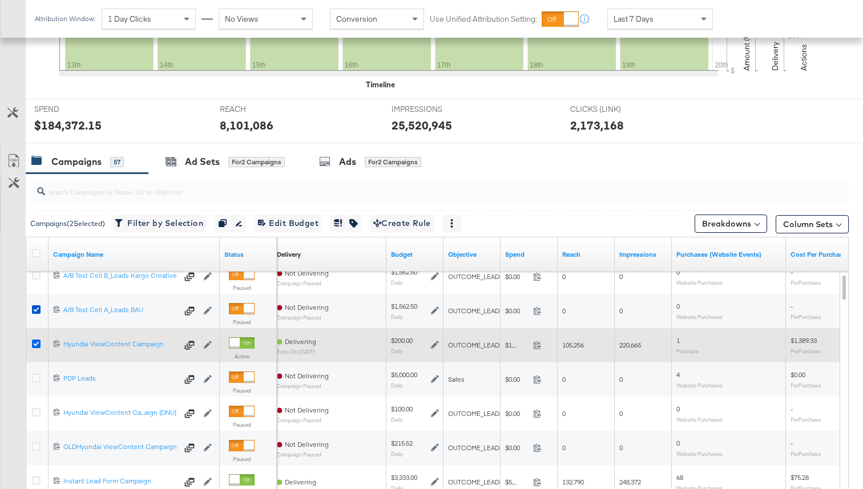
click at [38, 348] on icon at bounding box center [36, 344] width 9 height 9
click at [0, 0] on input "checkbox" at bounding box center [0, 0] width 0 height 0
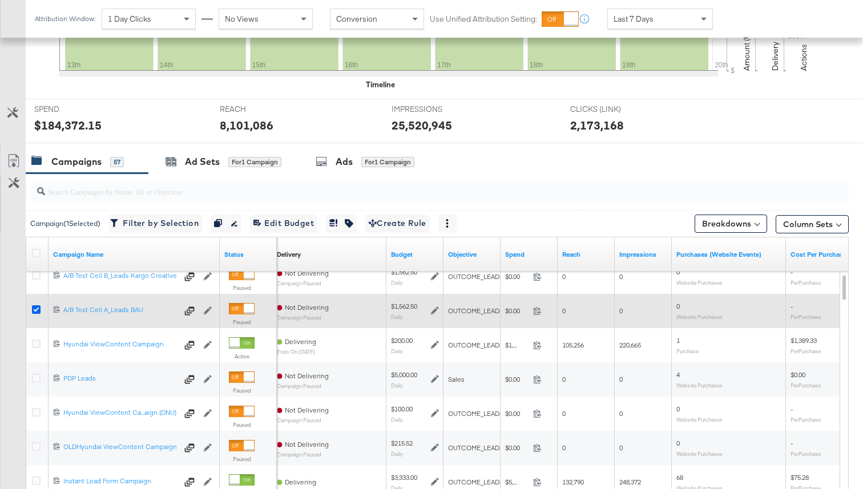
click at [37, 310] on icon at bounding box center [36, 309] width 9 height 9
click at [0, 0] on input "checkbox" at bounding box center [0, 0] width 0 height 0
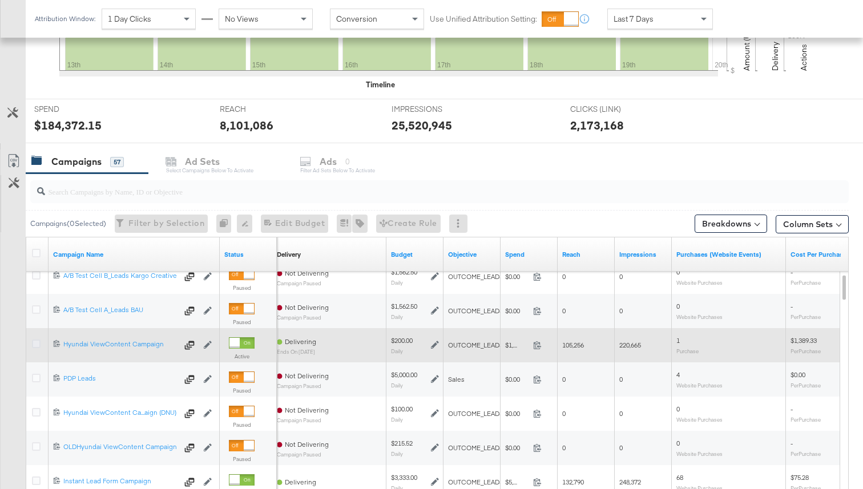
click at [35, 341] on icon at bounding box center [36, 344] width 9 height 9
click at [0, 0] on input "checkbox" at bounding box center [0, 0] width 0 height 0
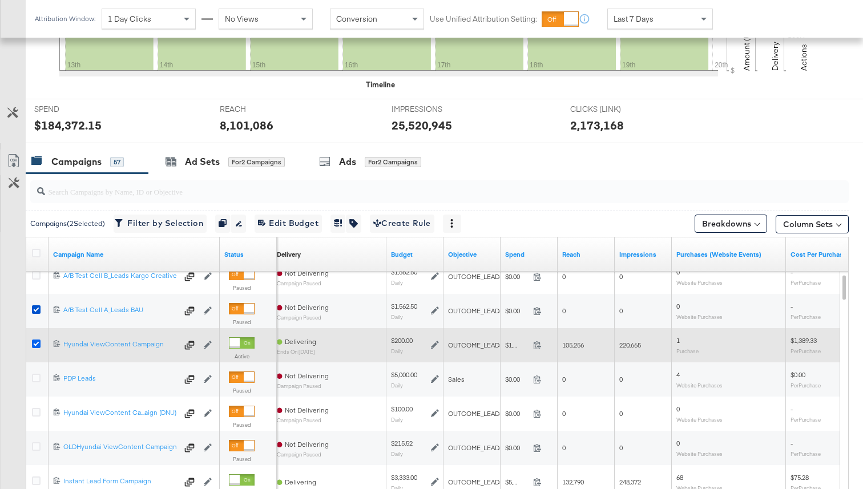
click at [35, 341] on icon at bounding box center [36, 344] width 9 height 9
click at [0, 0] on input "checkbox" at bounding box center [0, 0] width 0 height 0
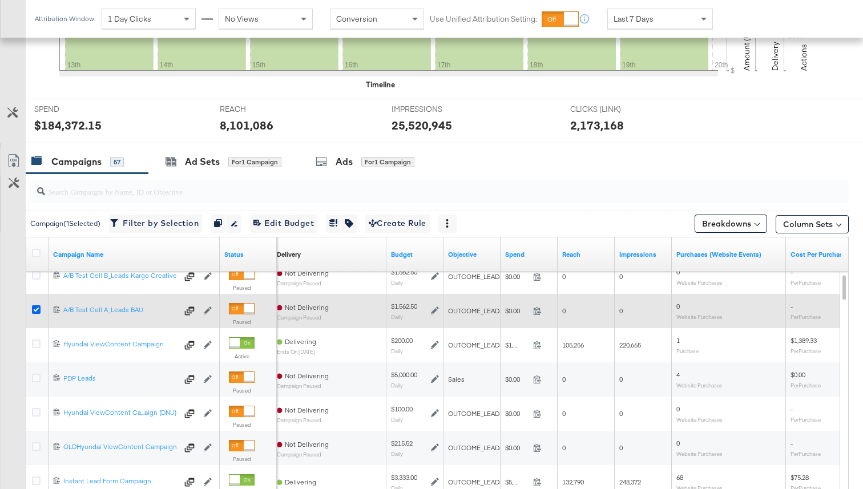
click at [34, 311] on icon at bounding box center [36, 309] width 9 height 9
click at [0, 0] on input "checkbox" at bounding box center [0, 0] width 0 height 0
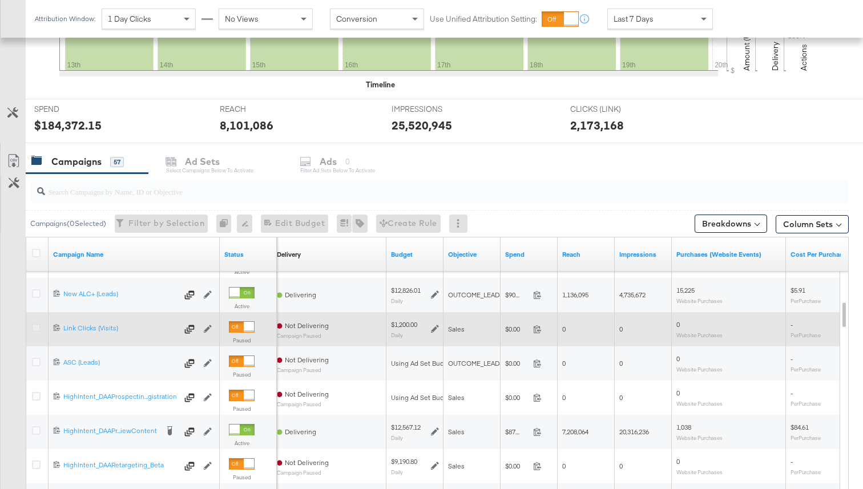
click at [37, 324] on icon at bounding box center [36, 328] width 9 height 9
click at [0, 0] on input "checkbox" at bounding box center [0, 0] width 0 height 0
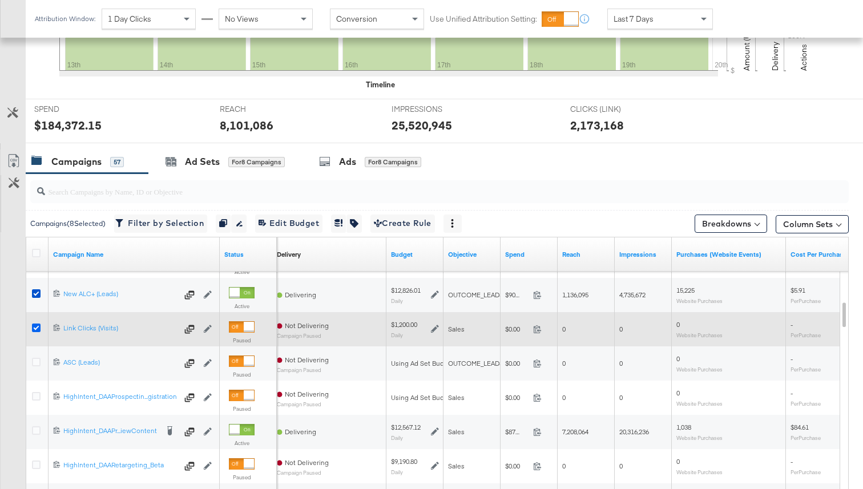
click at [37, 324] on icon at bounding box center [36, 328] width 9 height 9
click at [0, 0] on input "checkbox" at bounding box center [0, 0] width 0 height 0
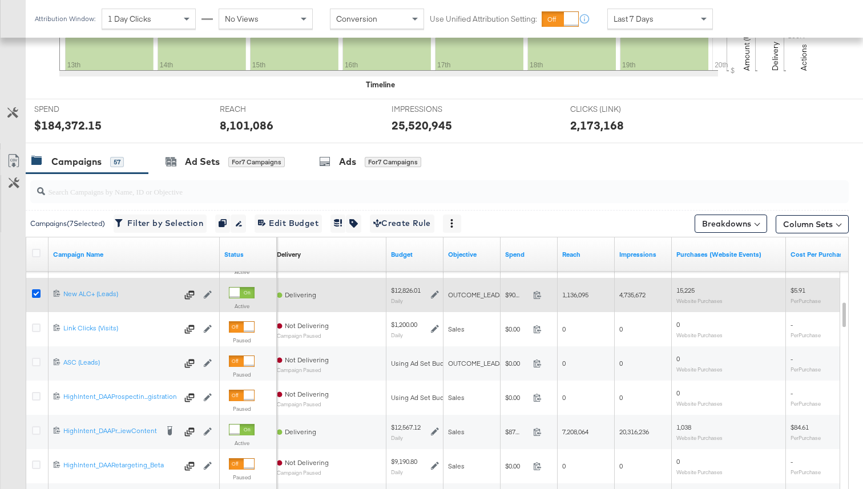
click at [34, 293] on icon at bounding box center [36, 293] width 9 height 9
click at [0, 0] on input "checkbox" at bounding box center [0, 0] width 0 height 0
click at [34, 293] on icon at bounding box center [36, 293] width 9 height 9
click at [0, 0] on input "checkbox" at bounding box center [0, 0] width 0 height 0
click at [34, 293] on icon at bounding box center [36, 293] width 9 height 9
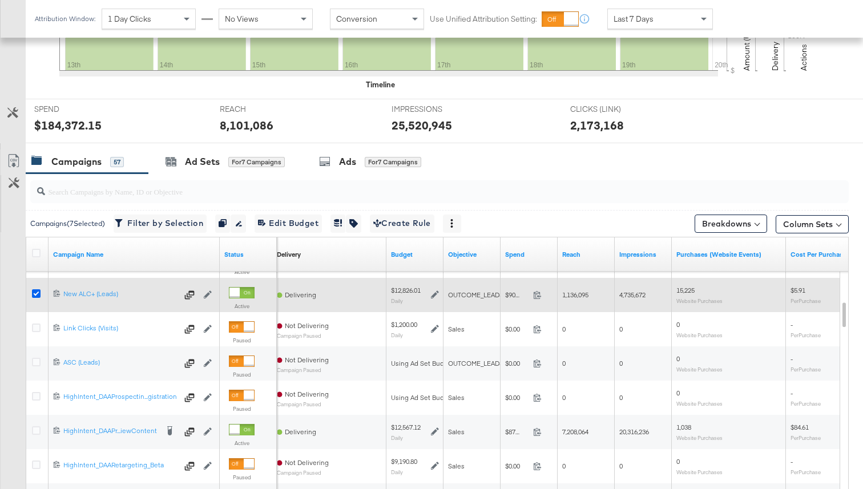
click at [0, 0] on input "checkbox" at bounding box center [0, 0] width 0 height 0
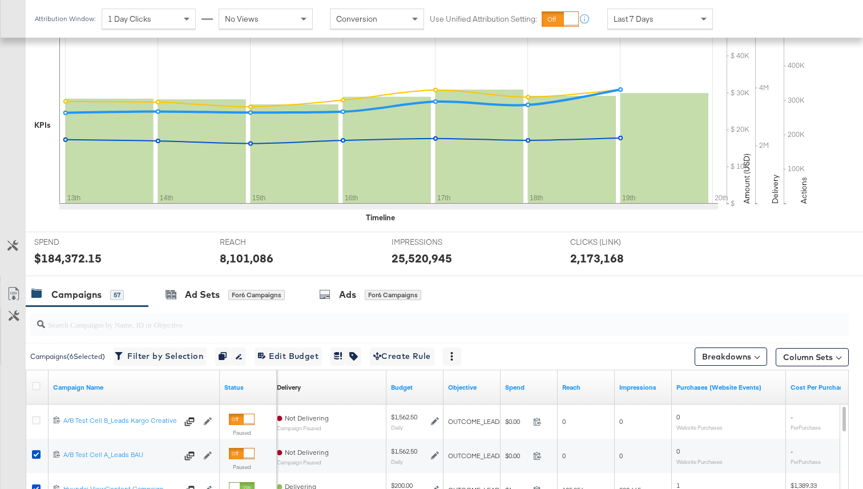
scroll to position [304, 0]
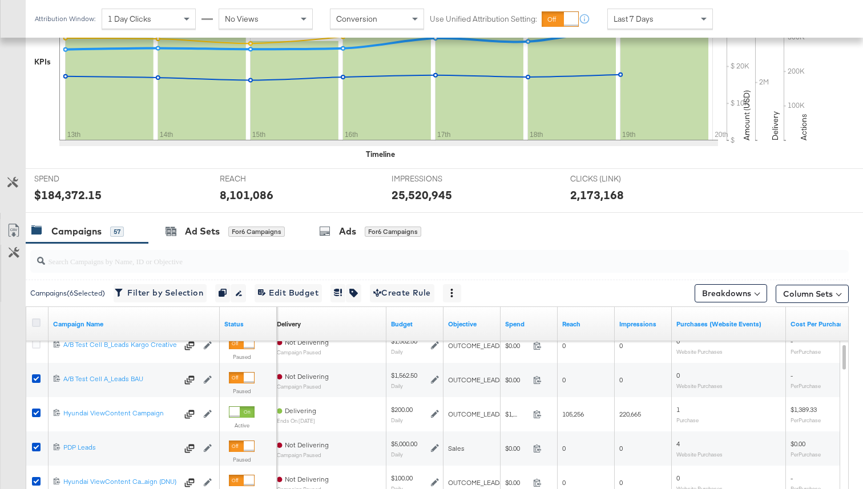
click at [37, 325] on icon at bounding box center [36, 322] width 9 height 9
click at [0, 0] on input "checkbox" at bounding box center [0, 0] width 0 height 0
click at [37, 325] on icon at bounding box center [36, 322] width 9 height 9
click at [0, 0] on input "checkbox" at bounding box center [0, 0] width 0 height 0
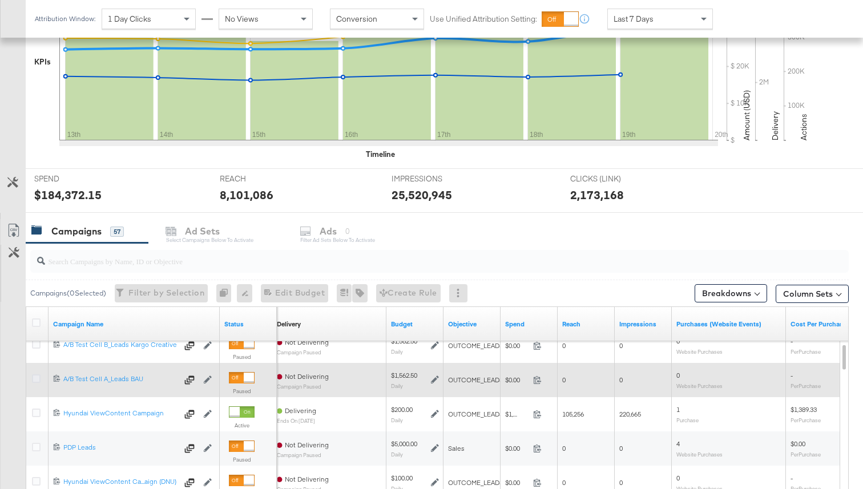
click at [37, 376] on icon at bounding box center [36, 378] width 9 height 9
click at [0, 0] on input "checkbox" at bounding box center [0, 0] width 0 height 0
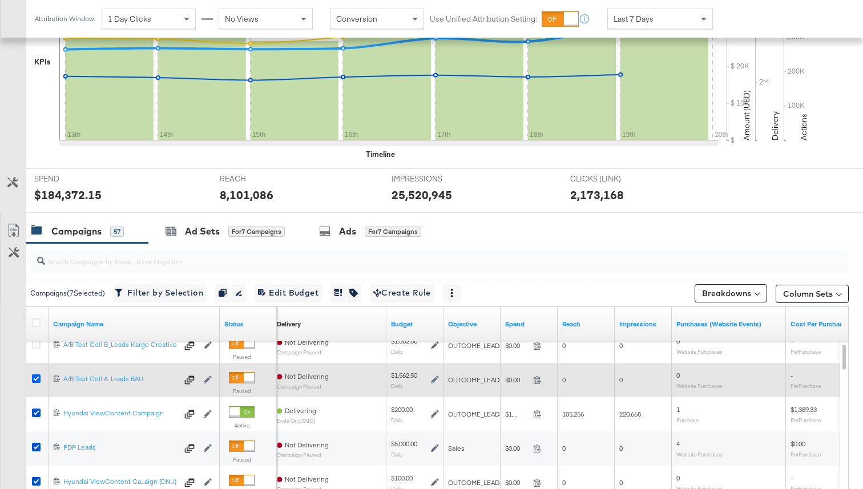
click at [37, 376] on icon at bounding box center [36, 378] width 9 height 9
click at [0, 0] on input "checkbox" at bounding box center [0, 0] width 0 height 0
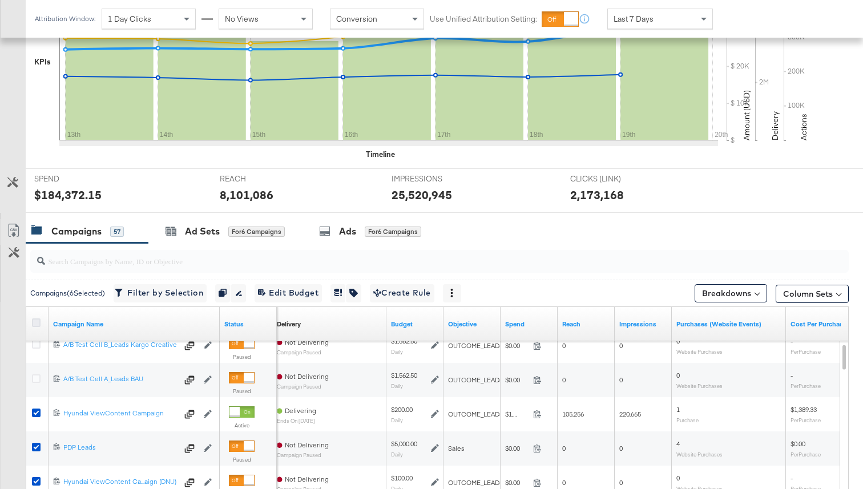
click at [36, 325] on icon at bounding box center [36, 322] width 9 height 9
click at [0, 0] on input "checkbox" at bounding box center [0, 0] width 0 height 0
click at [36, 325] on icon at bounding box center [36, 322] width 9 height 9
click at [0, 0] on input "checkbox" at bounding box center [0, 0] width 0 height 0
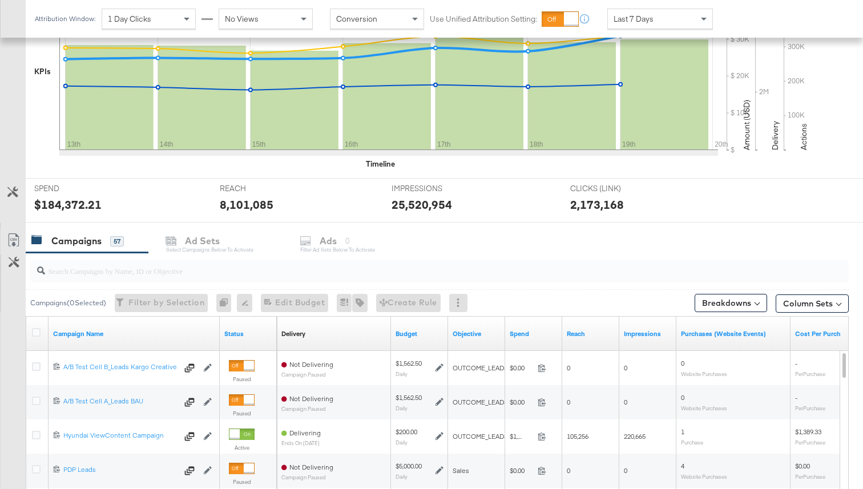
scroll to position [461, 0]
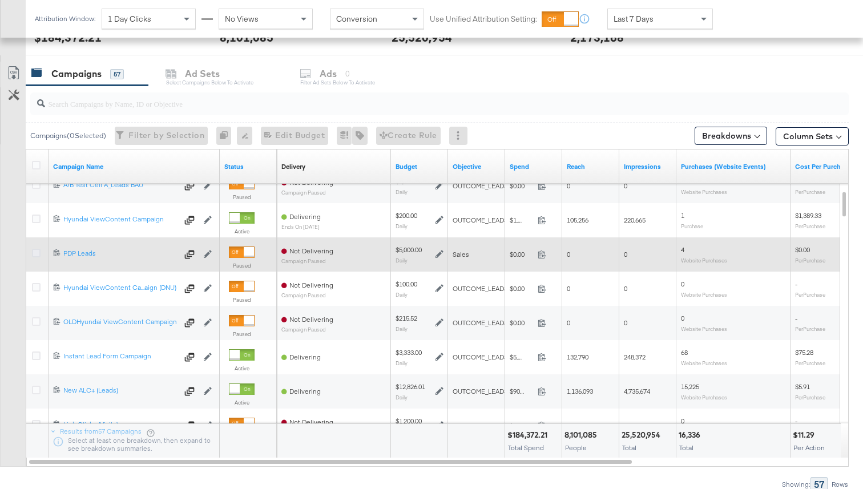
click at [37, 249] on icon at bounding box center [36, 253] width 9 height 9
click at [0, 0] on input "checkbox" at bounding box center [0, 0] width 0 height 0
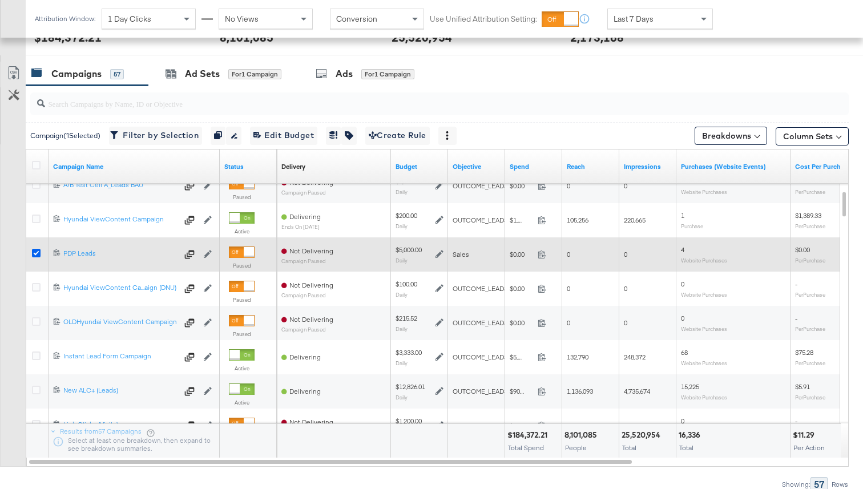
click at [37, 249] on icon at bounding box center [36, 253] width 9 height 9
click at [0, 0] on input "checkbox" at bounding box center [0, 0] width 0 height 0
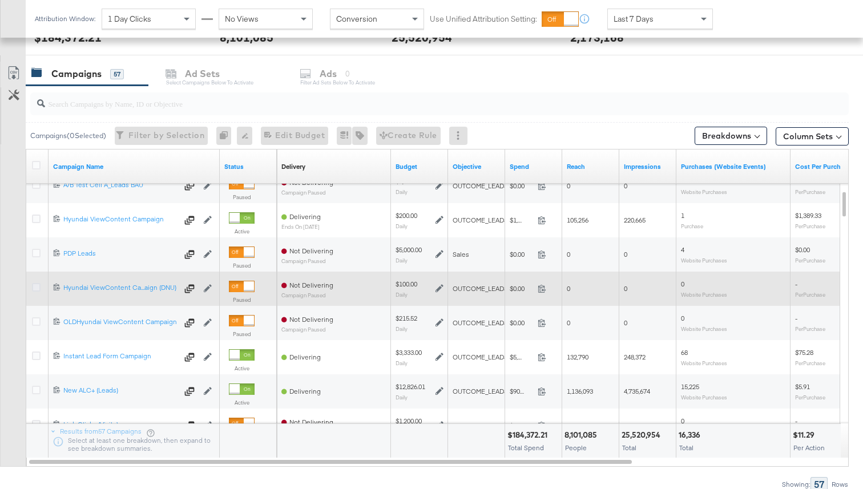
click at [38, 285] on icon at bounding box center [36, 287] width 9 height 9
click at [0, 0] on input "checkbox" at bounding box center [0, 0] width 0 height 0
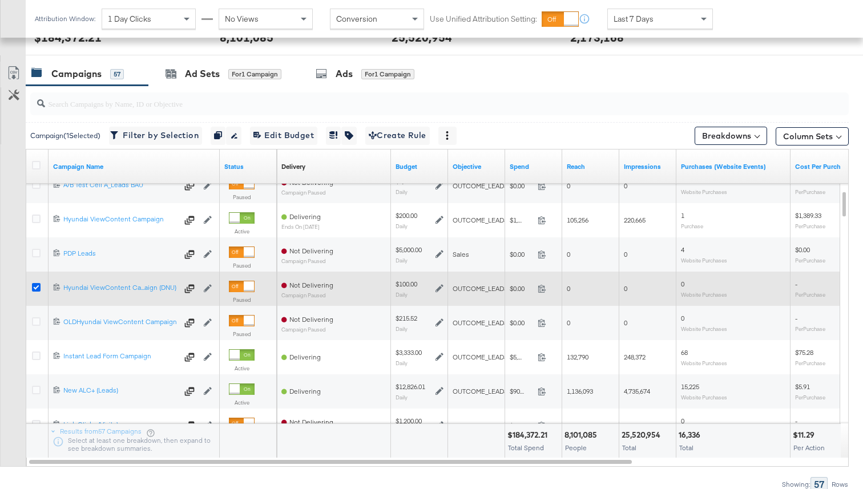
click at [38, 285] on icon at bounding box center [36, 287] width 9 height 9
click at [0, 0] on input "checkbox" at bounding box center [0, 0] width 0 height 0
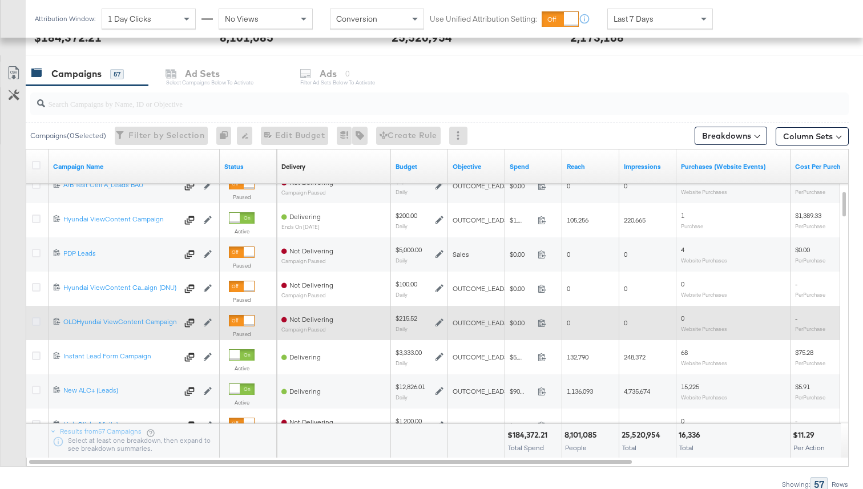
click at [37, 322] on icon at bounding box center [36, 321] width 9 height 9
click at [0, 0] on input "checkbox" at bounding box center [0, 0] width 0 height 0
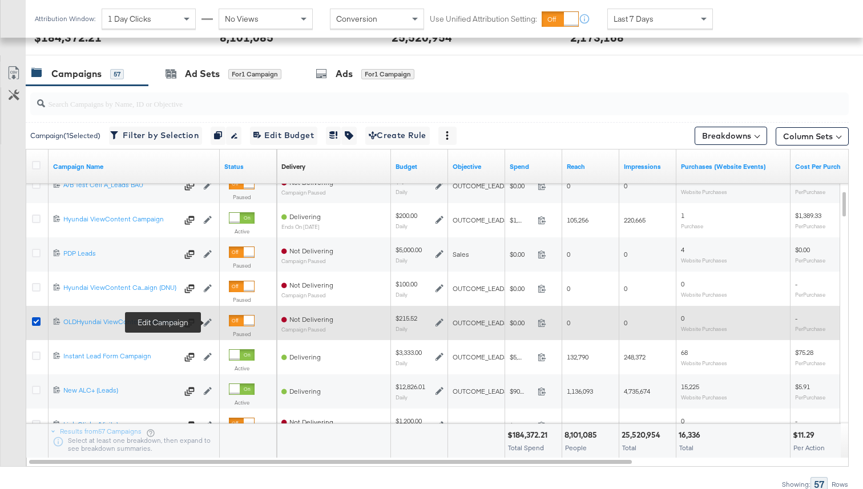
click at [205, 322] on icon at bounding box center [208, 322] width 8 height 8
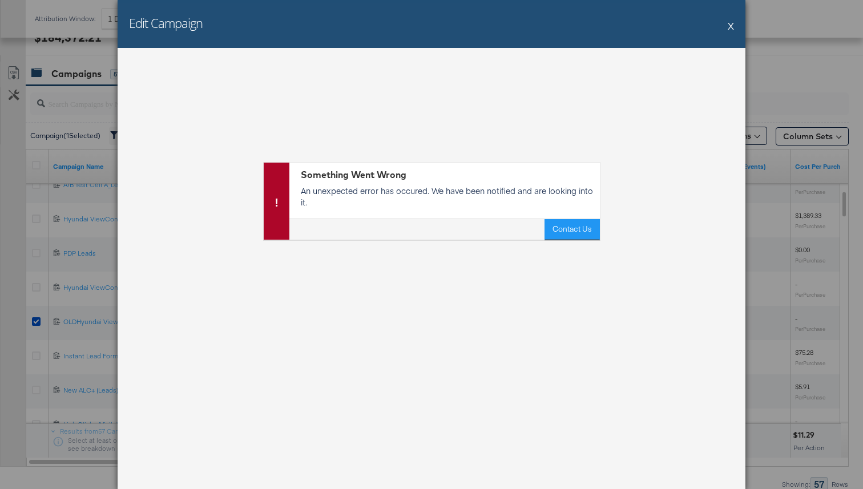
click at [728, 29] on button "X" at bounding box center [731, 25] width 6 height 23
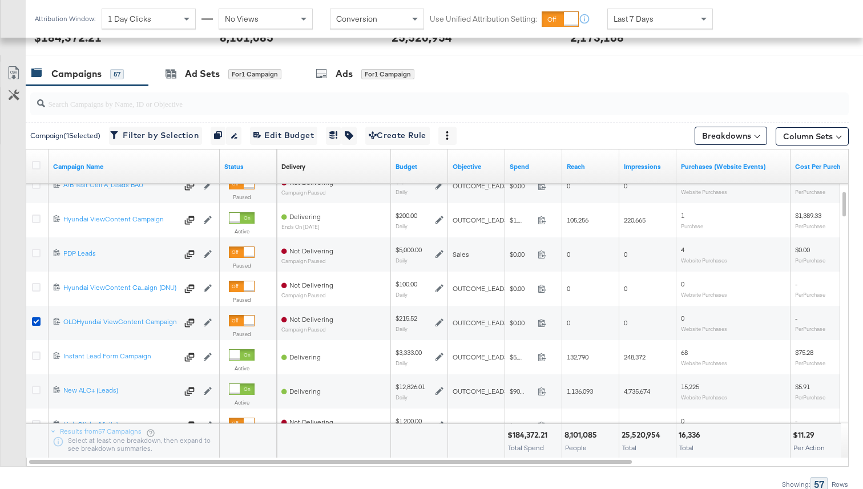
click at [180, 87] on div at bounding box center [437, 104] width 823 height 37
click at [188, 76] on div "Ad Sets" at bounding box center [202, 73] width 35 height 13
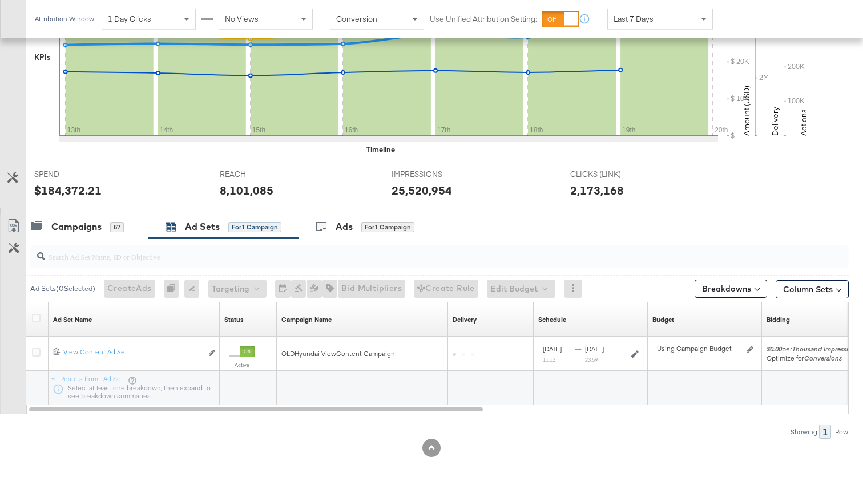
scroll to position [308, 0]
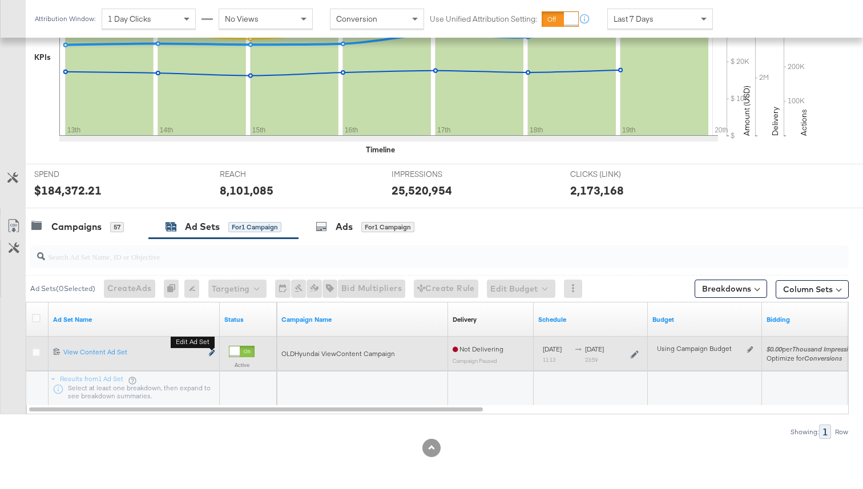
click at [212, 353] on icon "link" at bounding box center [212, 353] width 6 height 6
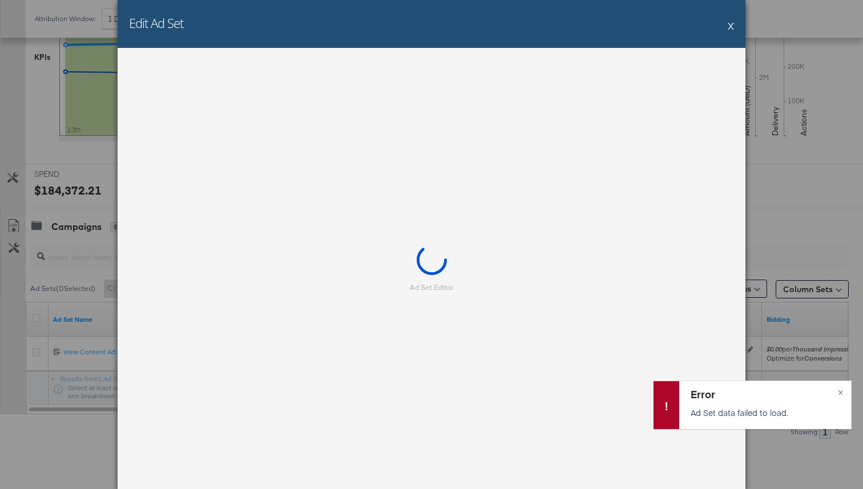
click at [729, 25] on button "X" at bounding box center [731, 25] width 6 height 23
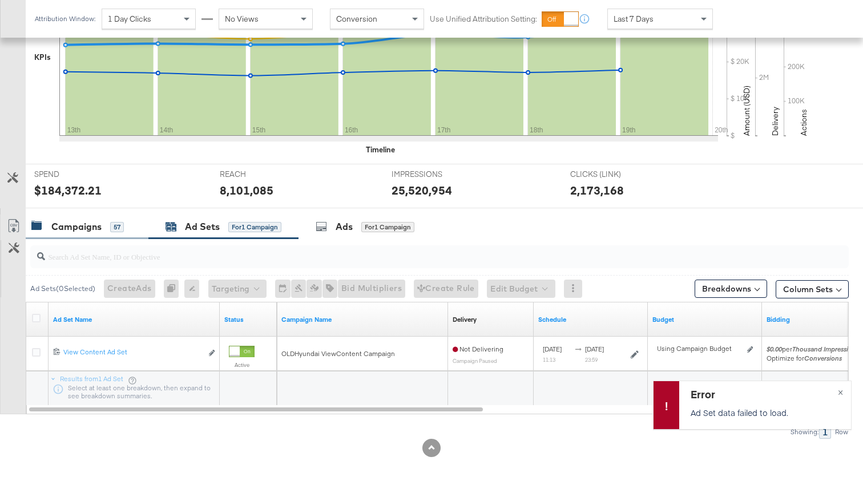
click at [100, 223] on div "Campaigns" at bounding box center [76, 226] width 50 height 13
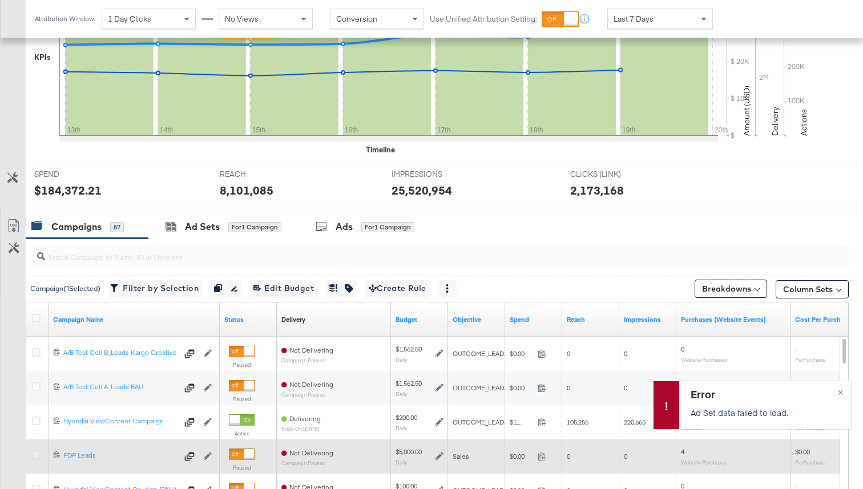
click at [38, 454] on icon at bounding box center [36, 455] width 9 height 9
click at [0, 0] on input "checkbox" at bounding box center [0, 0] width 0 height 0
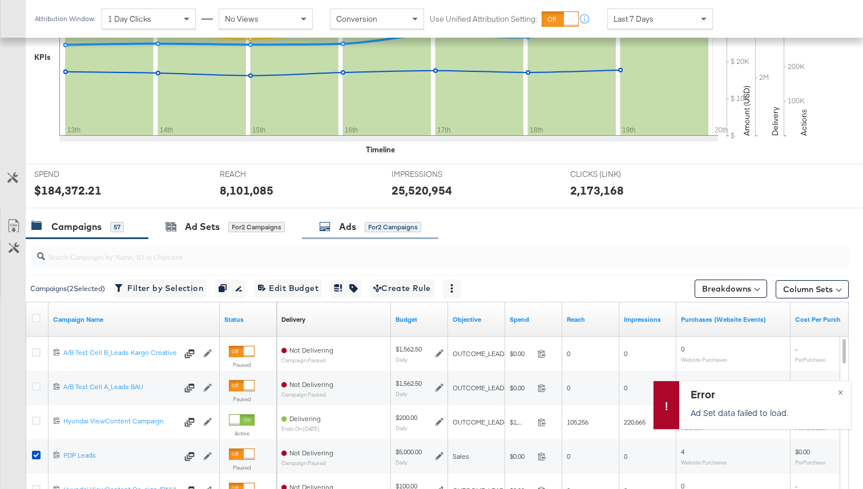
click at [354, 216] on div "Ads for 2 Campaigns" at bounding box center [370, 227] width 136 height 25
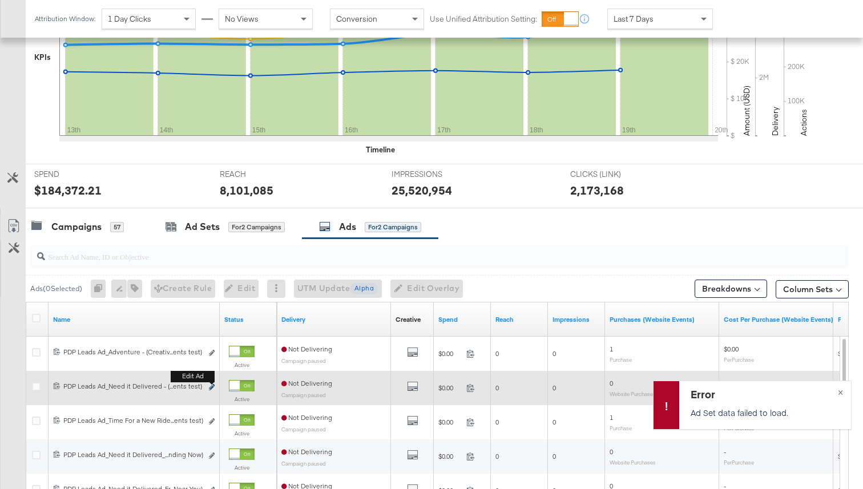
click at [212, 386] on icon "link" at bounding box center [212, 387] width 6 height 6
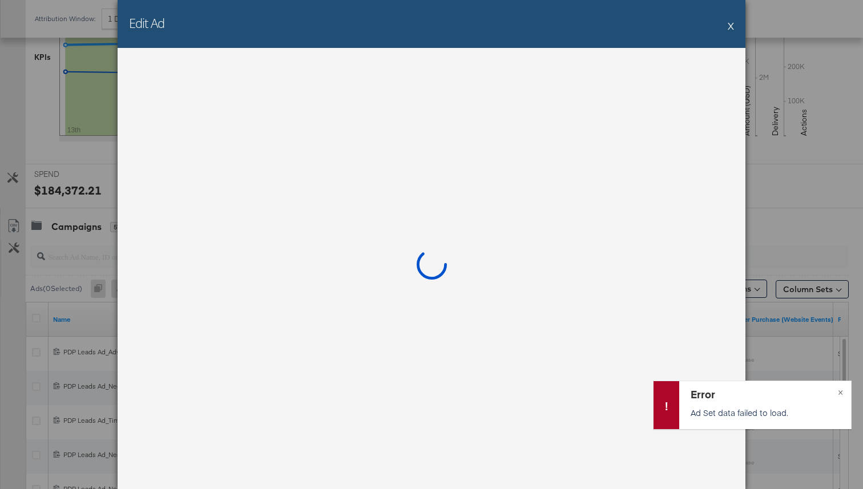
click at [703, 27] on div "Edit Ad X" at bounding box center [432, 24] width 628 height 48
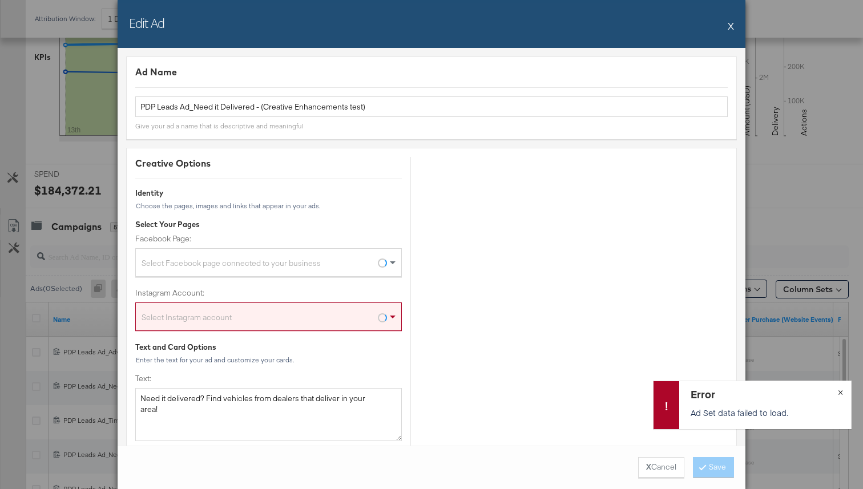
click at [841, 393] on span "×" at bounding box center [840, 391] width 5 height 13
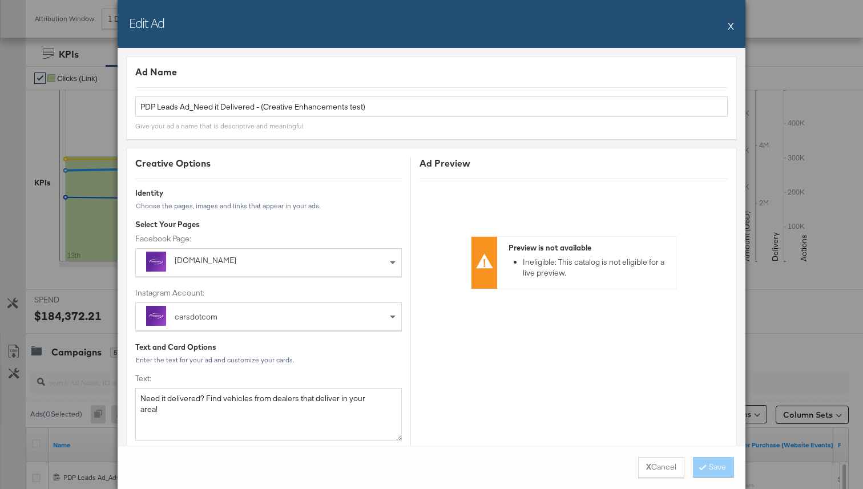
scroll to position [0, 0]
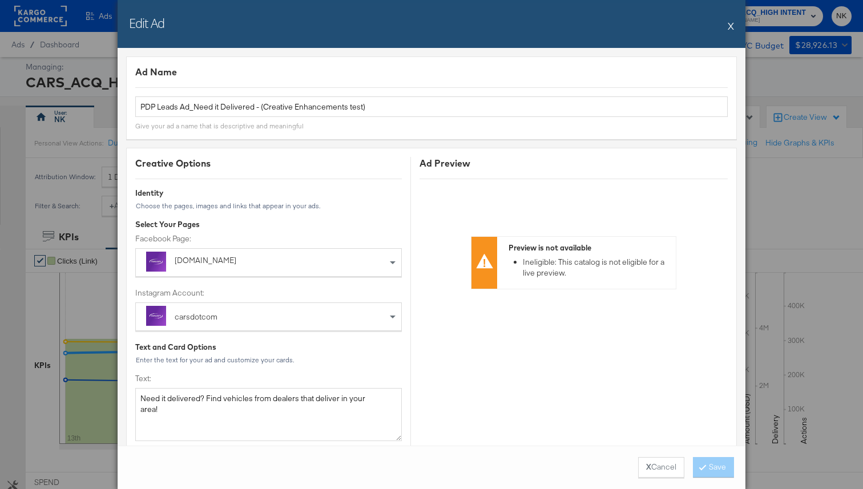
click at [729, 23] on button "X" at bounding box center [731, 25] width 6 height 23
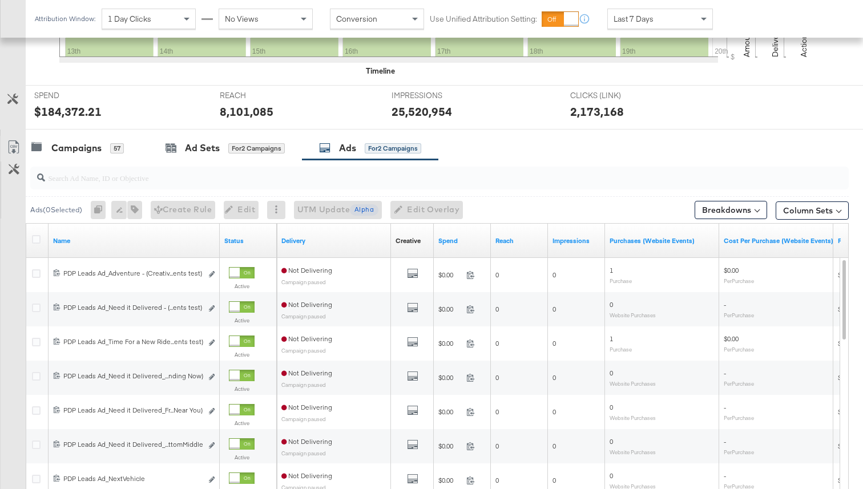
scroll to position [377, 0]
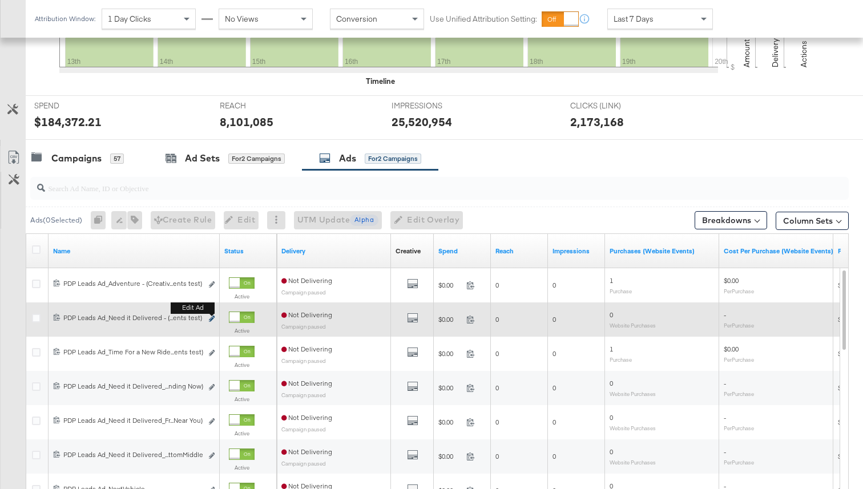
click at [213, 314] on b "Edit ad" at bounding box center [193, 308] width 44 height 12
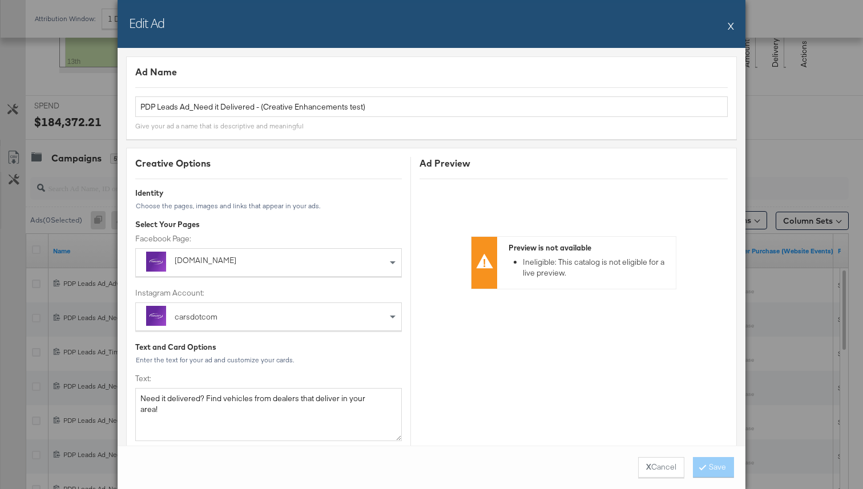
click at [729, 25] on button "X" at bounding box center [731, 25] width 6 height 23
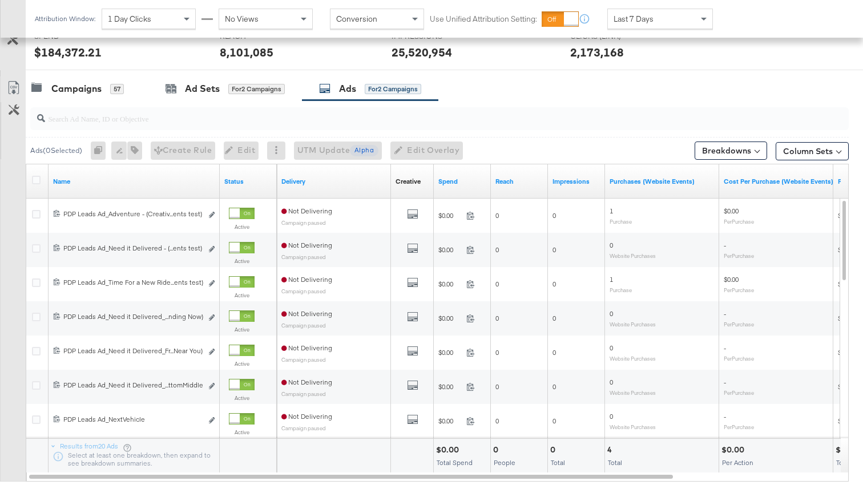
scroll to position [469, 0]
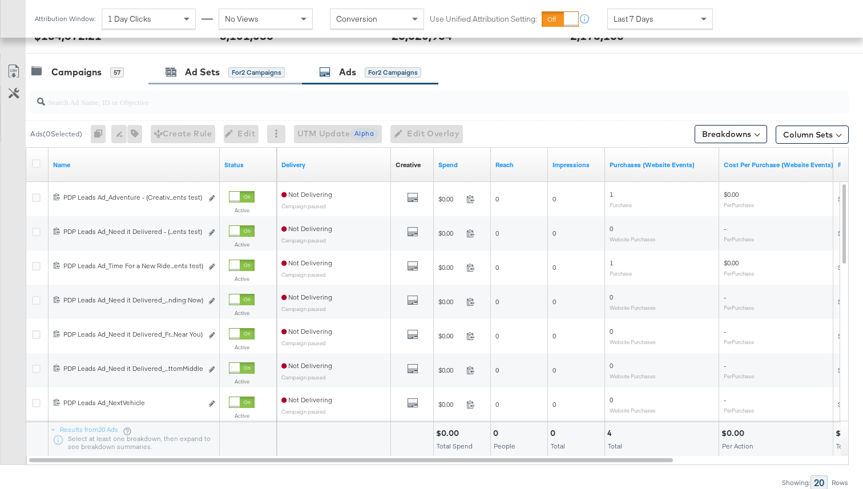
click at [211, 78] on div "Ad Sets for 2 Campaigns" at bounding box center [225, 72] width 154 height 25
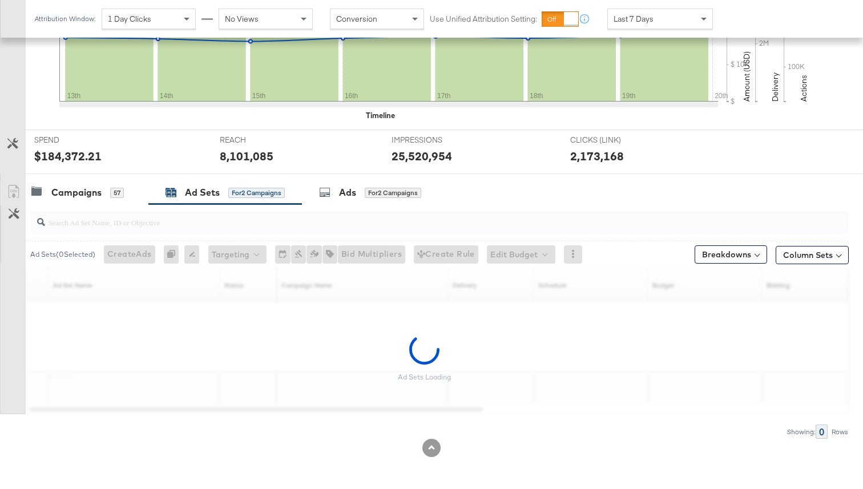
scroll to position [342, 0]
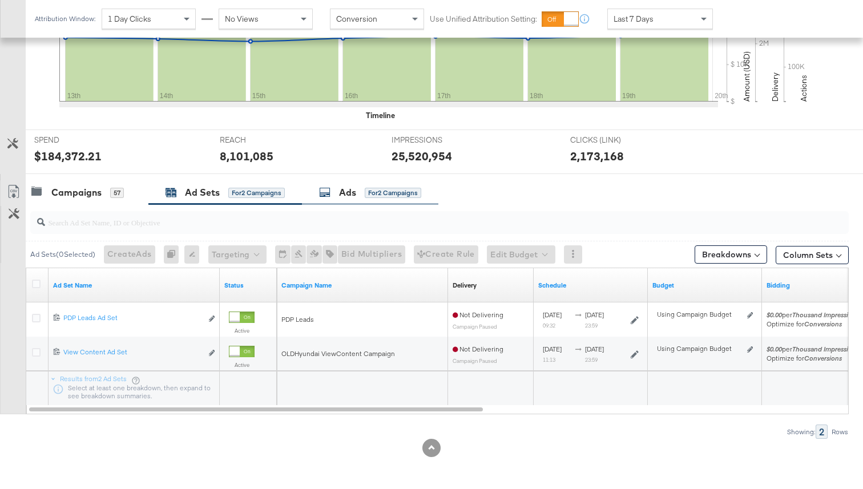
click at [326, 201] on div "Ads for 2 Campaigns" at bounding box center [370, 192] width 136 height 25
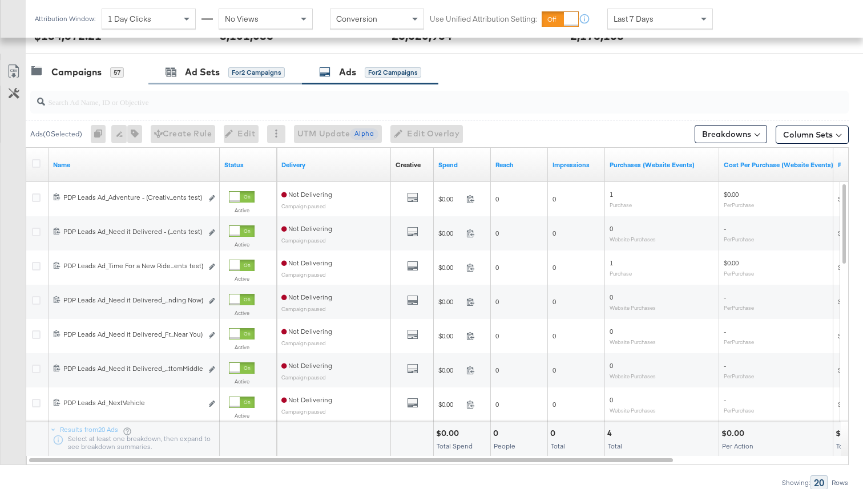
click at [230, 82] on div "Ad Sets for 2 Campaigns" at bounding box center [225, 72] width 154 height 25
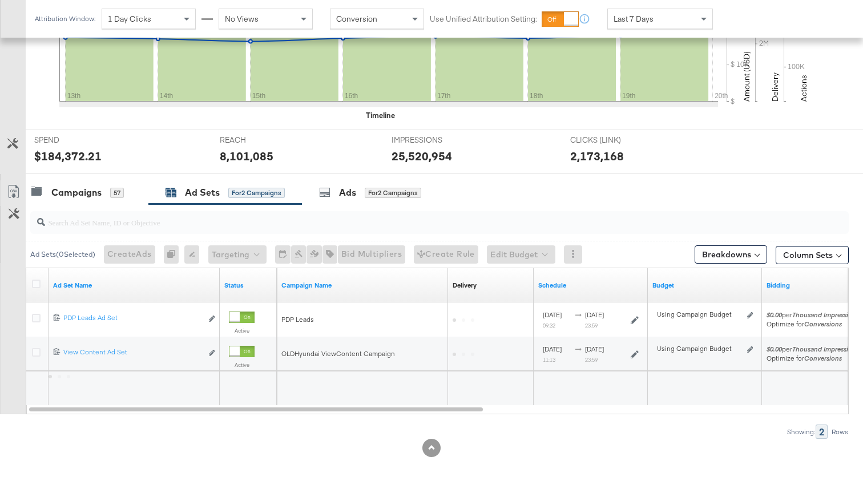
scroll to position [342, 0]
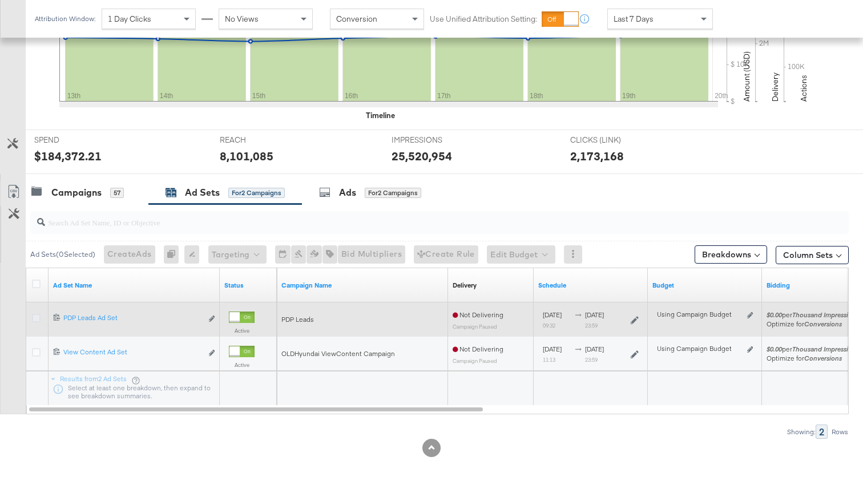
click at [38, 316] on icon at bounding box center [36, 318] width 9 height 9
click at [0, 0] on input "checkbox" at bounding box center [0, 0] width 0 height 0
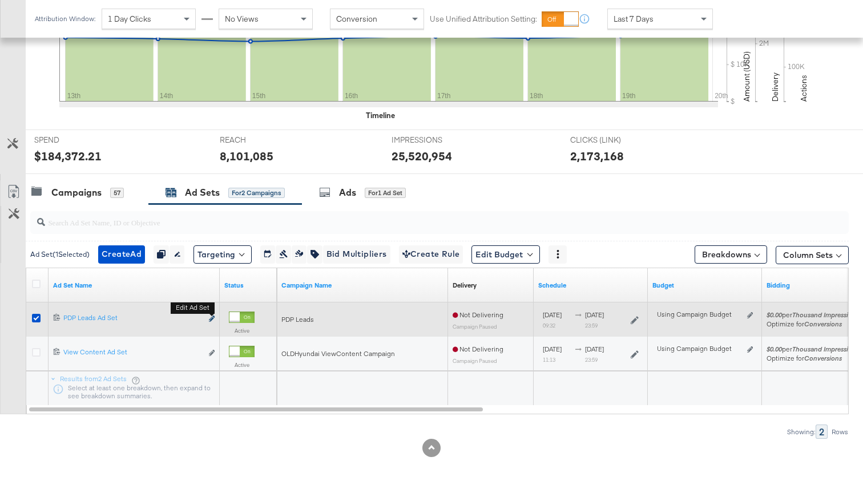
click at [210, 318] on icon "link" at bounding box center [212, 319] width 6 height 6
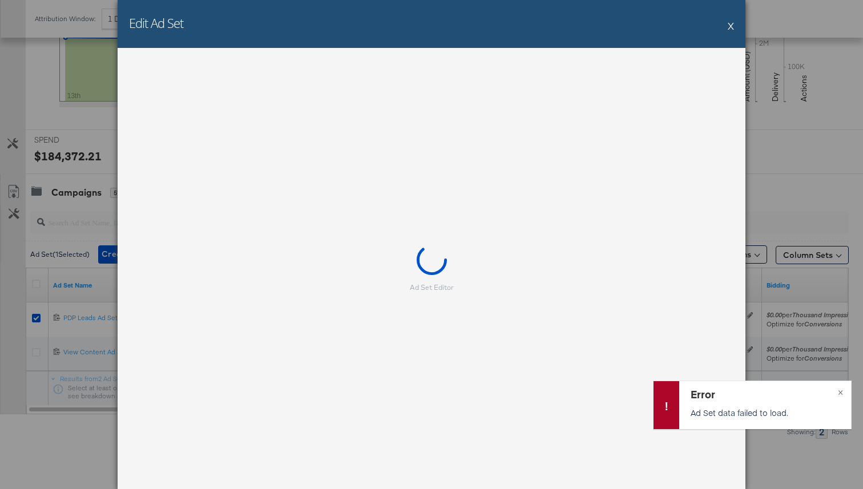
click at [729, 26] on button "X" at bounding box center [731, 25] width 6 height 23
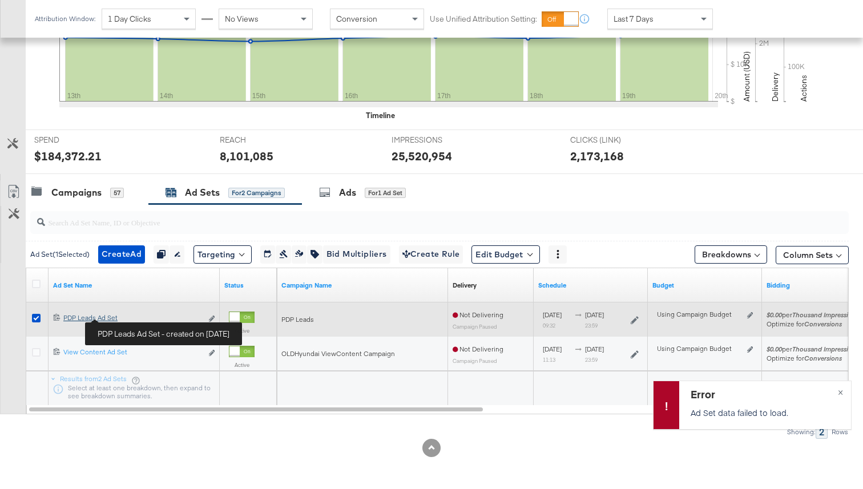
click at [107, 318] on div "PDP Leads Ad Set PDP Leads Ad Set" at bounding box center [132, 317] width 139 height 9
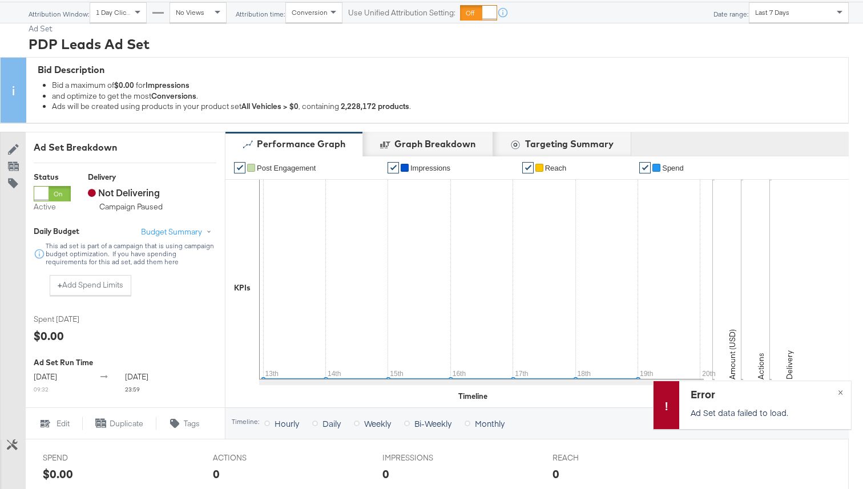
scroll to position [28, 0]
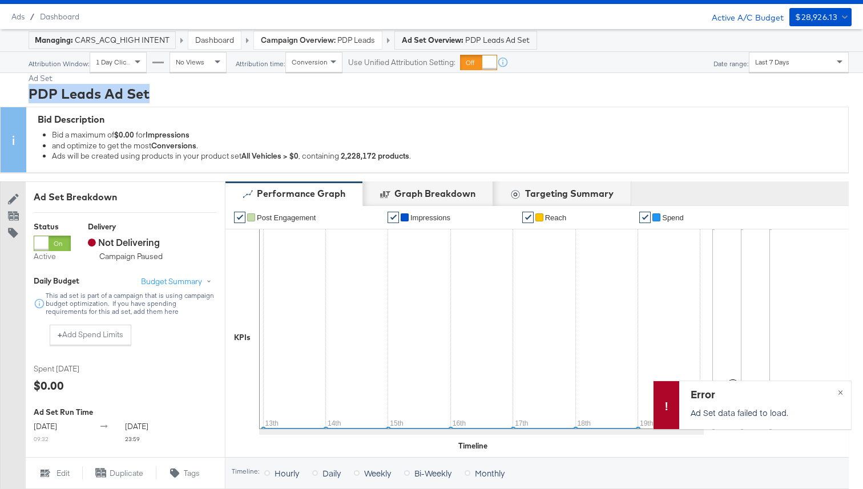
drag, startPoint x: 163, startPoint y: 96, endPoint x: 24, endPoint y: 95, distance: 138.7
copy div "PDP Leads Ad Set"
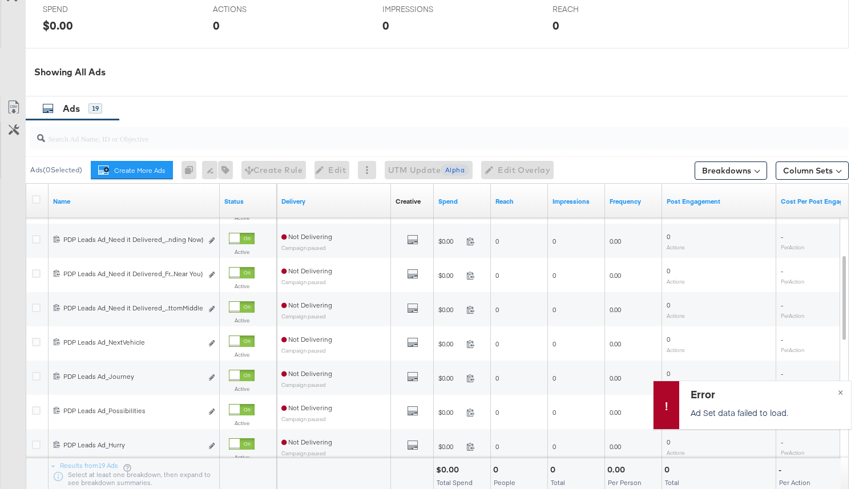
scroll to position [647, 0]
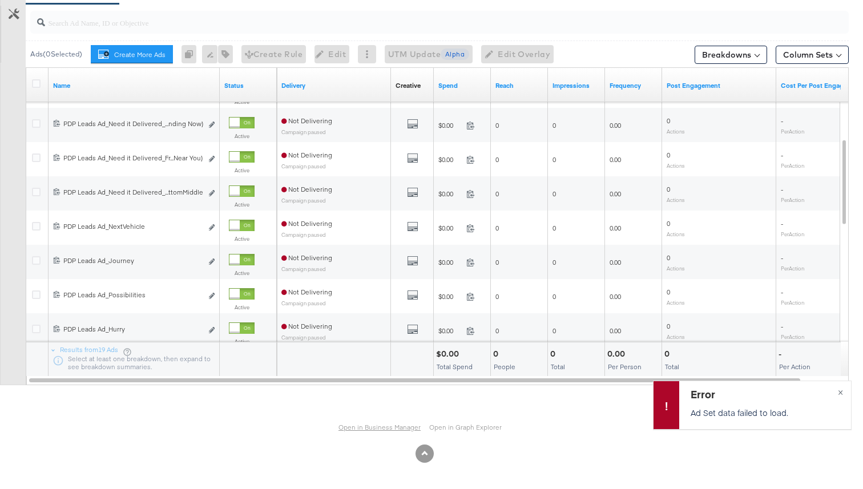
click at [367, 430] on link "Open in Business Manager" at bounding box center [379, 427] width 82 height 9
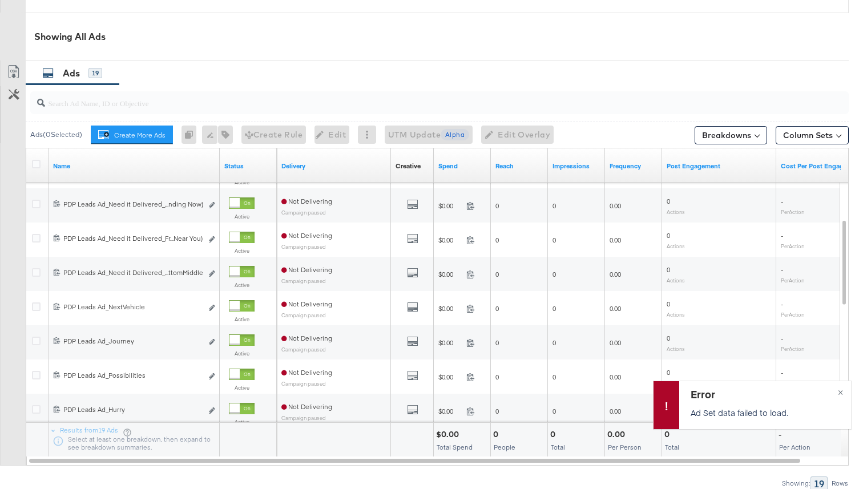
scroll to position [576, 0]
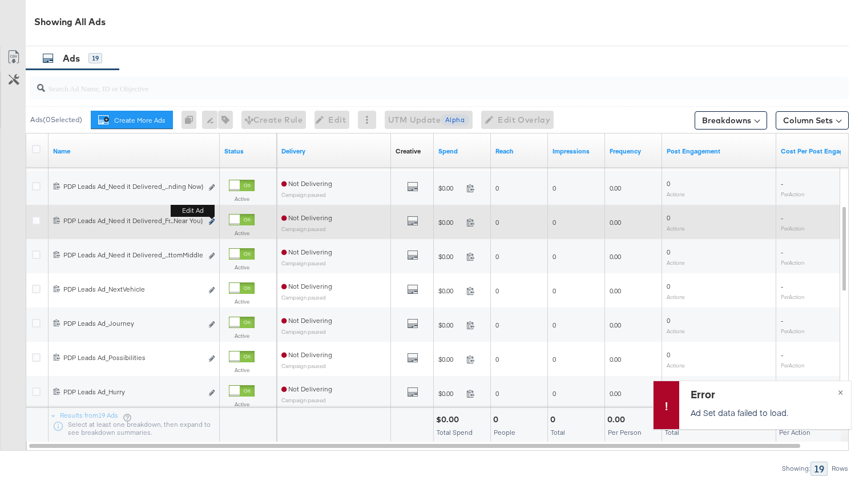
click at [212, 225] on icon "link" at bounding box center [212, 222] width 6 height 6
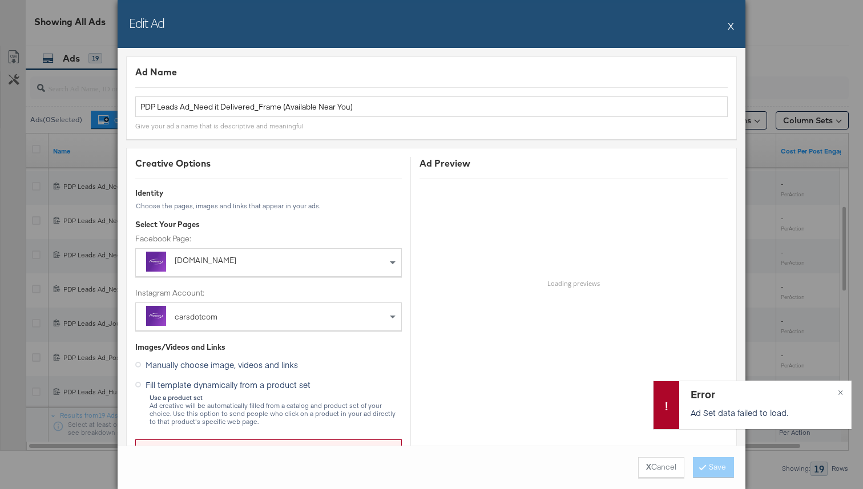
click at [735, 31] on div "Edit Ad X" at bounding box center [432, 24] width 628 height 48
click at [733, 30] on button "X" at bounding box center [731, 25] width 6 height 23
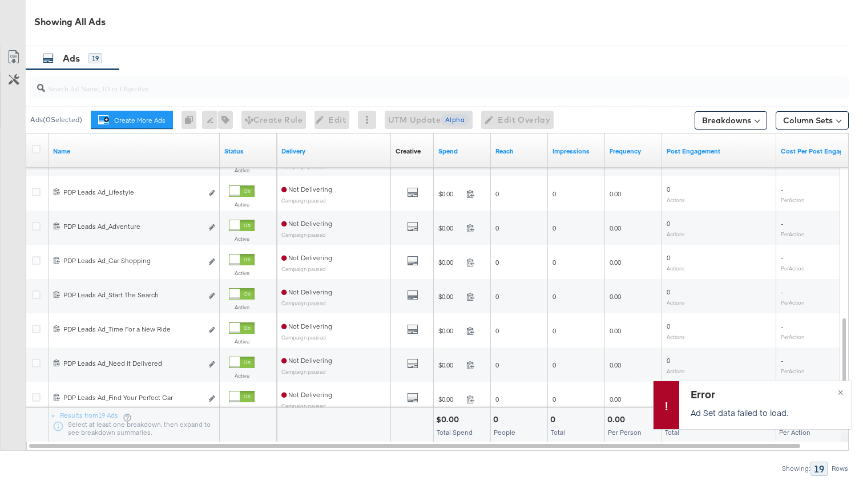
scroll to position [647, 0]
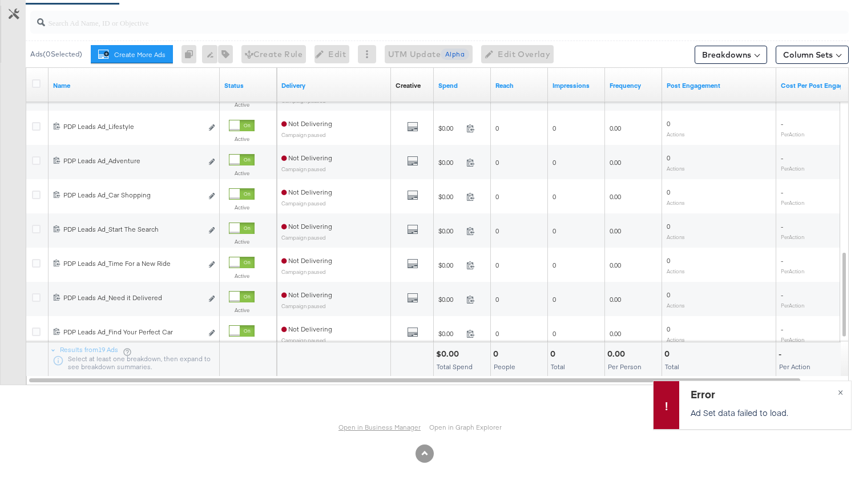
click at [408, 426] on link "Open in Business Manager" at bounding box center [379, 427] width 82 height 9
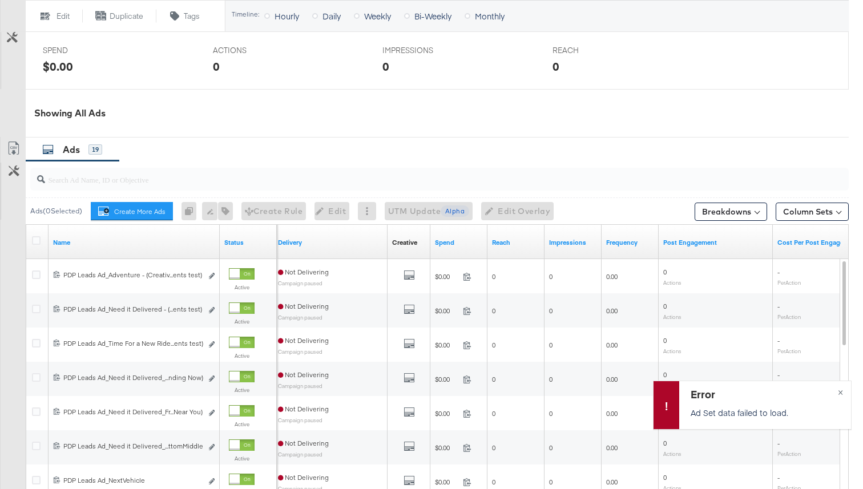
scroll to position [518, 0]
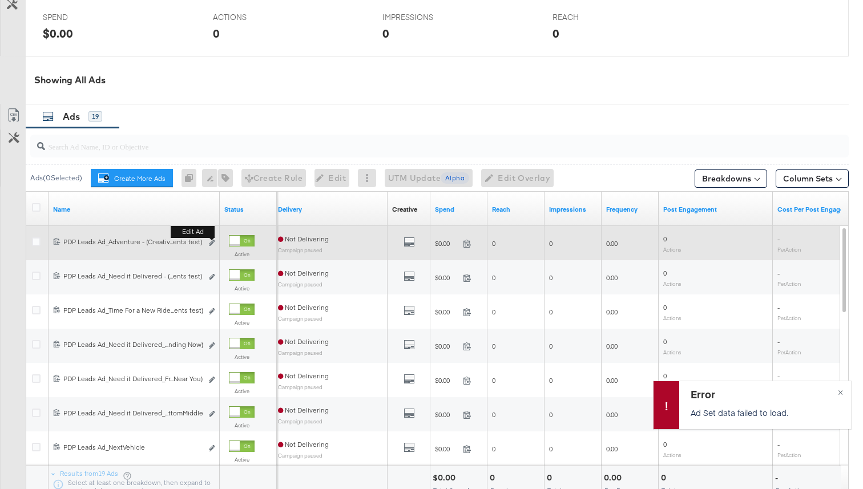
click at [208, 249] on div "Edit ad" at bounding box center [208, 243] width 13 height 12
click at [213, 246] on icon "link" at bounding box center [212, 243] width 6 height 6
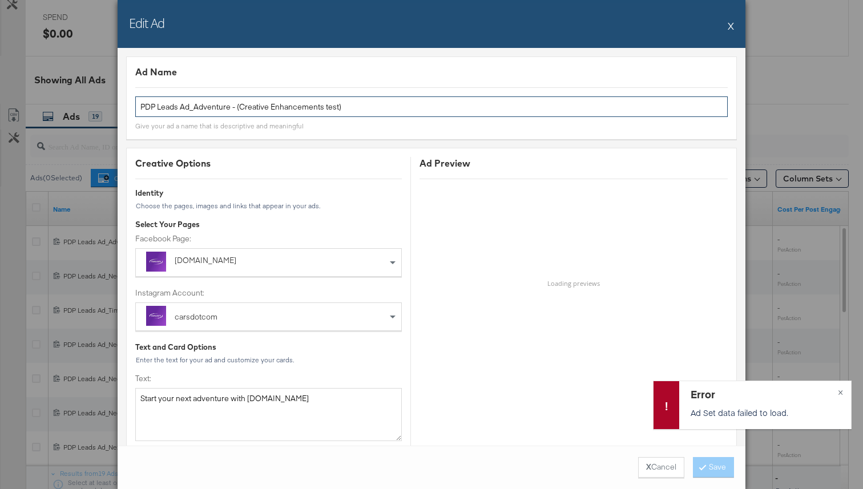
drag, startPoint x: 352, startPoint y: 105, endPoint x: 135, endPoint y: 100, distance: 216.9
click at [135, 100] on input "PDP Leads Ad_Adventure - (Creative Enhancements test)" at bounding box center [431, 106] width 592 height 21
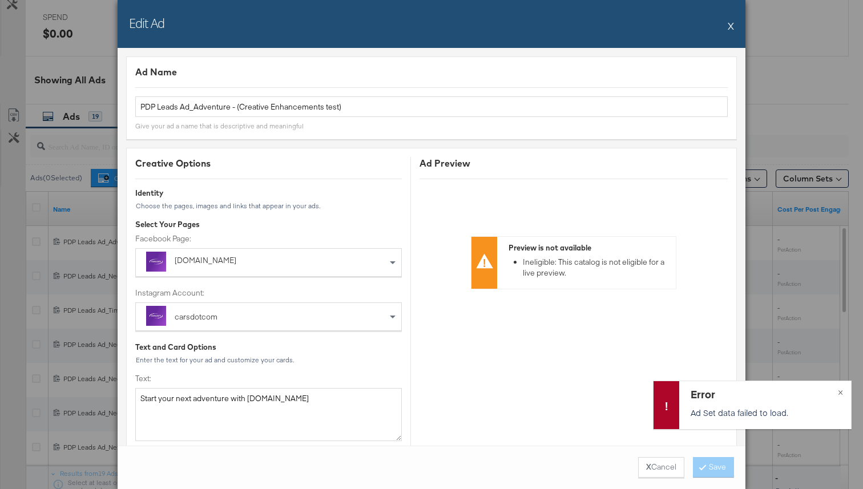
click at [730, 25] on button "X" at bounding box center [731, 25] width 6 height 23
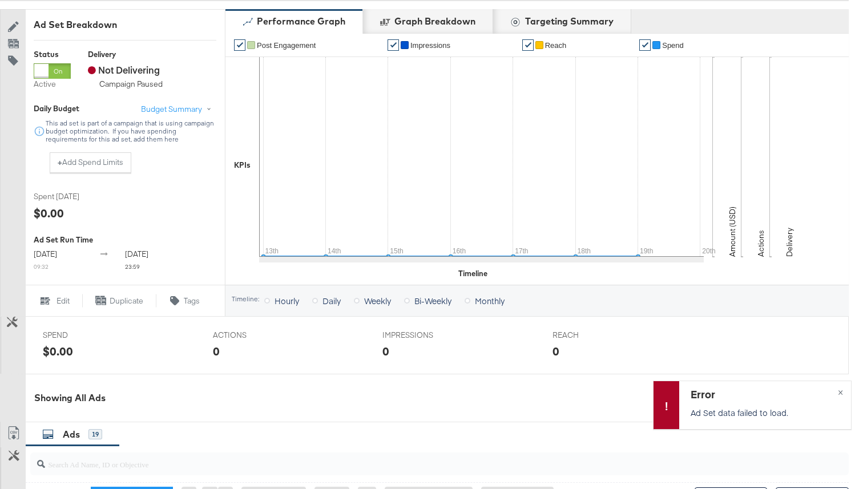
scroll to position [0, 0]
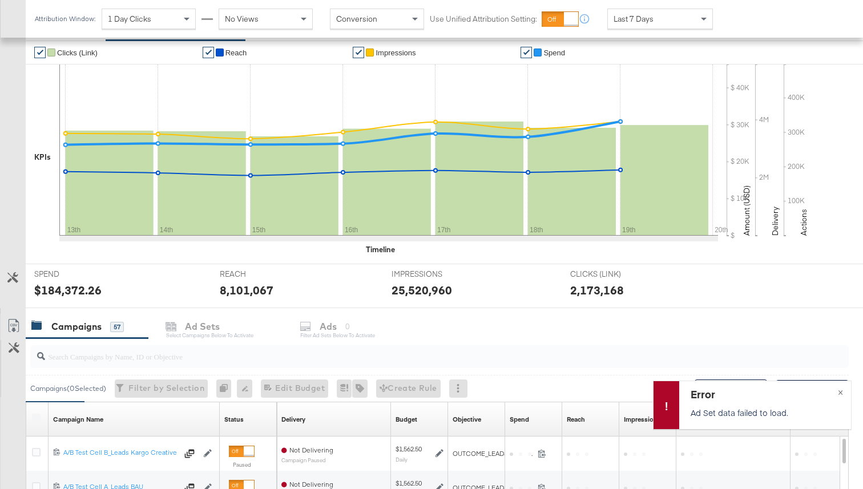
scroll to position [271, 0]
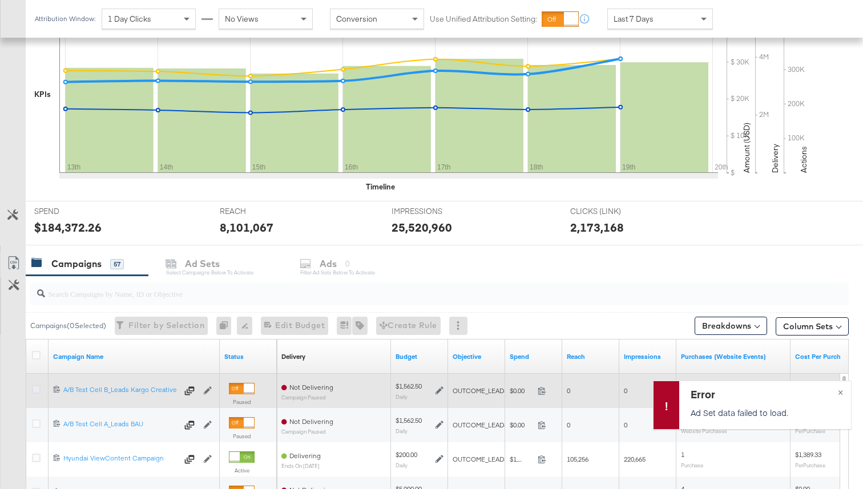
click at [36, 387] on icon at bounding box center [36, 389] width 9 height 9
click at [0, 0] on input "checkbox" at bounding box center [0, 0] width 0 height 0
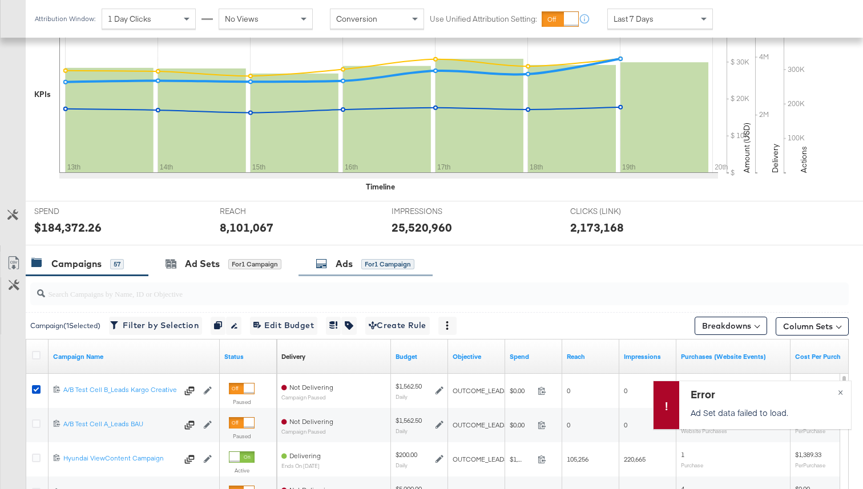
click at [357, 270] on div "Ads for 1 Campaign" at bounding box center [365, 263] width 99 height 13
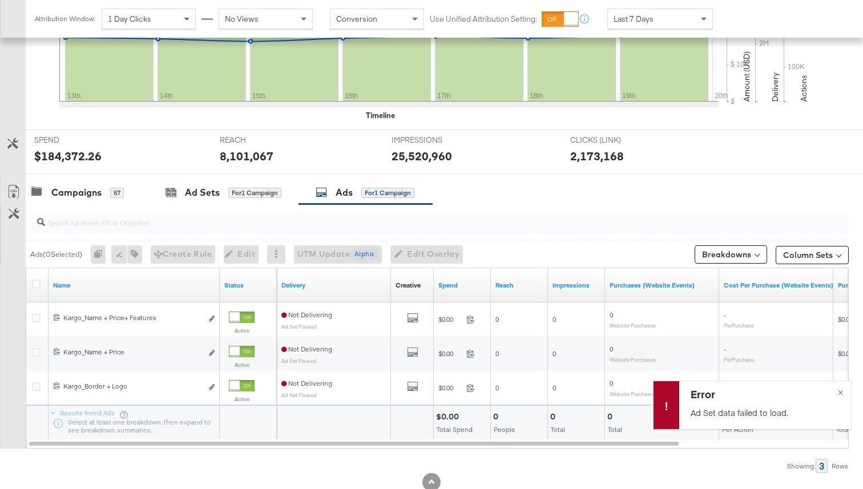
scroll to position [347, 0]
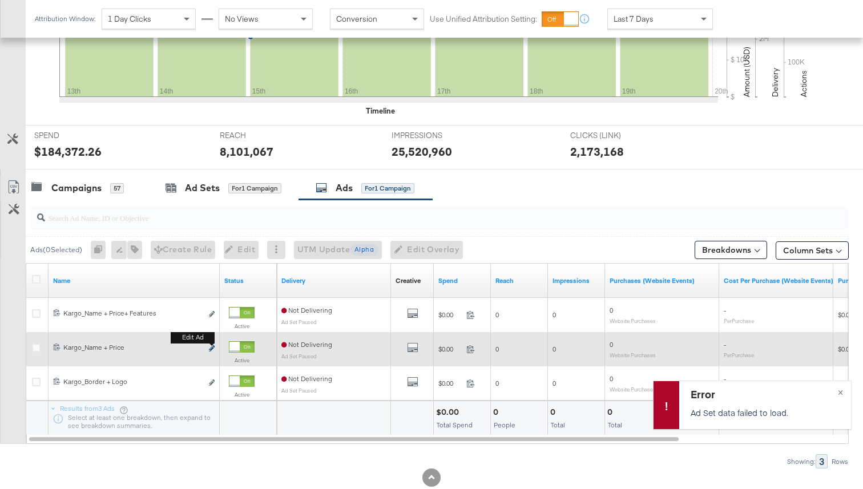
click at [211, 351] on icon "link" at bounding box center [212, 348] width 6 height 6
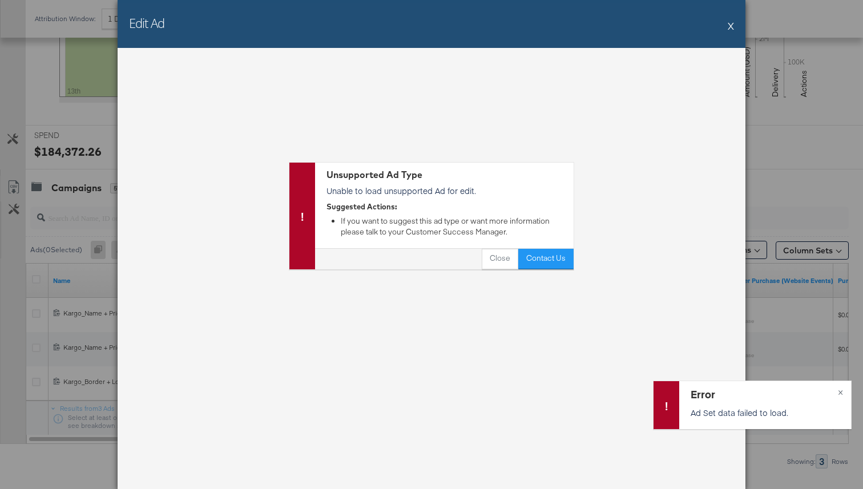
click at [731, 23] on button "X" at bounding box center [731, 25] width 6 height 23
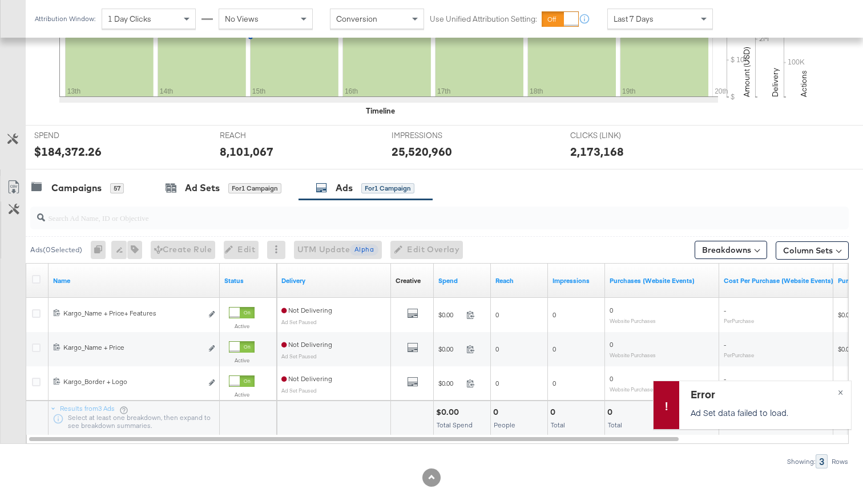
scroll to position [0, 0]
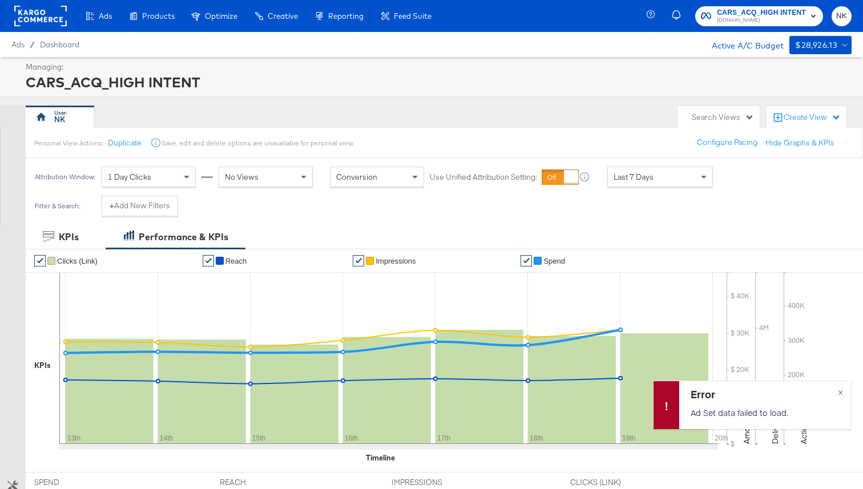
click at [42, 20] on rect at bounding box center [40, 16] width 53 height 21
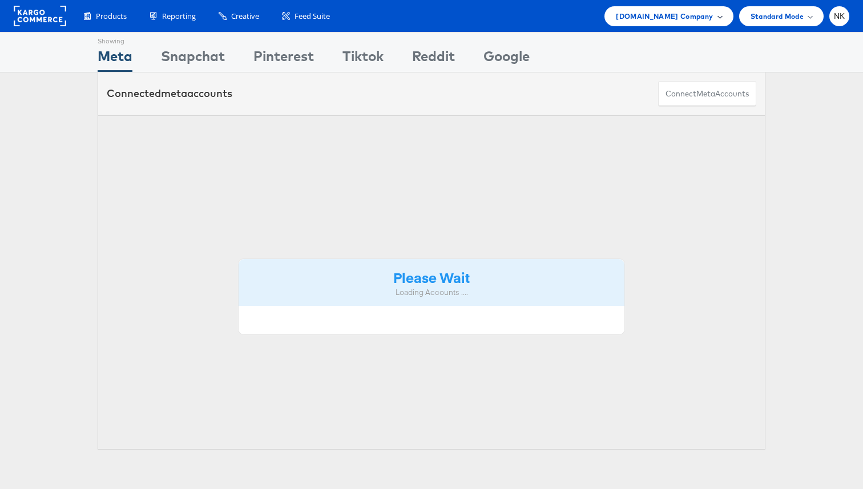
click at [707, 17] on span "[DOMAIN_NAME] Company" at bounding box center [664, 16] width 97 height 12
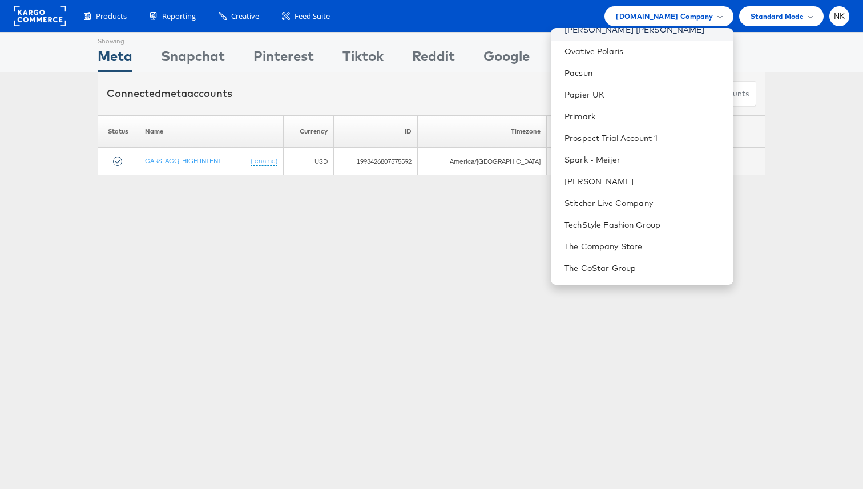
scroll to position [926, 0]
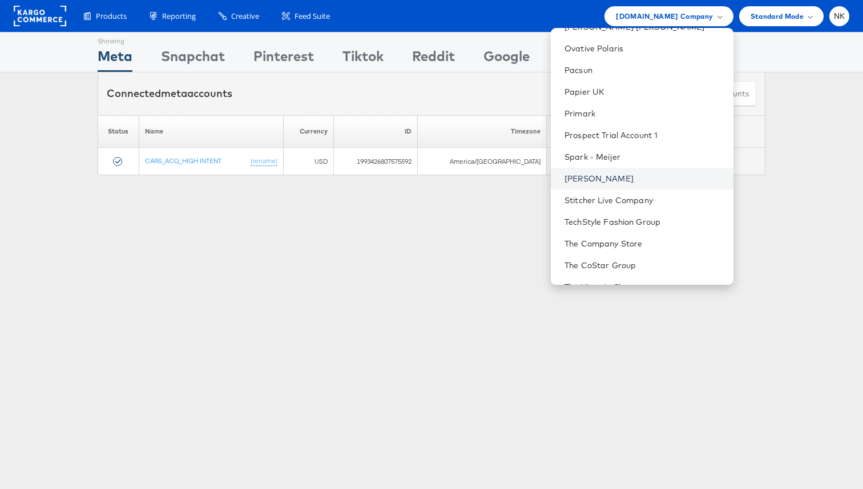
click at [643, 177] on link "[PERSON_NAME]" at bounding box center [643, 178] width 159 height 11
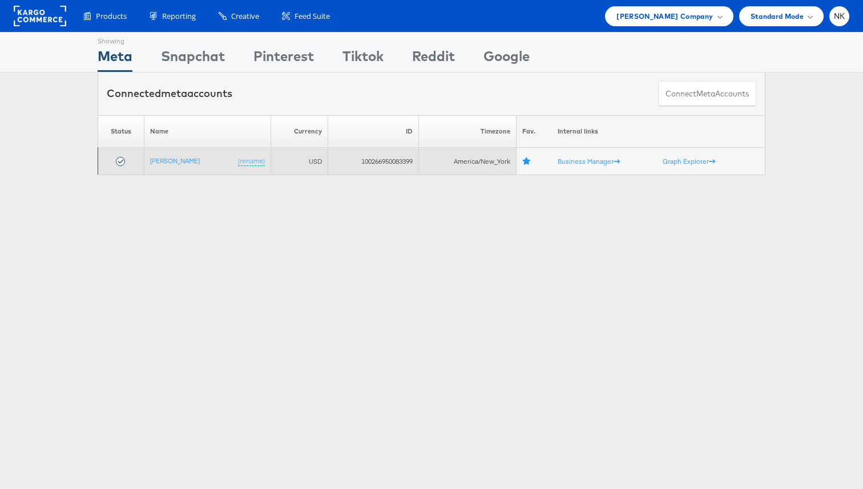
click at [178, 156] on td "[PERSON_NAME] (rename)" at bounding box center [207, 161] width 127 height 27
click at [178, 162] on link "[PERSON_NAME]" at bounding box center [175, 160] width 50 height 9
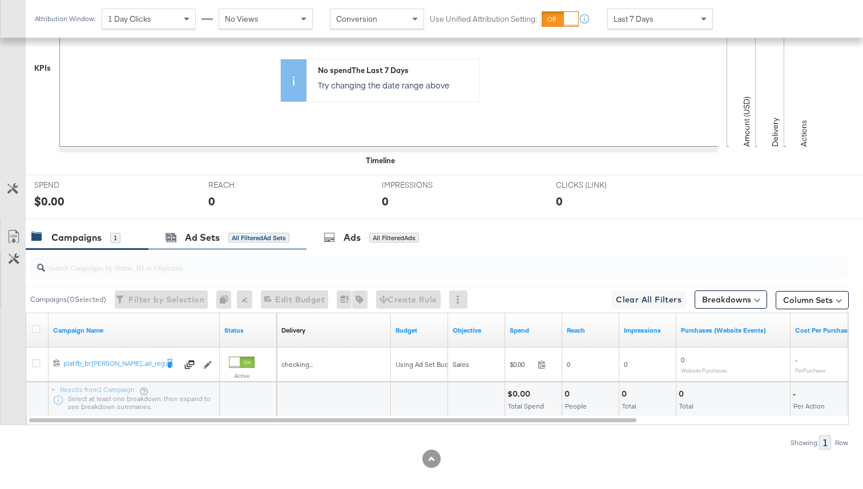
scroll to position [330, 0]
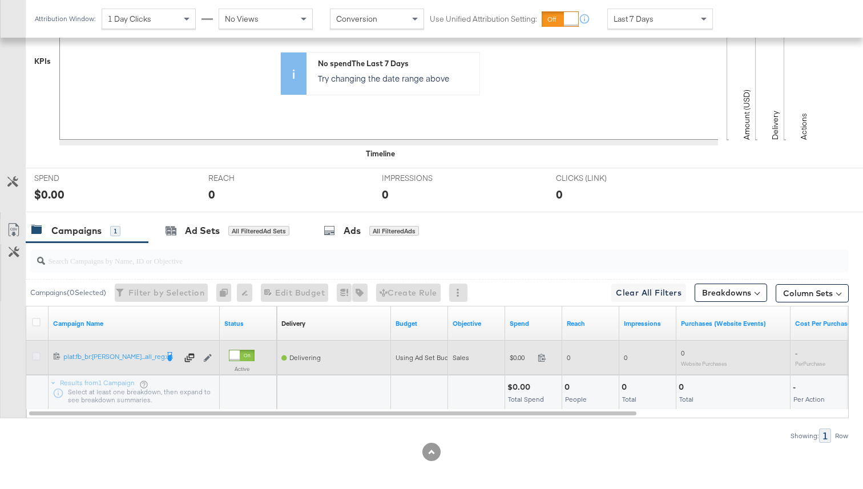
click at [35, 352] on icon at bounding box center [36, 356] width 9 height 9
click at [0, 0] on input "checkbox" at bounding box center [0, 0] width 0 height 0
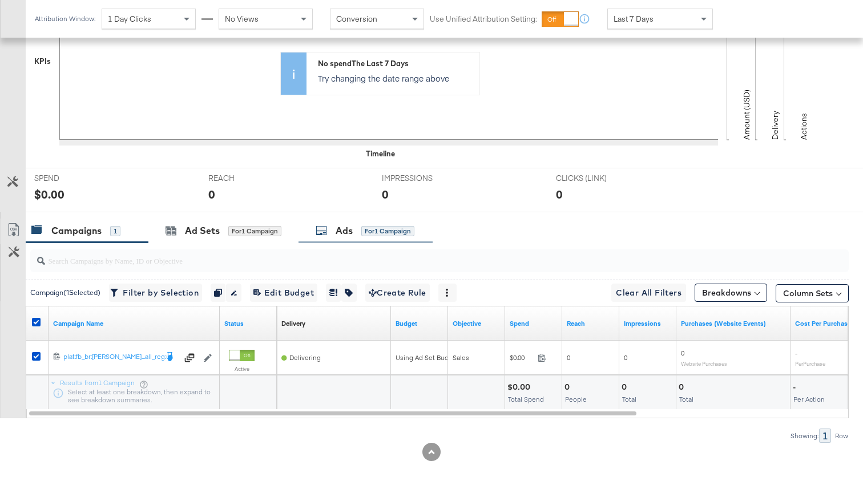
click at [341, 236] on div "Ads" at bounding box center [344, 230] width 17 height 13
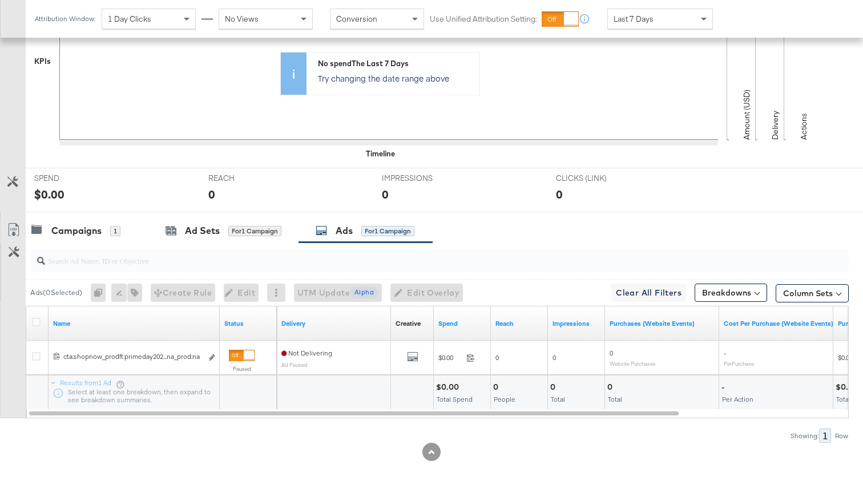
scroll to position [334, 0]
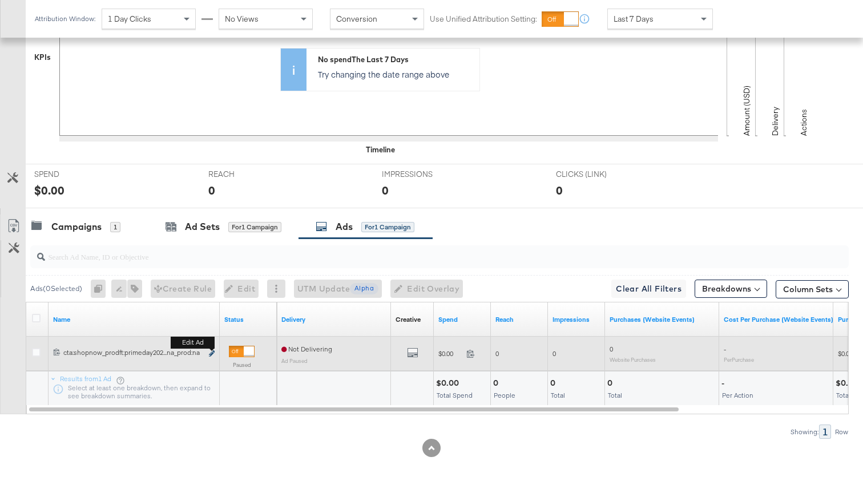
click at [212, 352] on icon "link" at bounding box center [212, 353] width 6 height 6
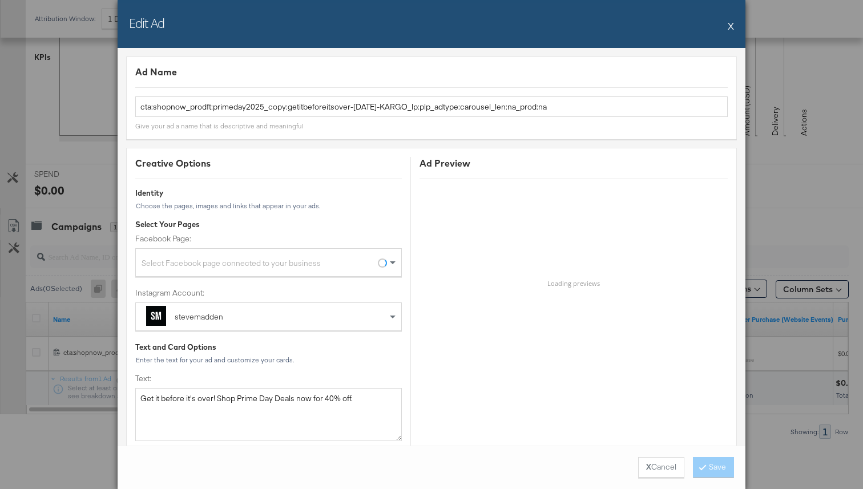
click at [730, 27] on button "X" at bounding box center [731, 25] width 6 height 23
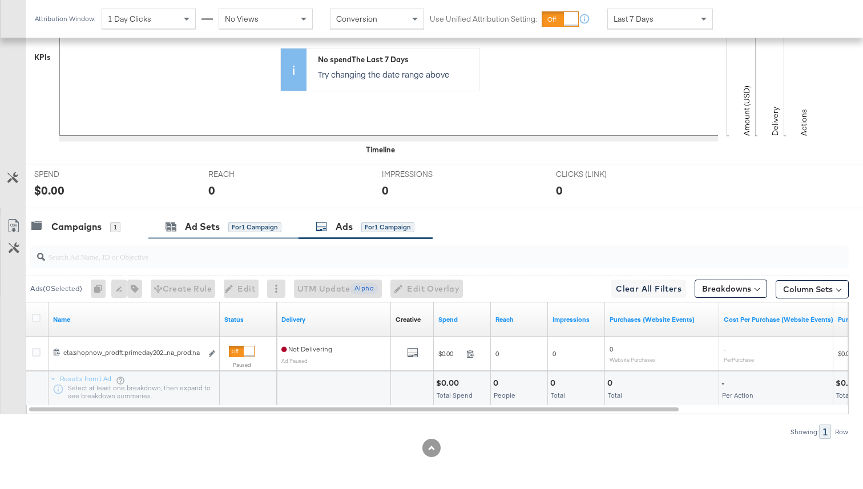
click at [225, 235] on div "Ad Sets for 1 Campaign" at bounding box center [223, 227] width 150 height 25
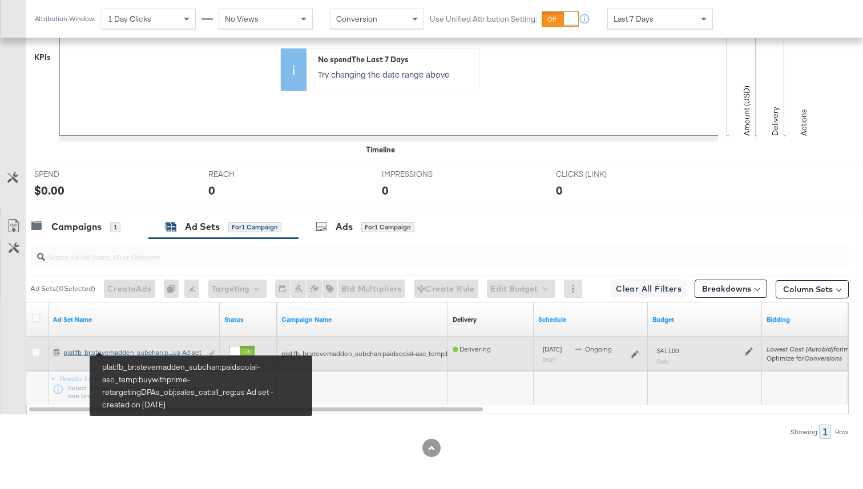
click at [170, 354] on div "plat:fb_br:stevemadden_subchan:paidsocial-asc_temp:buywithprime-retargetingDPAs…" at bounding box center [132, 352] width 139 height 9
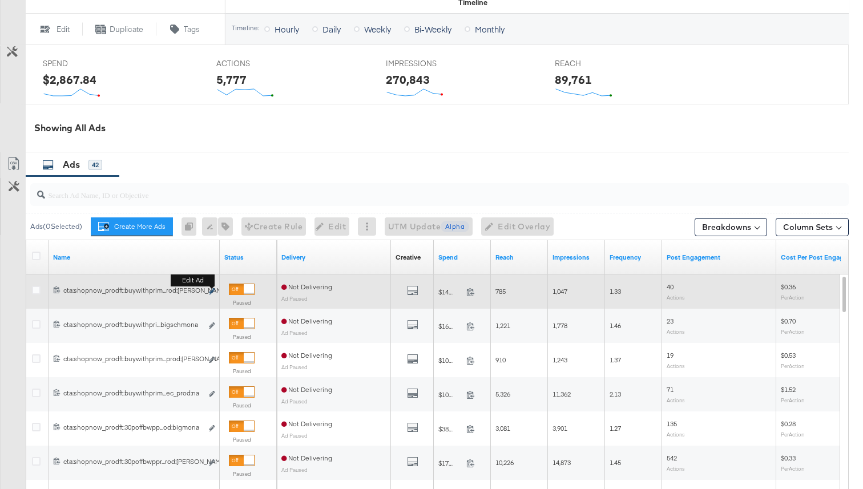
scroll to position [441, 0]
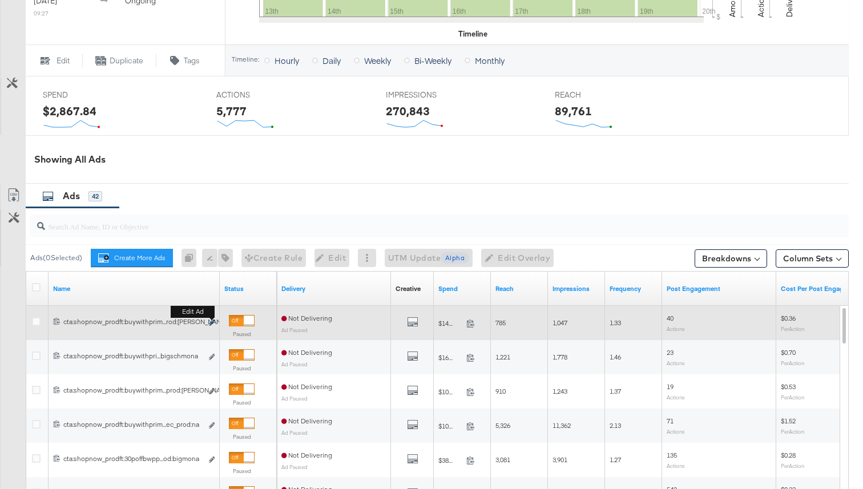
click at [211, 322] on icon "link" at bounding box center [212, 323] width 6 height 6
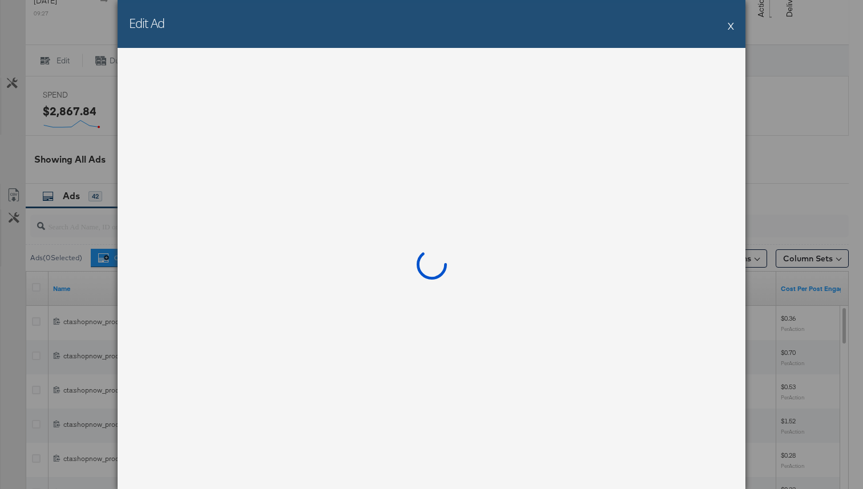
click at [727, 30] on div "Edit Ad X" at bounding box center [432, 24] width 628 height 48
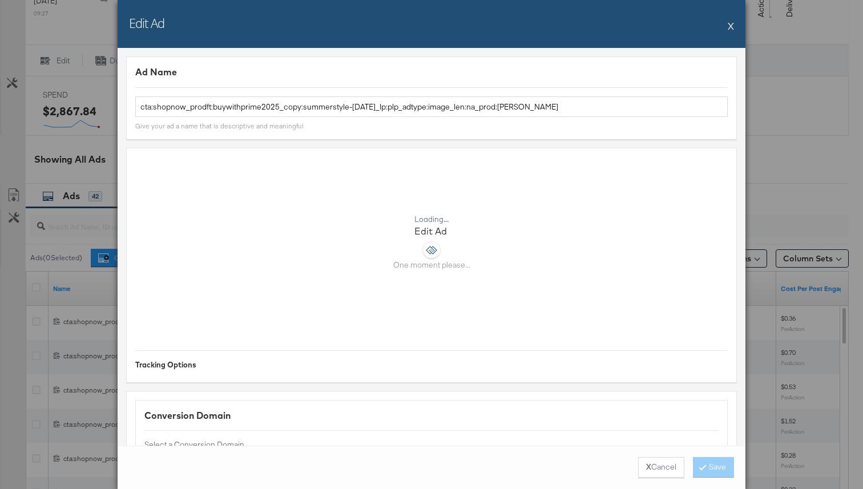
click at [728, 27] on div "Edit Ad X" at bounding box center [432, 24] width 628 height 48
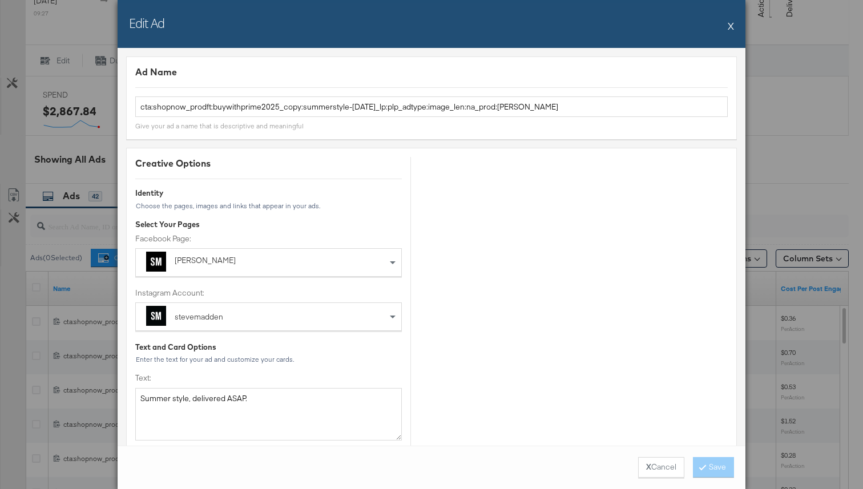
click at [731, 29] on button "X" at bounding box center [731, 25] width 6 height 23
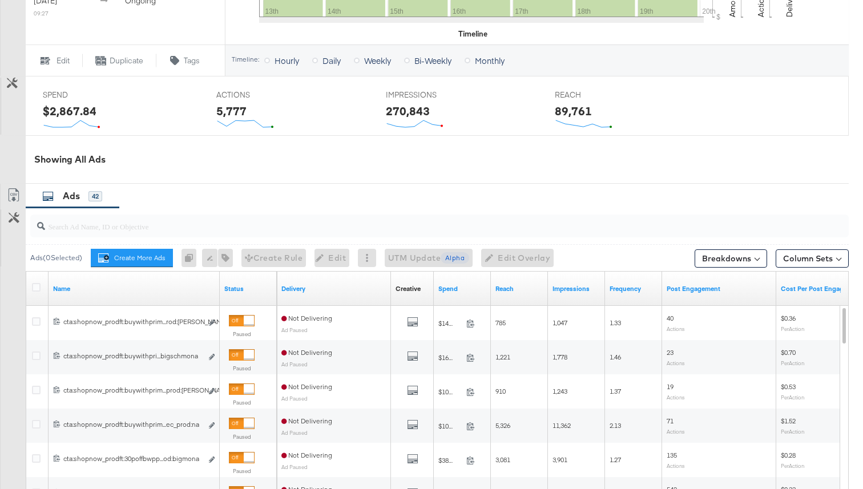
scroll to position [644, 0]
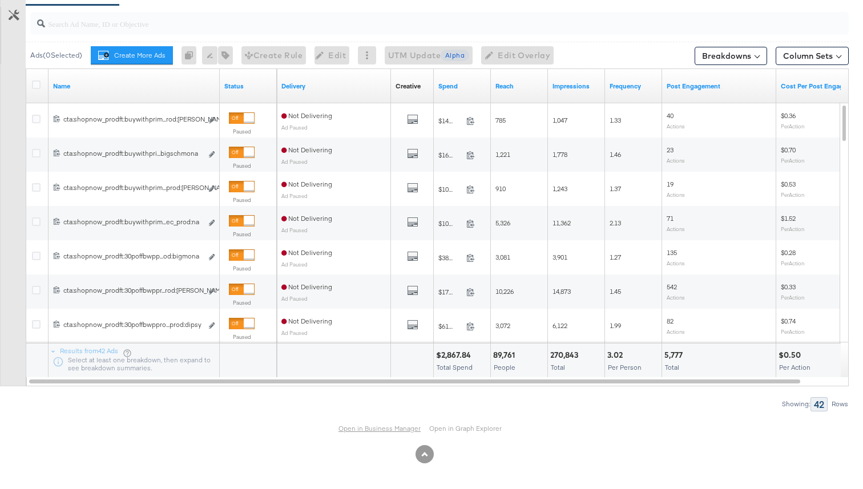
click at [377, 431] on link "Open in Business Manager" at bounding box center [379, 428] width 82 height 9
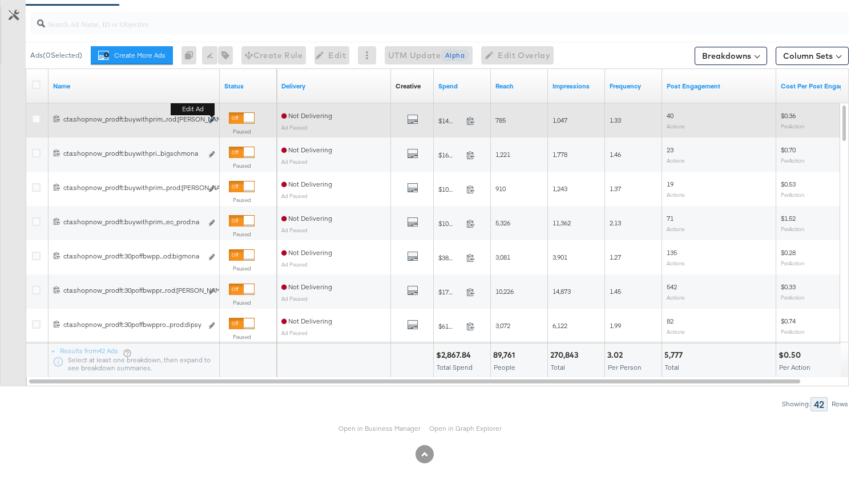
click at [209, 119] on icon "link" at bounding box center [212, 120] width 6 height 6
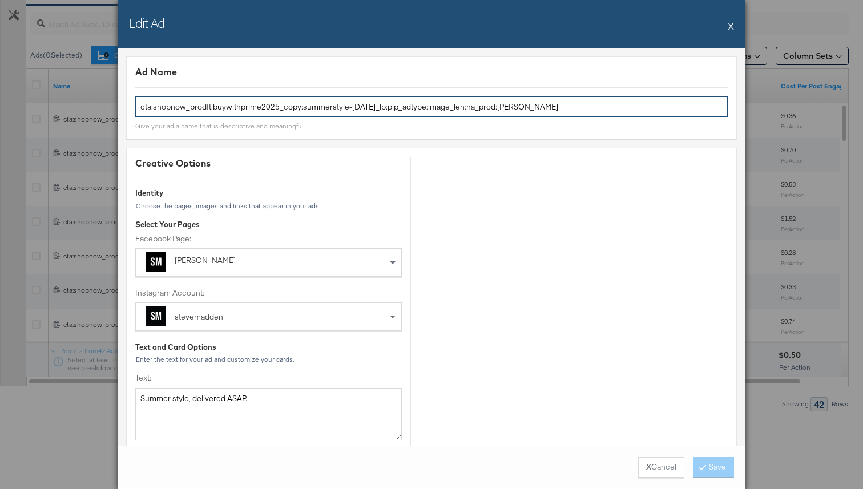
click at [356, 110] on input "cta:shopnow_prodft:buywithprime2025_copy:summerstyle-[DATE]_lp:plp_adtype:image…" at bounding box center [431, 106] width 592 height 21
drag, startPoint x: 530, startPoint y: 111, endPoint x: 130, endPoint y: 104, distance: 400.2
click at [130, 104] on div "Ad Name cta:shopnow_prodft:buywithprime2025_copy:summerstyle-[DATE]_lp:plp_adty…" at bounding box center [431, 98] width 611 height 83
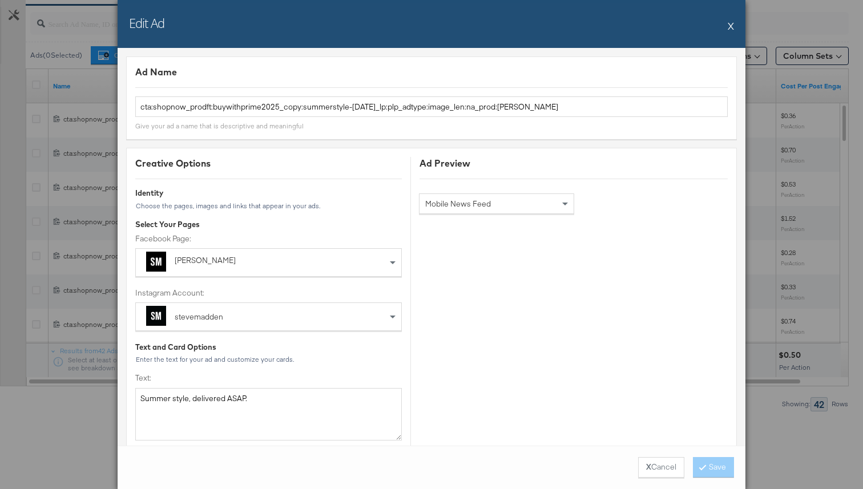
click at [729, 20] on button "X" at bounding box center [731, 25] width 6 height 23
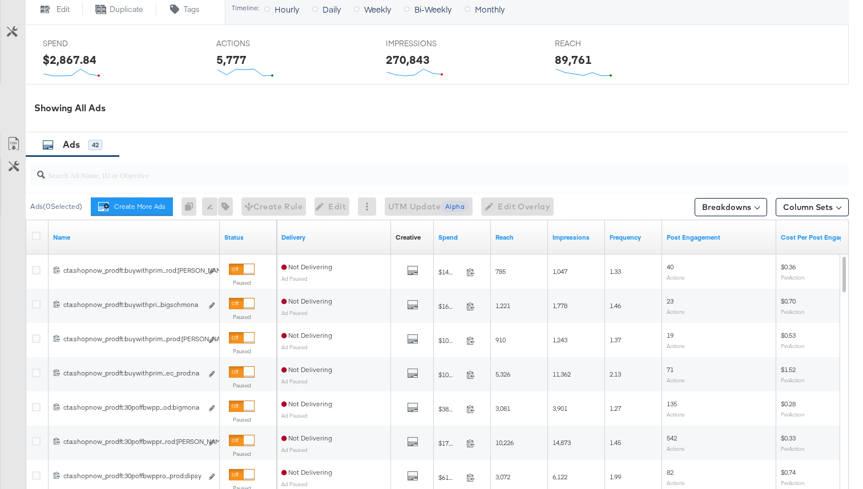
scroll to position [501, 0]
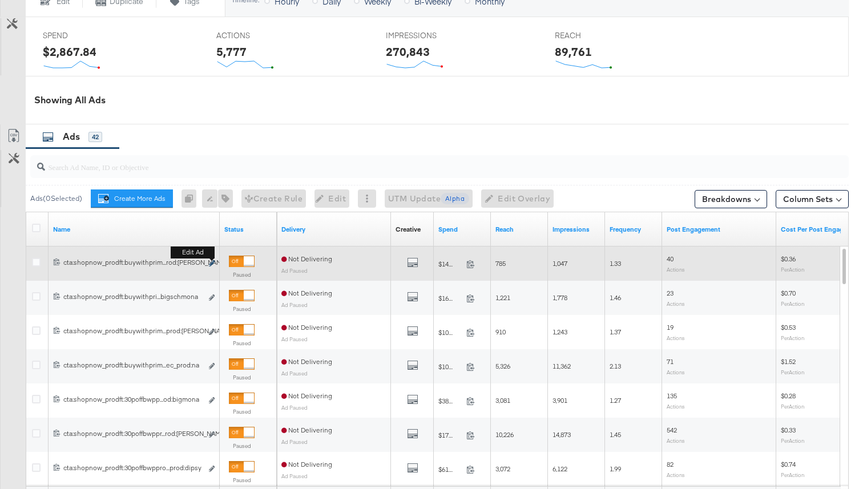
click at [214, 265] on icon "link" at bounding box center [212, 263] width 6 height 6
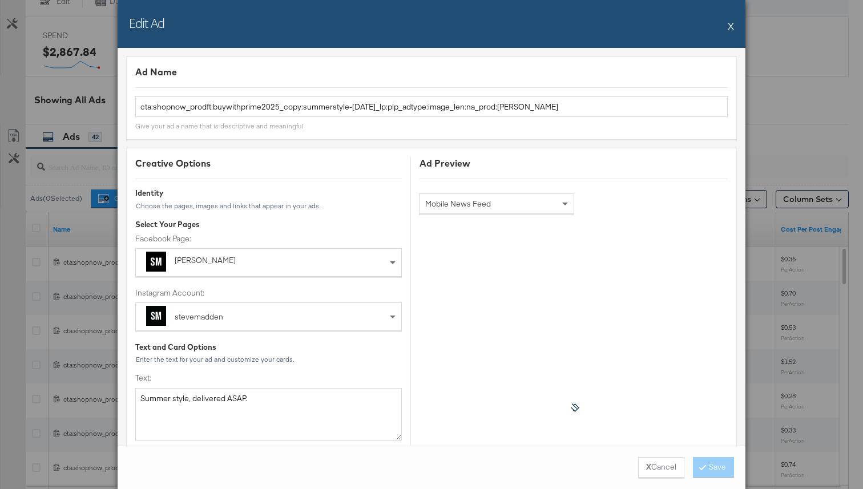
click at [728, 22] on button "X" at bounding box center [731, 25] width 6 height 23
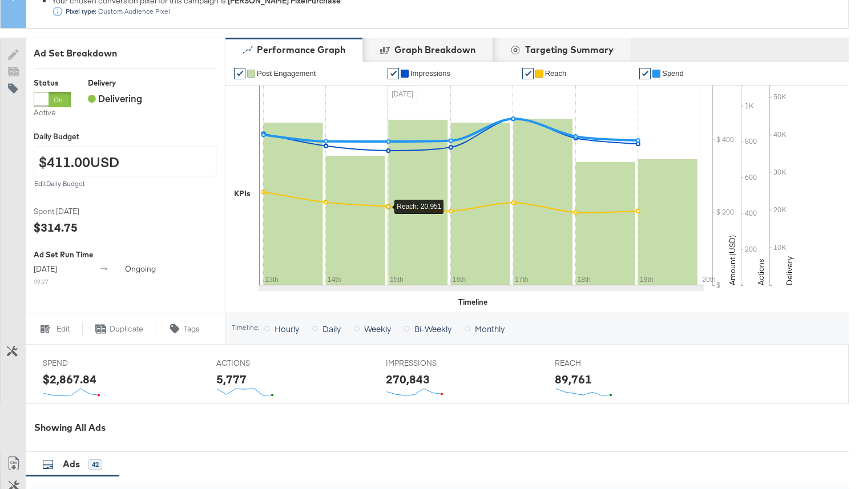
scroll to position [0, 0]
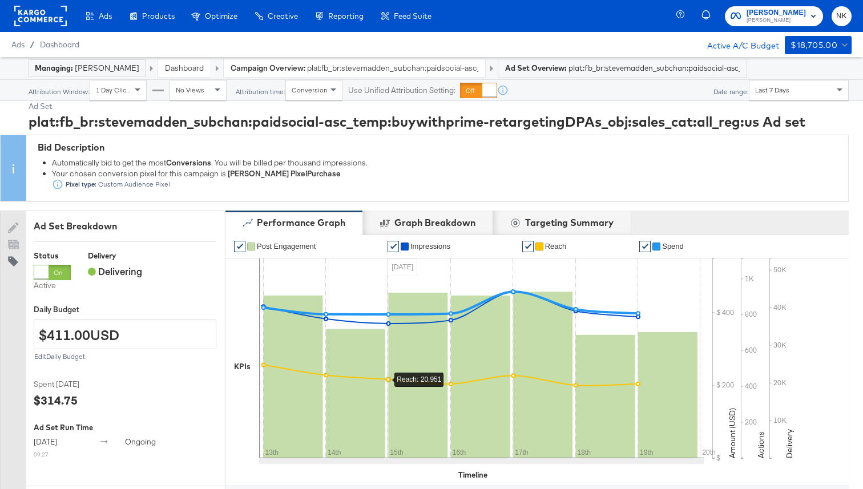
click at [39, 21] on rect at bounding box center [40, 16] width 53 height 21
